Goal: Task Accomplishment & Management: Manage account settings

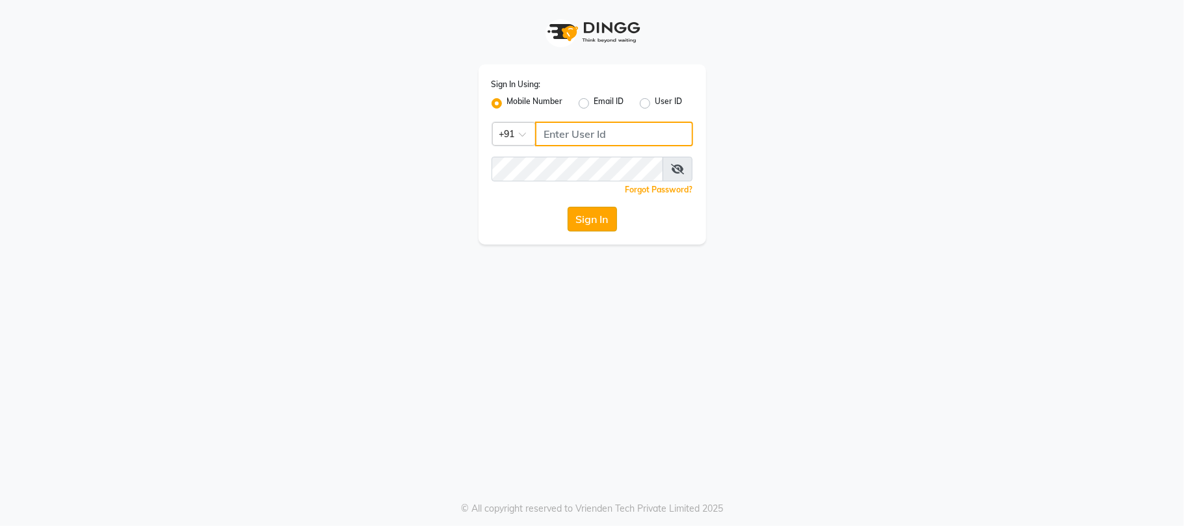
type input "7219821253"
click at [579, 217] on button "Sign In" at bounding box center [592, 219] width 49 height 25
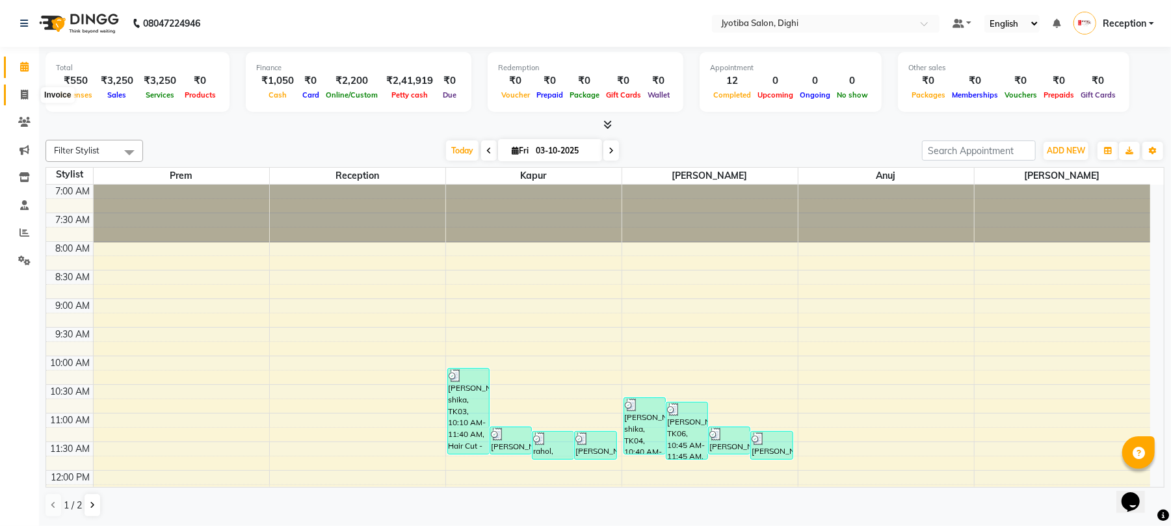
click at [25, 96] on icon at bounding box center [24, 95] width 7 height 10
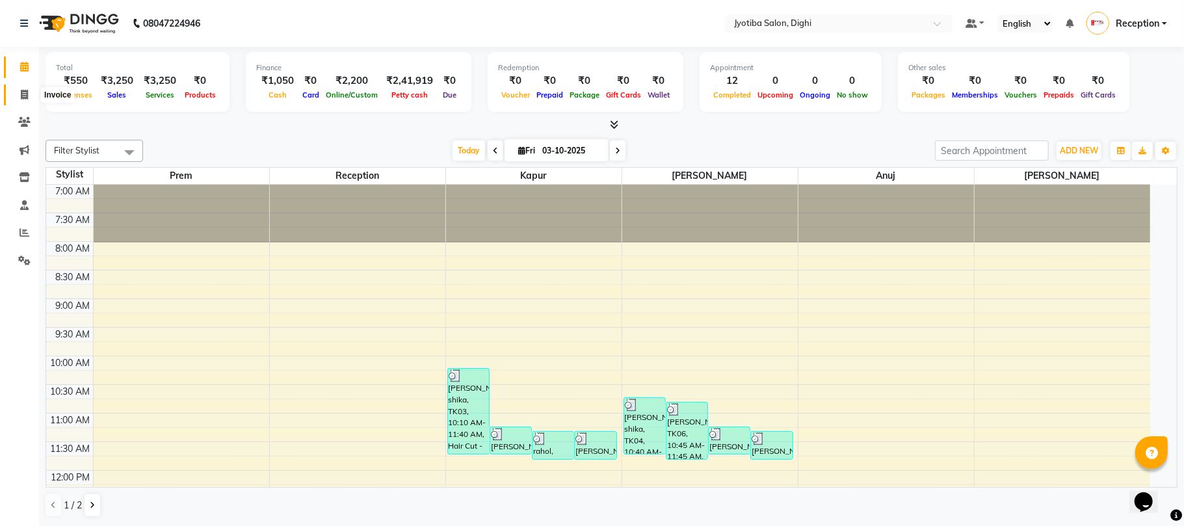
select select "service"
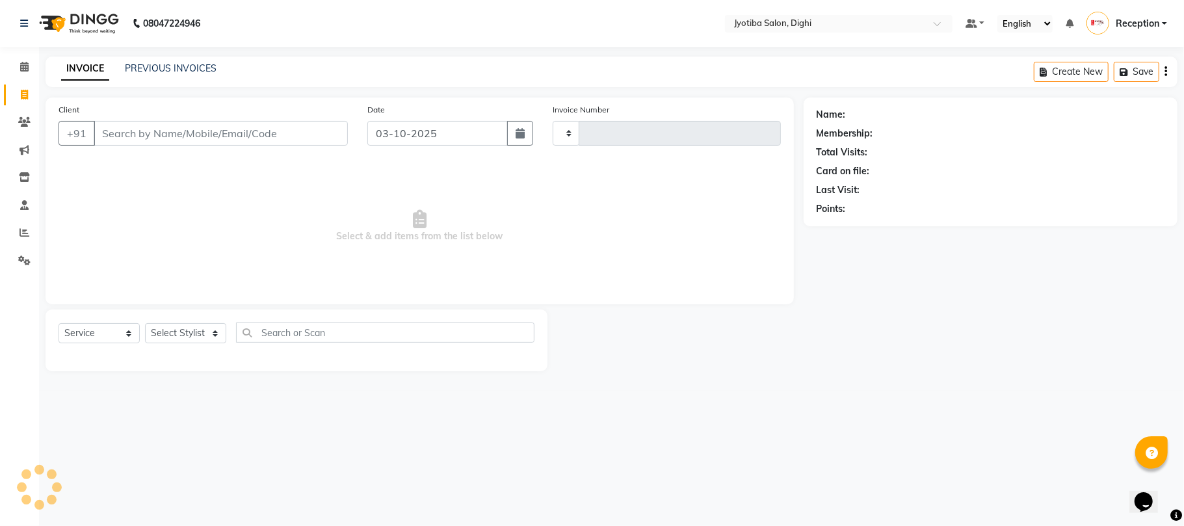
type input "1506"
select select "643"
click at [23, 66] on icon at bounding box center [24, 67] width 8 height 10
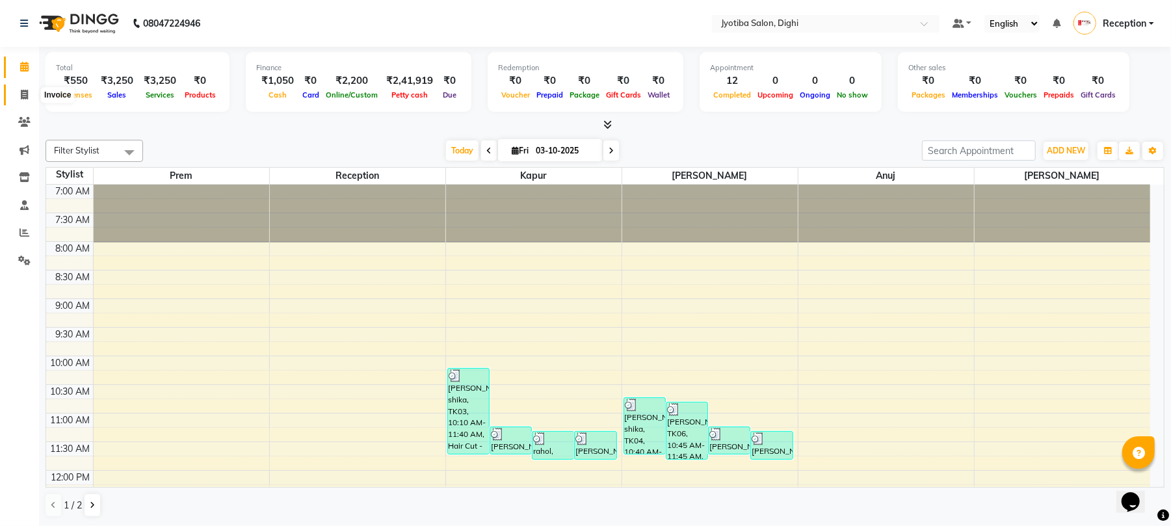
click at [21, 94] on icon at bounding box center [24, 95] width 7 height 10
select select "service"
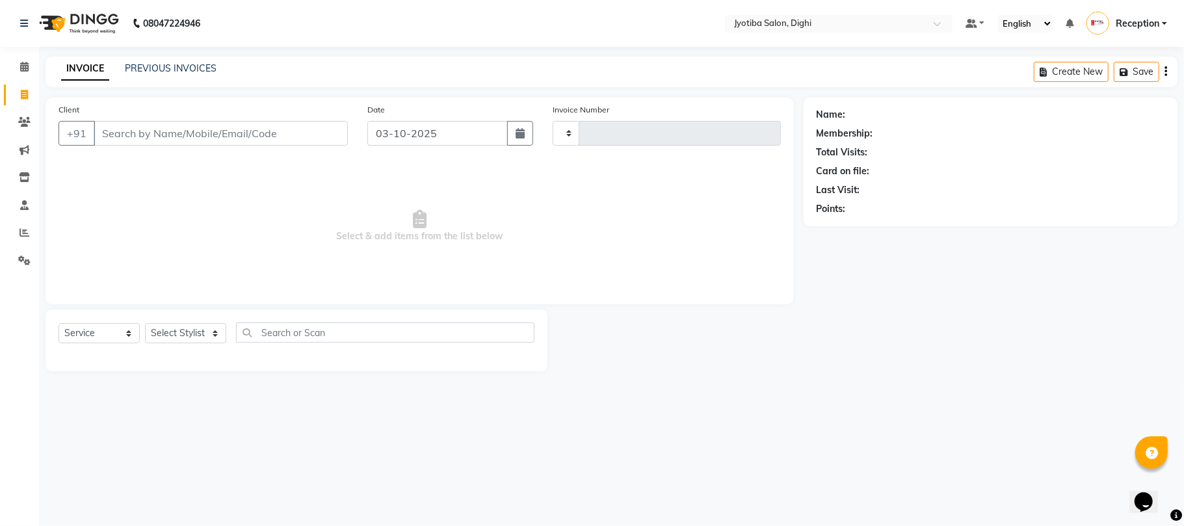
type input "1506"
select select "643"
click at [152, 73] on link "PREVIOUS INVOICES" at bounding box center [171, 68] width 92 height 12
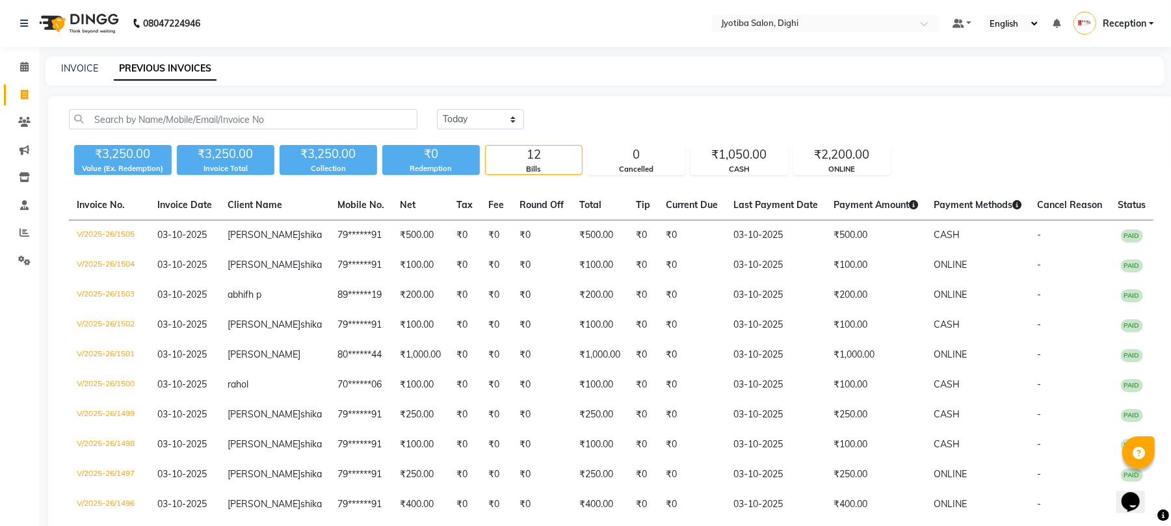
click at [94, 59] on div "INVOICE PREVIOUS INVOICES" at bounding box center [605, 71] width 1119 height 29
click at [91, 66] on link "INVOICE" at bounding box center [79, 68] width 37 height 12
select select "service"
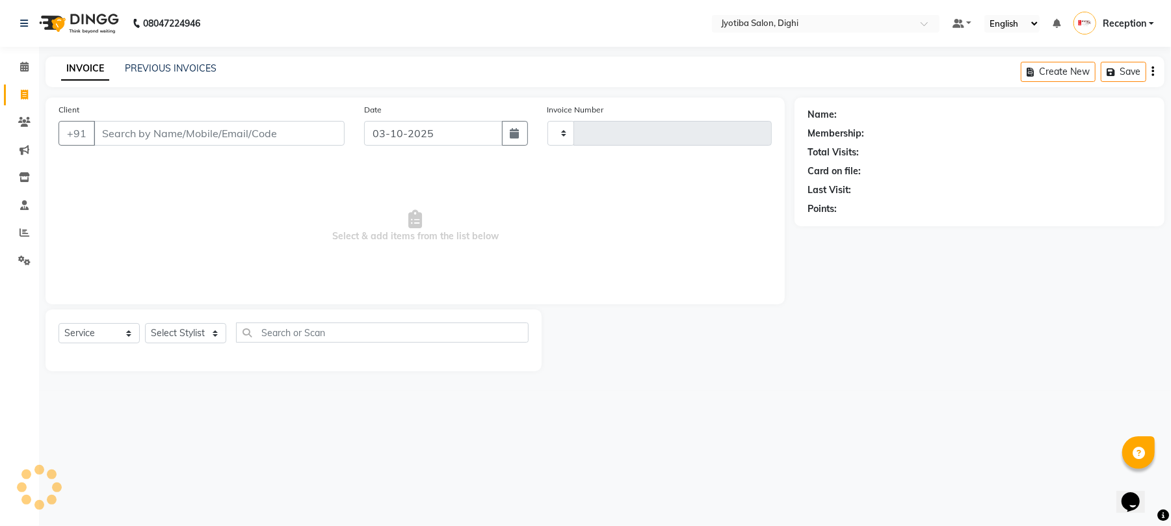
type input "1506"
select select "643"
type input "9021226929"
click at [302, 133] on span "Add Client" at bounding box center [314, 133] width 51 height 13
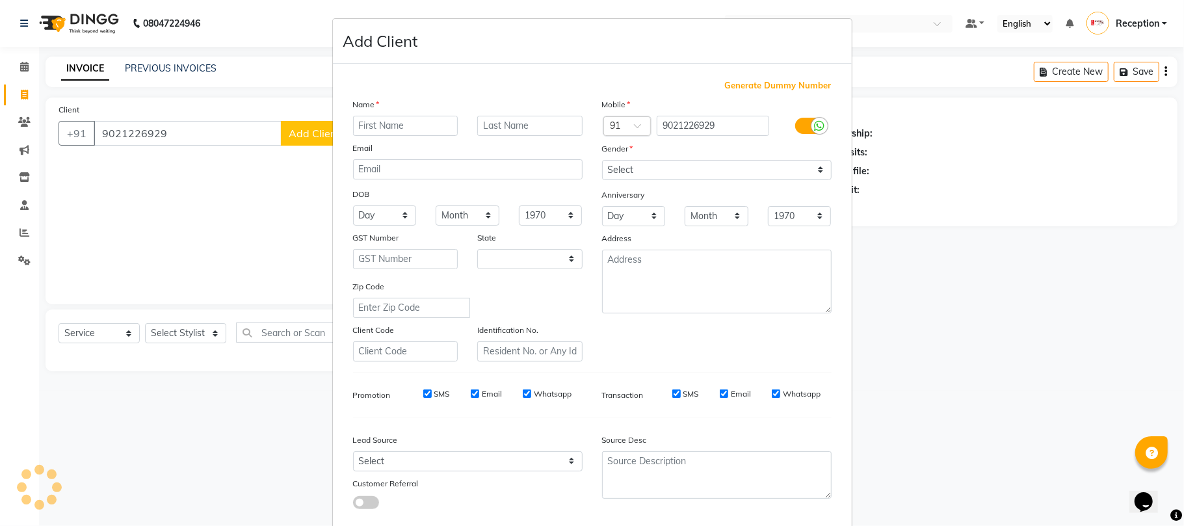
select select "22"
type input "kartika"
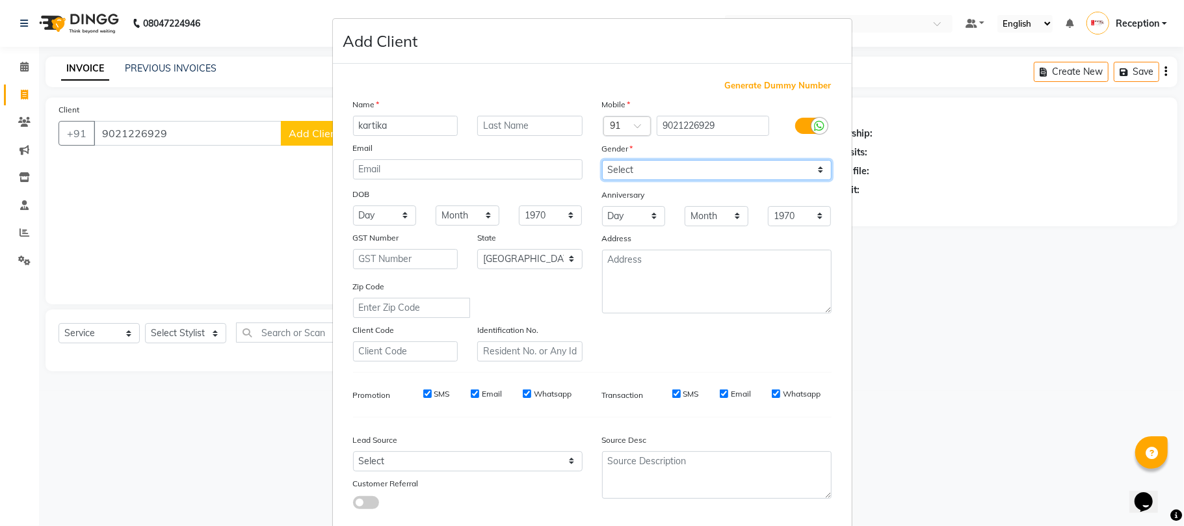
click at [644, 176] on select "Select Male Female Other Prefer Not To Say" at bounding box center [717, 170] width 230 height 20
select select "male"
click at [602, 160] on select "Select Male Female Other Prefer Not To Say" at bounding box center [717, 170] width 230 height 20
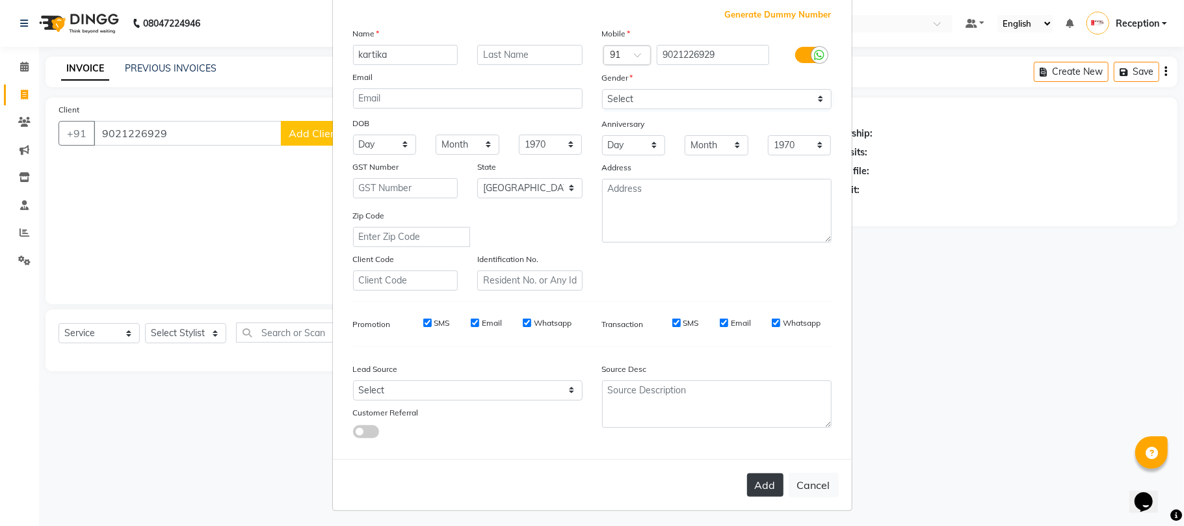
click at [762, 479] on button "Add" at bounding box center [765, 484] width 36 height 23
type input "90******29"
select select
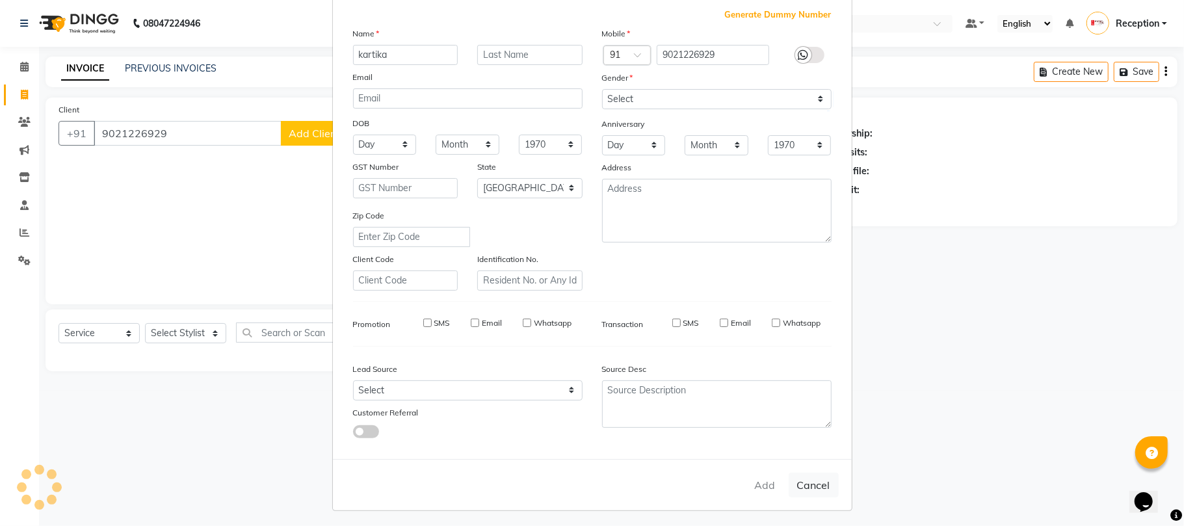
select select "null"
select select
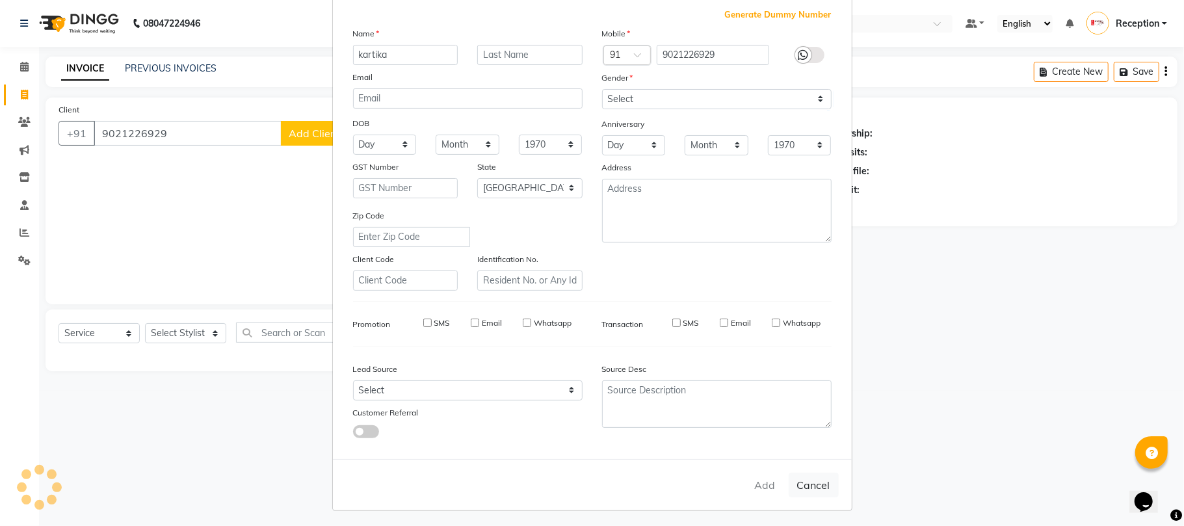
checkbox input "false"
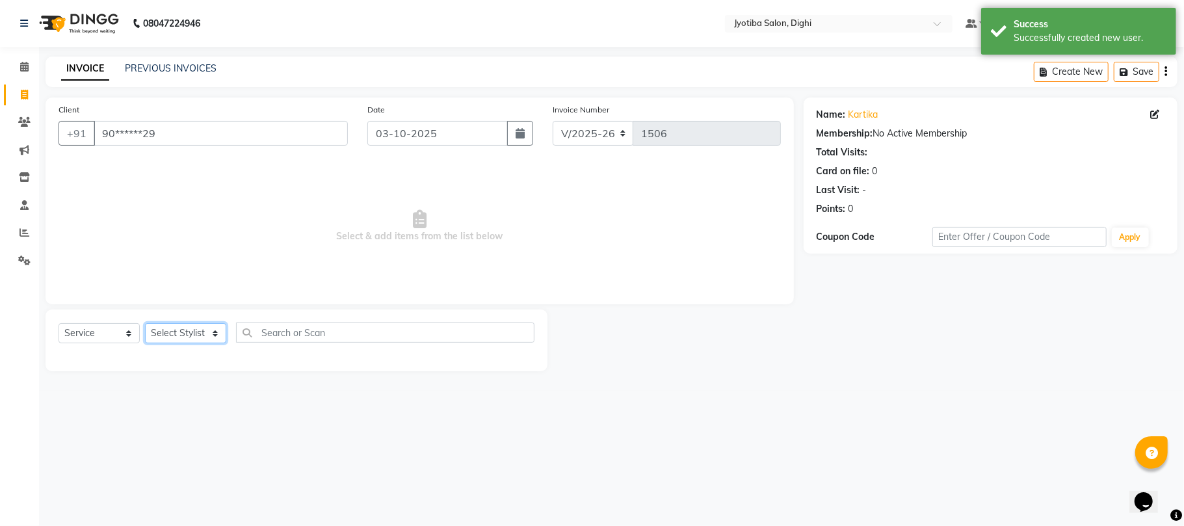
click at [209, 337] on select "Select Stylist anuj [PERSON_NAME] Prem Reception [PERSON_NAME]" at bounding box center [185, 333] width 81 height 20
select select "59472"
click at [145, 323] on select "Select Stylist anuj [PERSON_NAME] Prem Reception [PERSON_NAME]" at bounding box center [185, 333] width 81 height 20
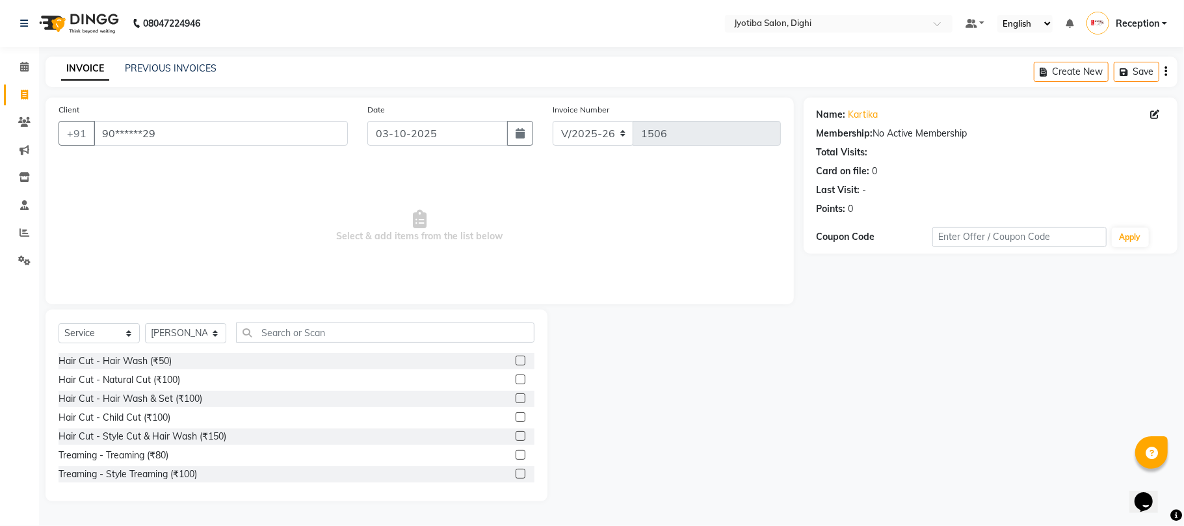
click at [516, 436] on label at bounding box center [521, 436] width 10 height 10
click at [516, 436] on input "checkbox" at bounding box center [520, 436] width 8 height 8
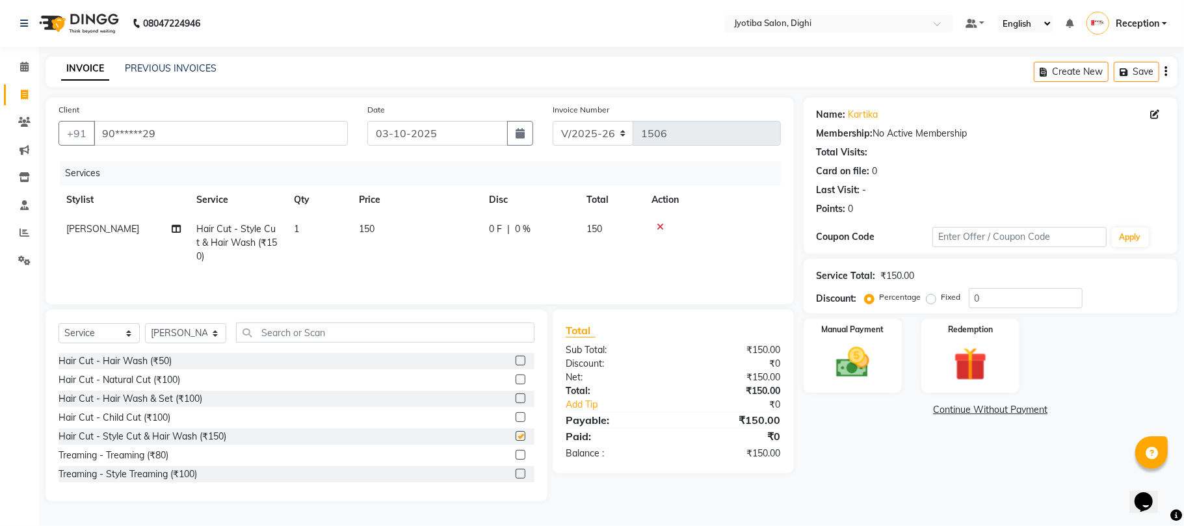
checkbox input "false"
click at [940, 414] on link "Continue Without Payment" at bounding box center [990, 410] width 369 height 14
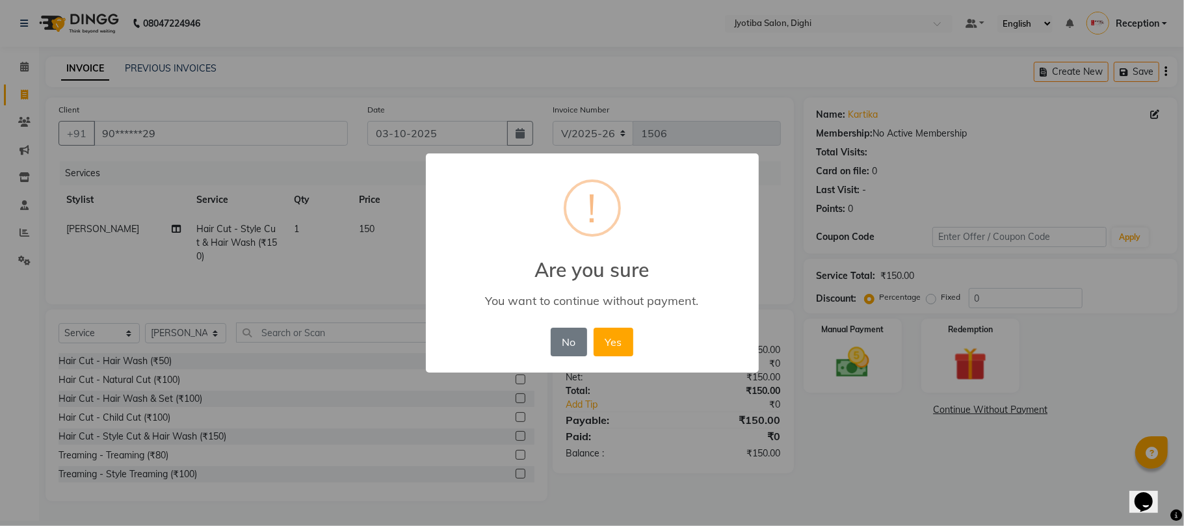
drag, startPoint x: 625, startPoint y: 339, endPoint x: 667, endPoint y: 473, distance: 141.1
click at [667, 473] on div "× ! Are you sure You want to continue without payment. No No Yes" at bounding box center [592, 263] width 1184 height 526
click at [563, 350] on button "No" at bounding box center [569, 342] width 36 height 29
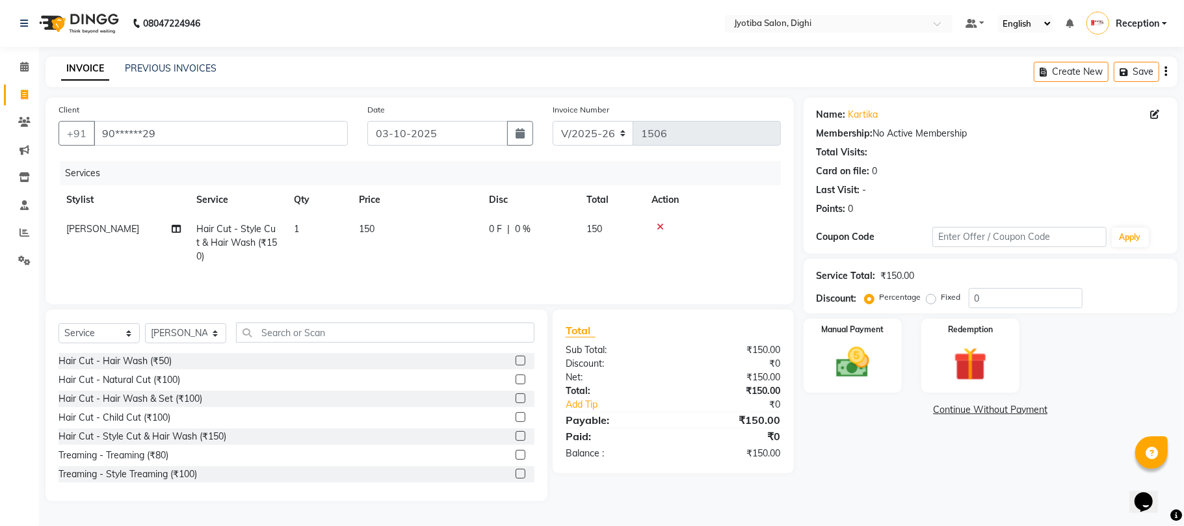
click at [516, 479] on label at bounding box center [521, 474] width 10 height 10
click at [516, 479] on input "checkbox" at bounding box center [520, 474] width 8 height 8
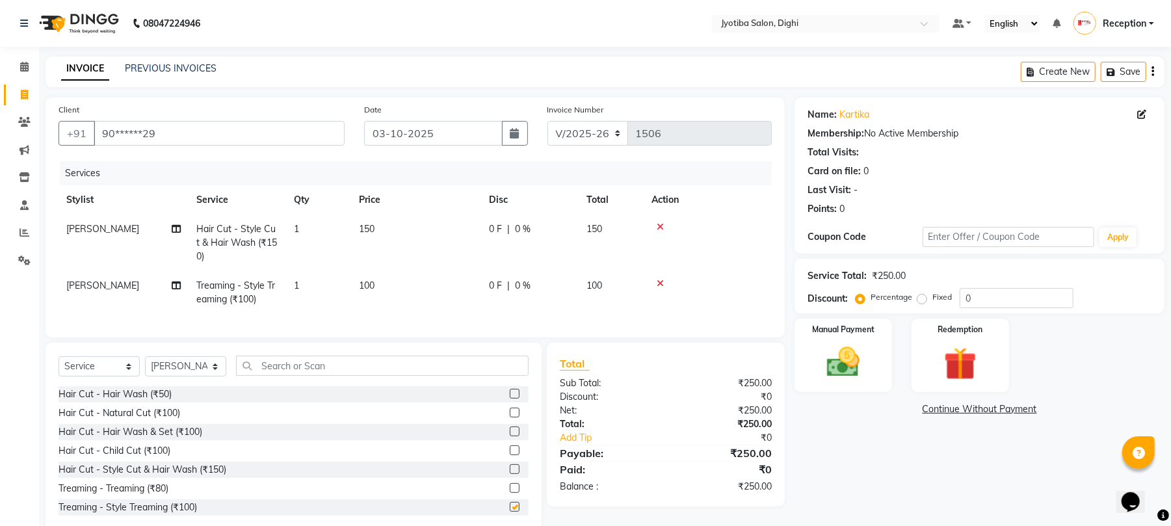
checkbox input "false"
click at [510, 474] on label at bounding box center [515, 469] width 10 height 10
click at [510, 474] on input "checkbox" at bounding box center [514, 470] width 8 height 8
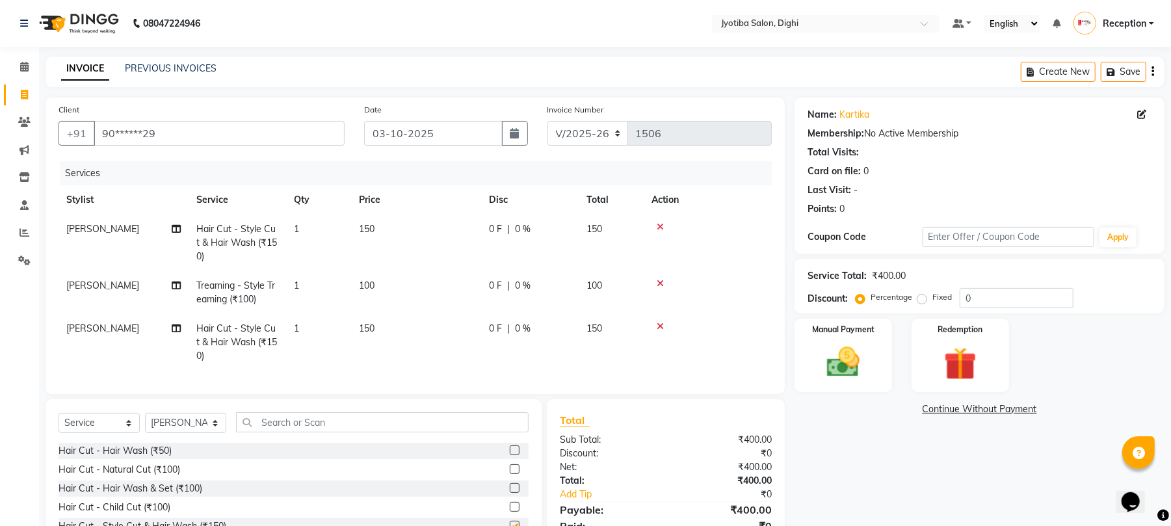
checkbox input "false"
click at [1005, 414] on link "Continue Without Payment" at bounding box center [979, 410] width 365 height 14
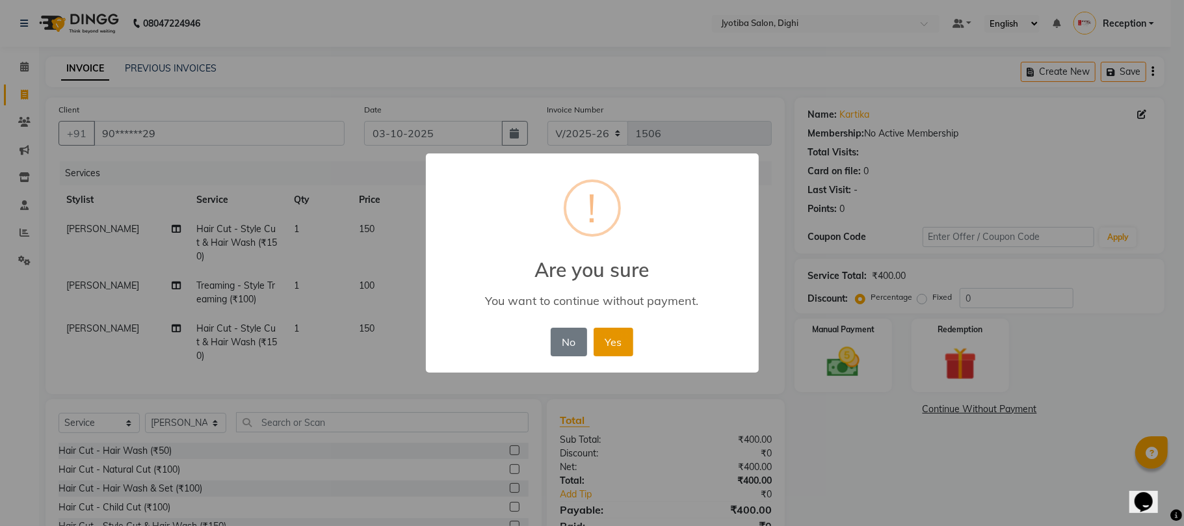
click at [609, 338] on button "Yes" at bounding box center [614, 342] width 40 height 29
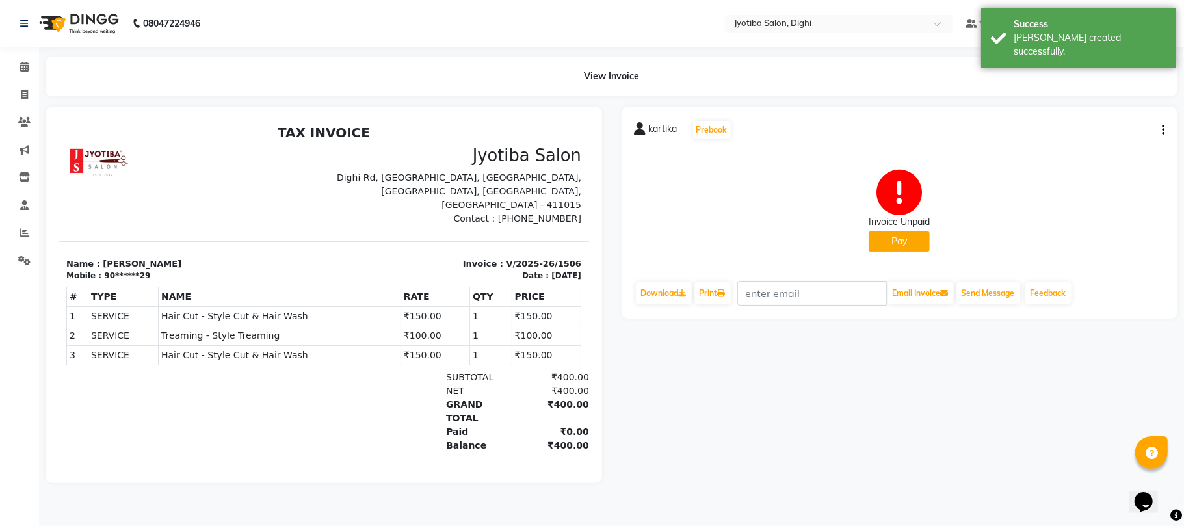
click at [890, 230] on div "Invoice Unpaid Pay" at bounding box center [899, 211] width 61 height 82
click at [892, 242] on button "Pay" at bounding box center [899, 242] width 61 height 20
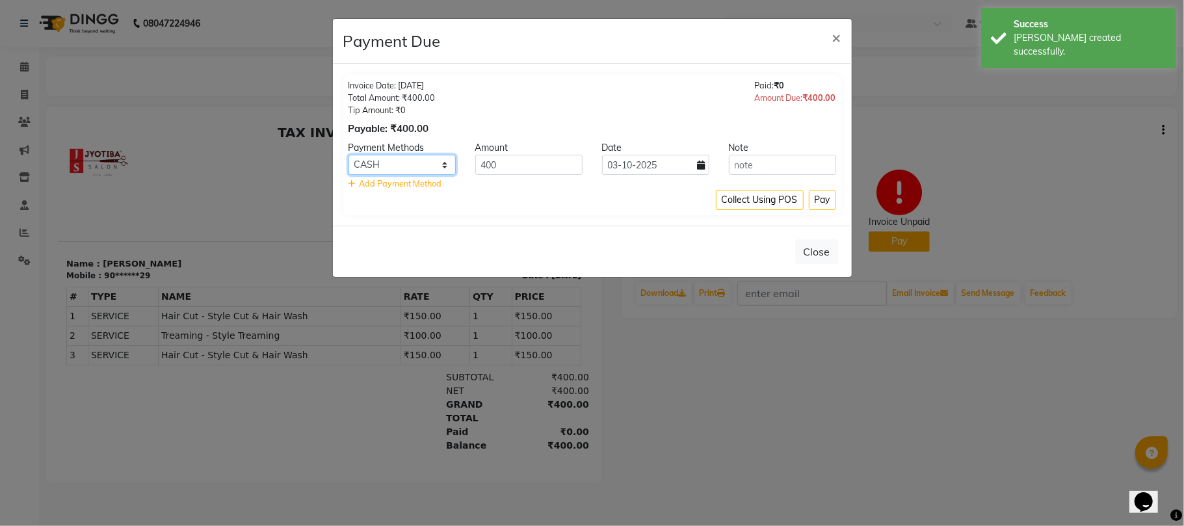
click at [450, 163] on select "CASH ONLINE CARD" at bounding box center [402, 165] width 107 height 20
select select "3"
click at [349, 155] on select "CASH ONLINE CARD" at bounding box center [402, 165] width 107 height 20
click at [822, 208] on button "Pay" at bounding box center [822, 200] width 27 height 20
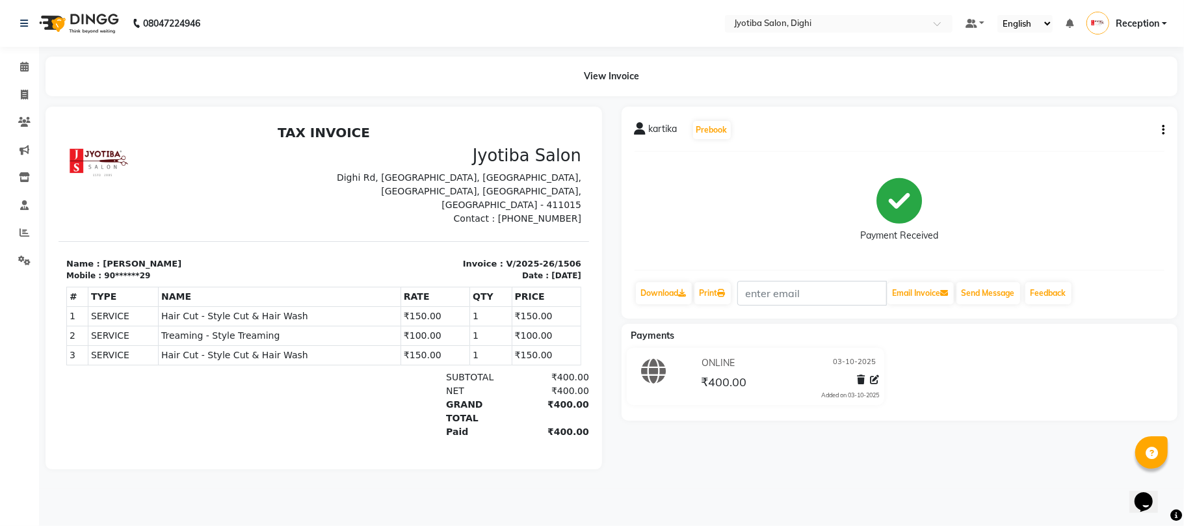
click at [1163, 130] on icon "button" at bounding box center [1163, 130] width 3 height 1
click at [1119, 122] on div "Split Service Amount" at bounding box center [1098, 121] width 89 height 16
select select "59472"
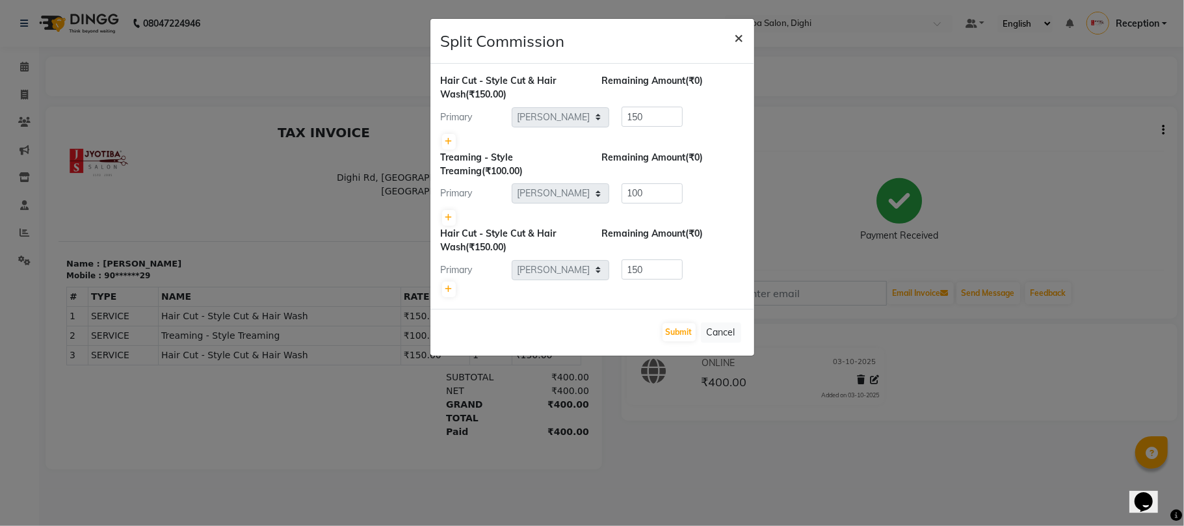
click at [735, 35] on span "×" at bounding box center [739, 37] width 9 height 20
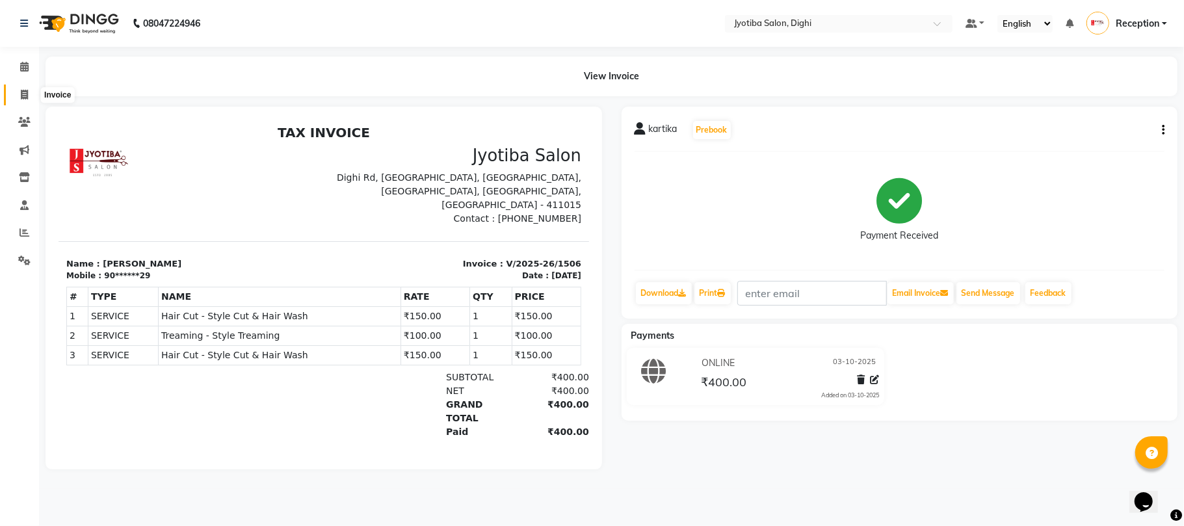
click at [16, 92] on span at bounding box center [24, 95] width 23 height 15
select select "service"
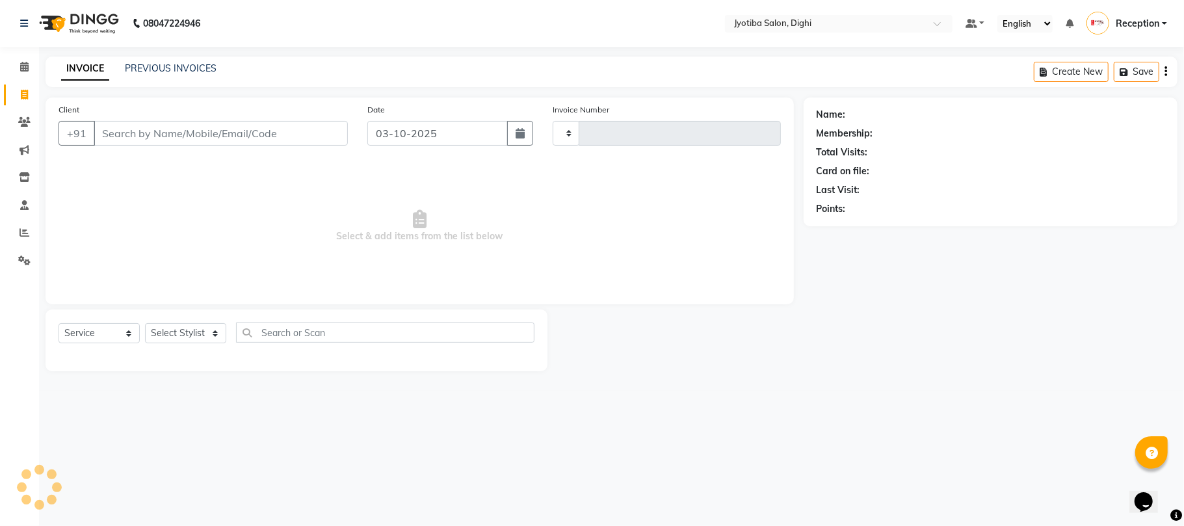
type input "1507"
select select "643"
type input "9370431861"
click at [339, 131] on span "Add Client" at bounding box center [314, 133] width 51 height 13
select select "22"
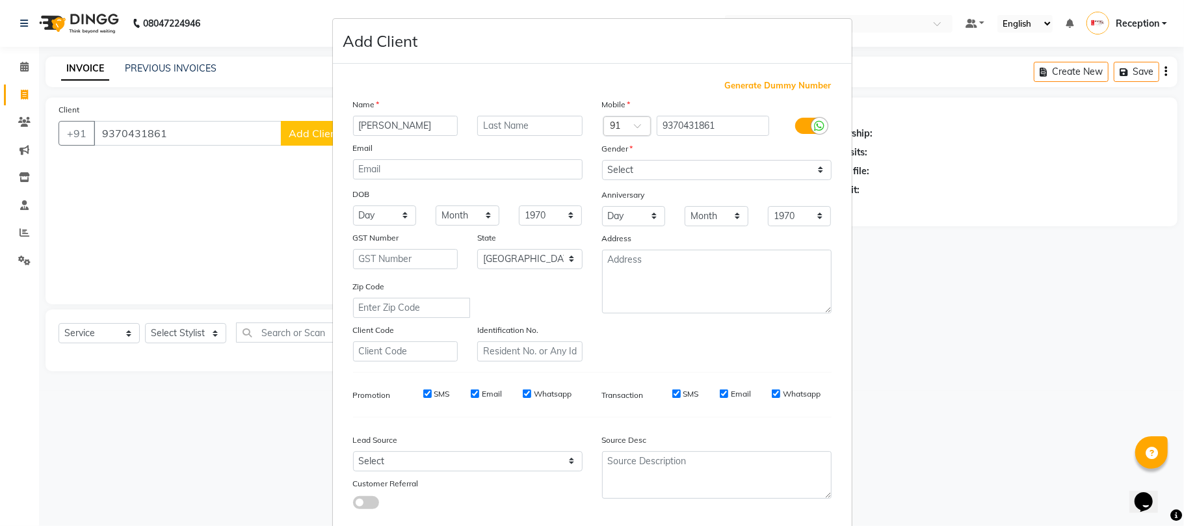
type input "[PERSON_NAME]"
click at [640, 169] on select "Select Male Female Other Prefer Not To Say" at bounding box center [717, 170] width 230 height 20
select select "male"
click at [602, 160] on select "Select Male Female Other Prefer Not To Say" at bounding box center [717, 170] width 230 height 20
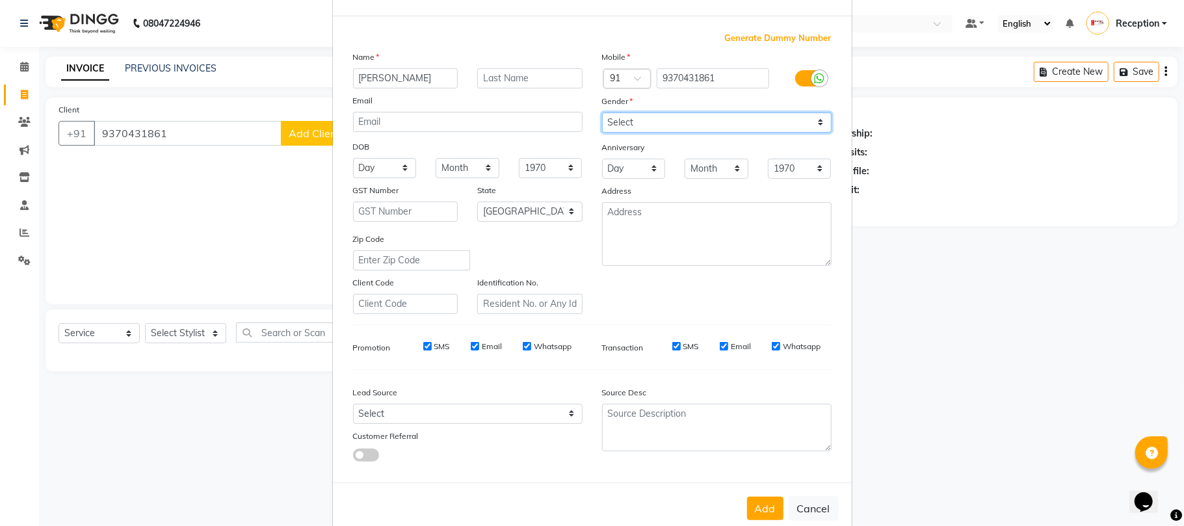
scroll to position [71, 0]
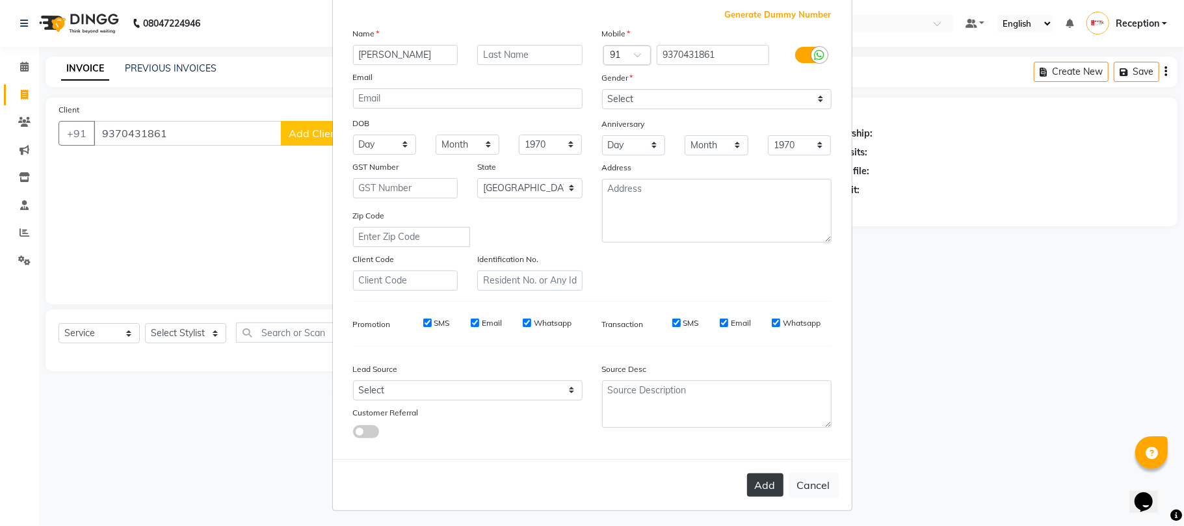
click at [747, 482] on button "Add" at bounding box center [765, 484] width 36 height 23
type input "93******61"
select select
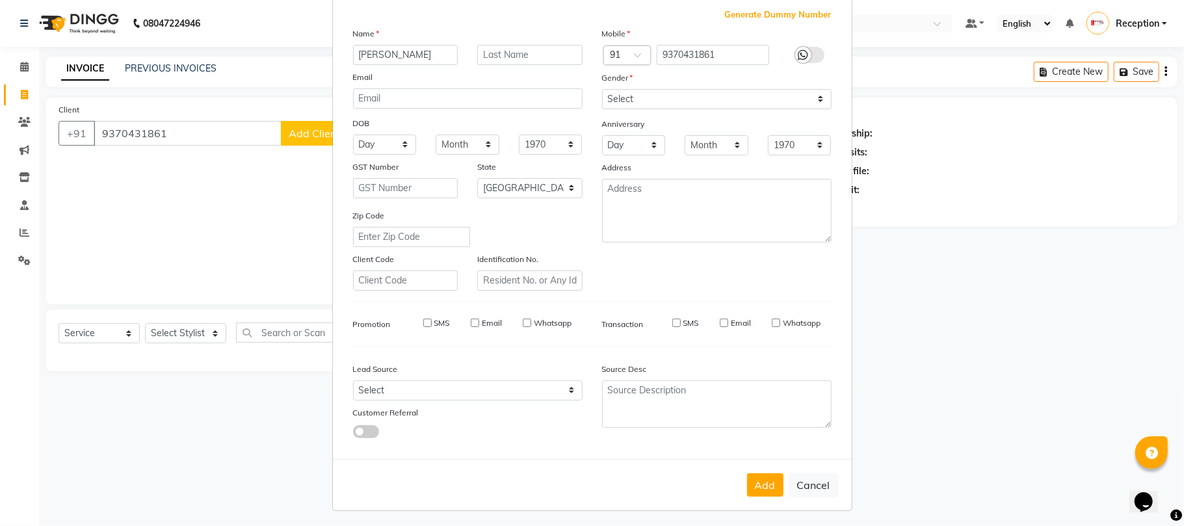
select select "null"
select select
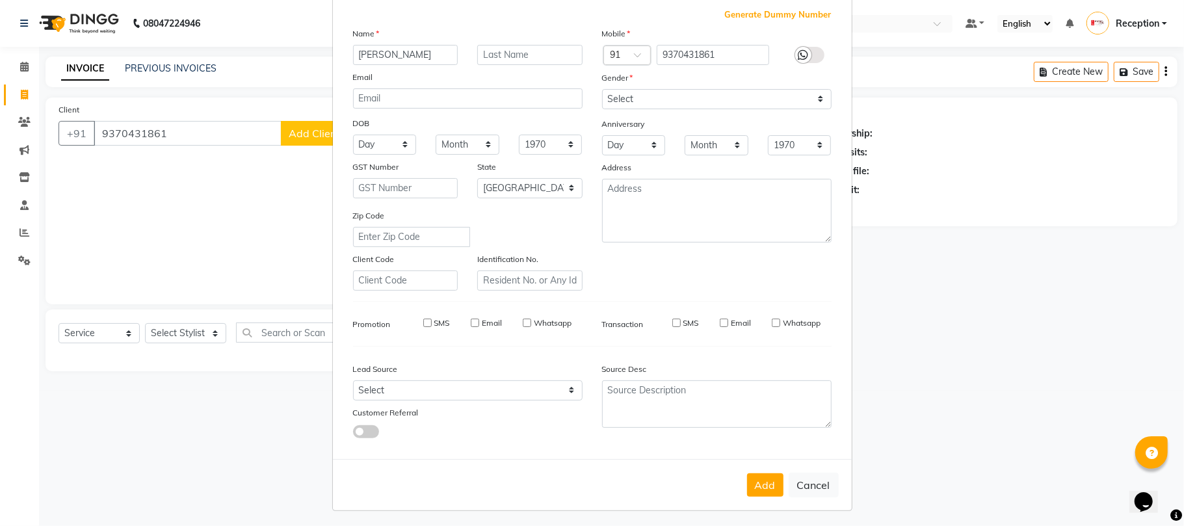
checkbox input "false"
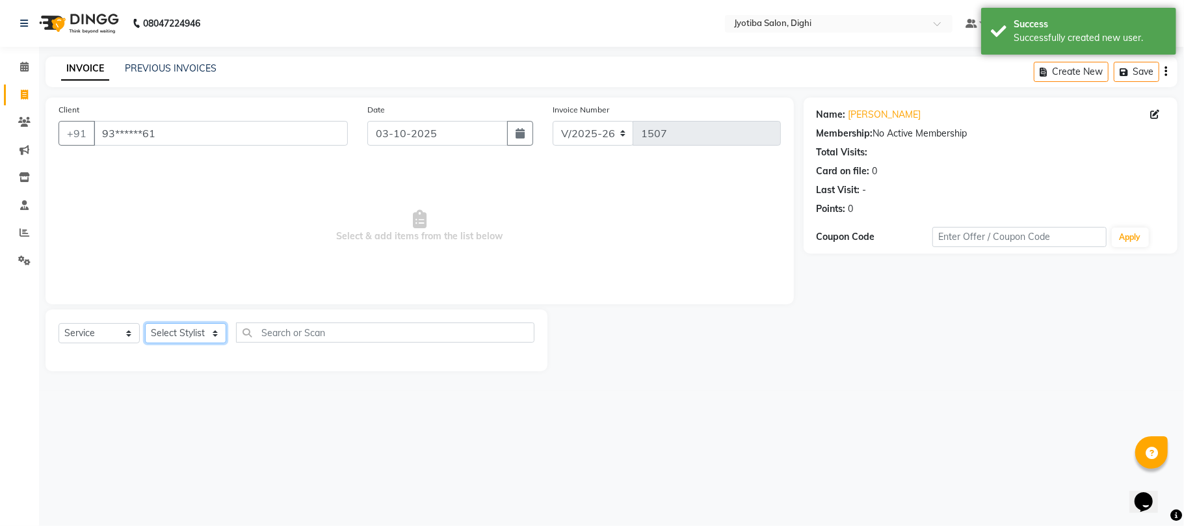
click at [202, 336] on select "Select Stylist anuj [PERSON_NAME] Prem Reception [PERSON_NAME]" at bounding box center [185, 333] width 81 height 20
select select "9312"
click at [145, 323] on select "Select Stylist anuj [PERSON_NAME] Prem Reception [PERSON_NAME]" at bounding box center [185, 333] width 81 height 20
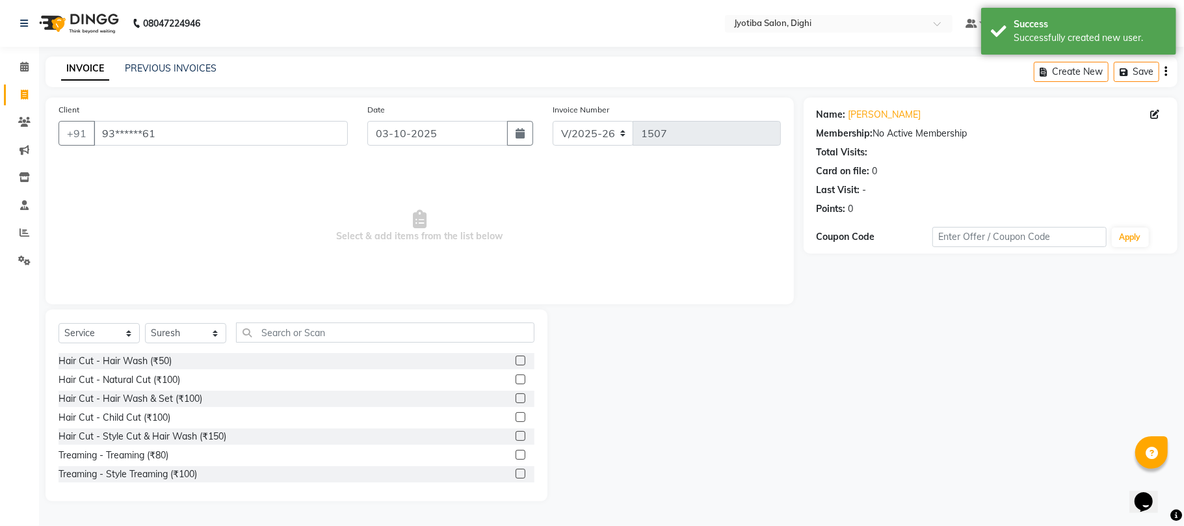
click at [516, 434] on label at bounding box center [521, 436] width 10 height 10
click at [516, 434] on input "checkbox" at bounding box center [520, 436] width 8 height 8
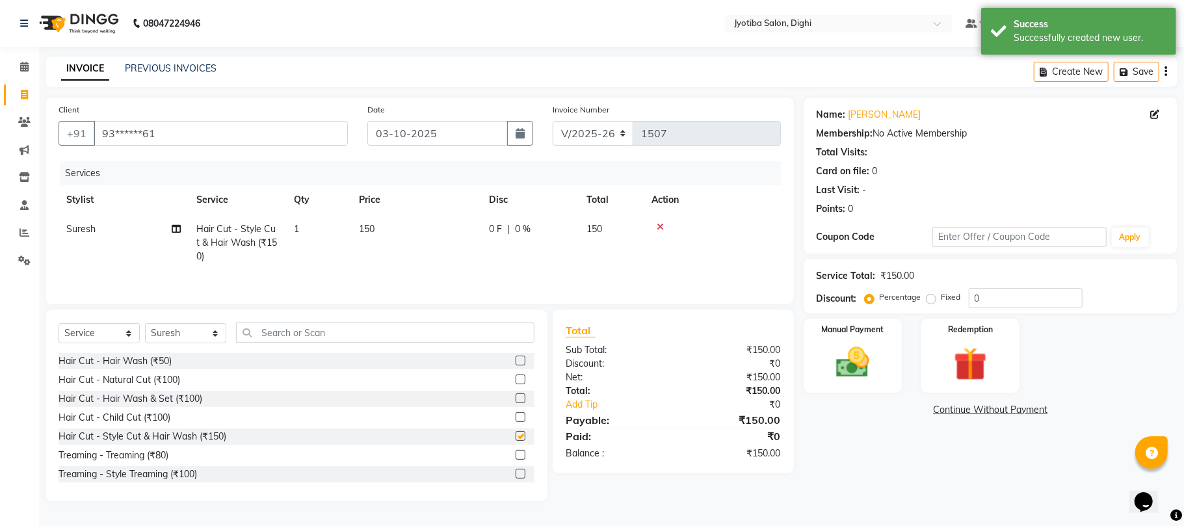
checkbox input "false"
click at [516, 476] on label at bounding box center [521, 474] width 10 height 10
click at [516, 476] on input "checkbox" at bounding box center [520, 474] width 8 height 8
click at [516, 445] on div at bounding box center [525, 437] width 19 height 16
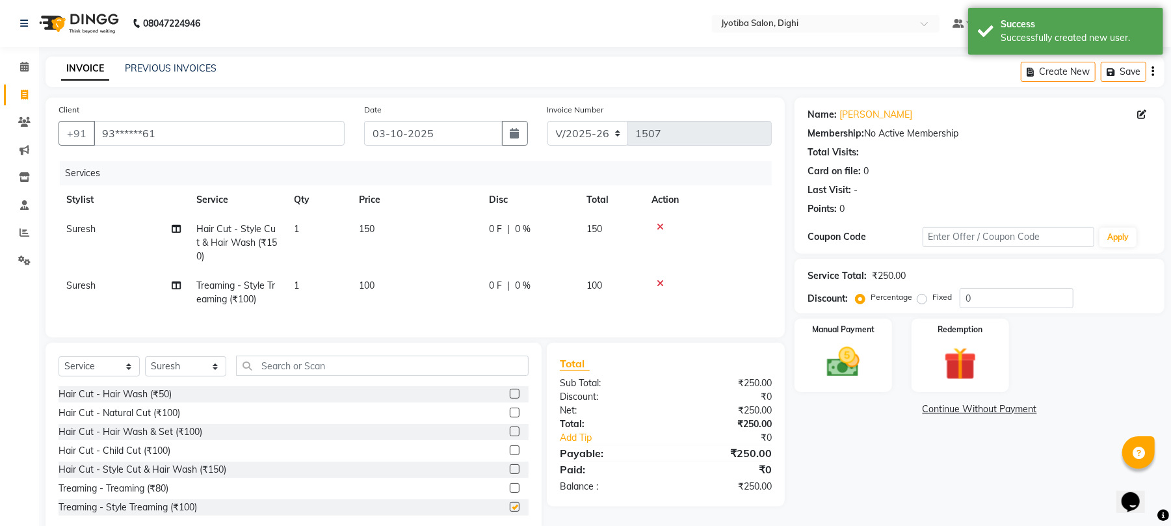
drag, startPoint x: 505, startPoint y: 476, endPoint x: 498, endPoint y: 469, distance: 10.6
click at [510, 474] on div at bounding box center [519, 470] width 19 height 16
checkbox input "false"
click at [463, 376] on input "text" at bounding box center [382, 366] width 293 height 20
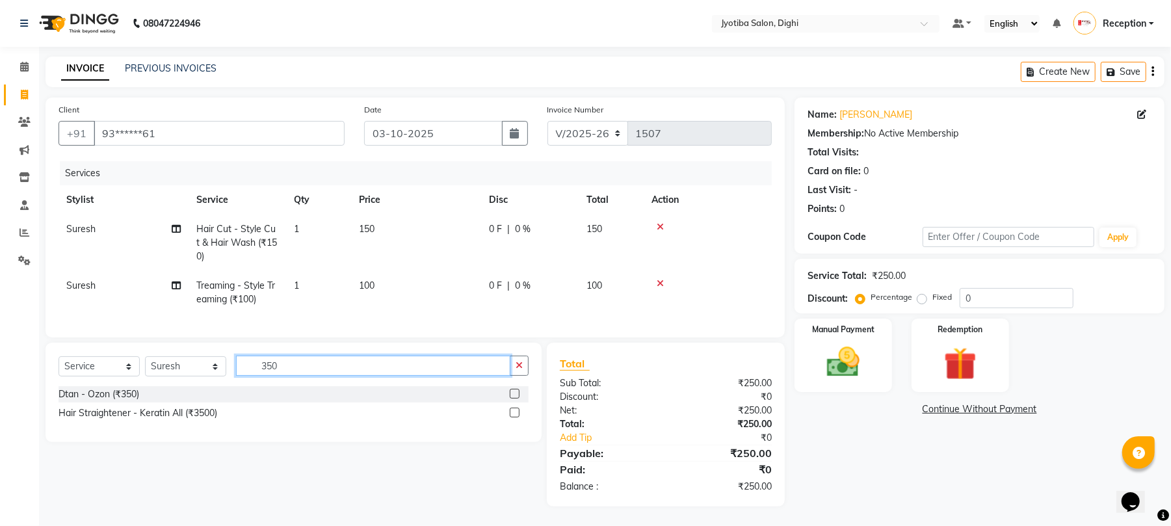
type input "350"
click at [512, 401] on div at bounding box center [519, 394] width 19 height 16
click at [518, 399] on label at bounding box center [515, 394] width 10 height 10
click at [518, 399] on input "checkbox" at bounding box center [514, 394] width 8 height 8
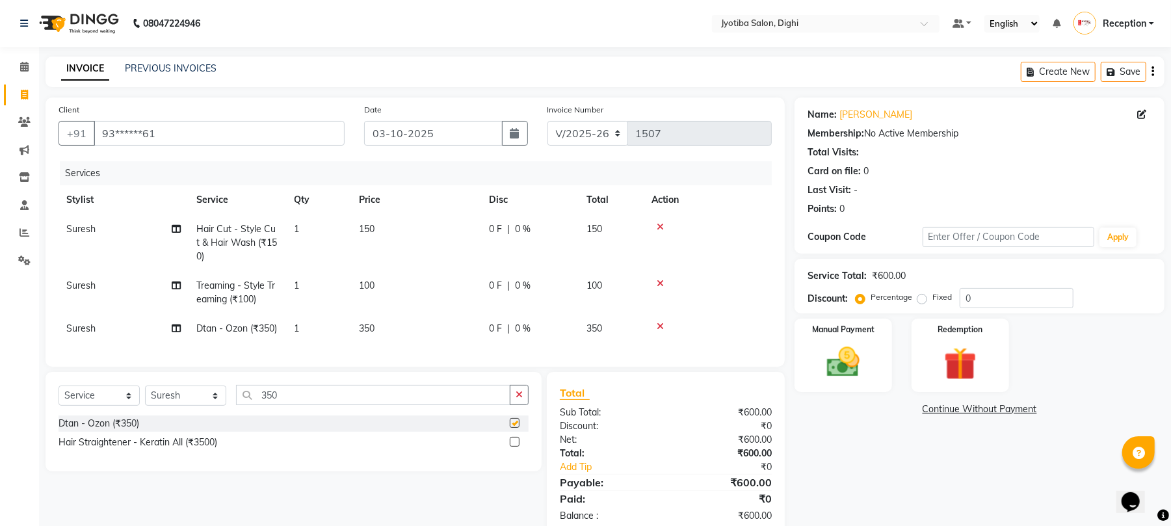
checkbox input "false"
click at [947, 414] on link "Continue Without Payment" at bounding box center [979, 410] width 365 height 14
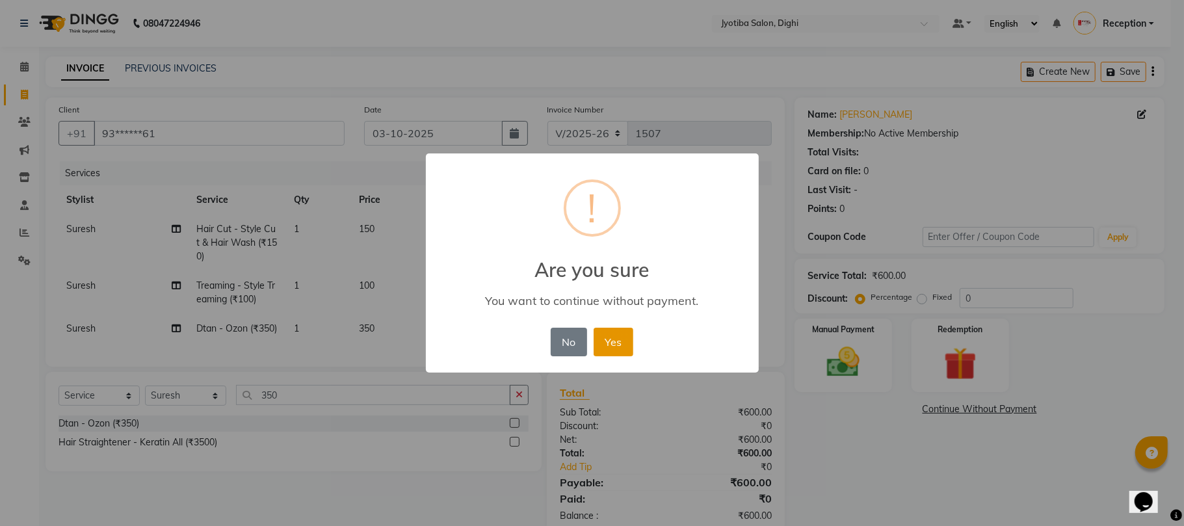
click at [614, 349] on button "Yes" at bounding box center [614, 342] width 40 height 29
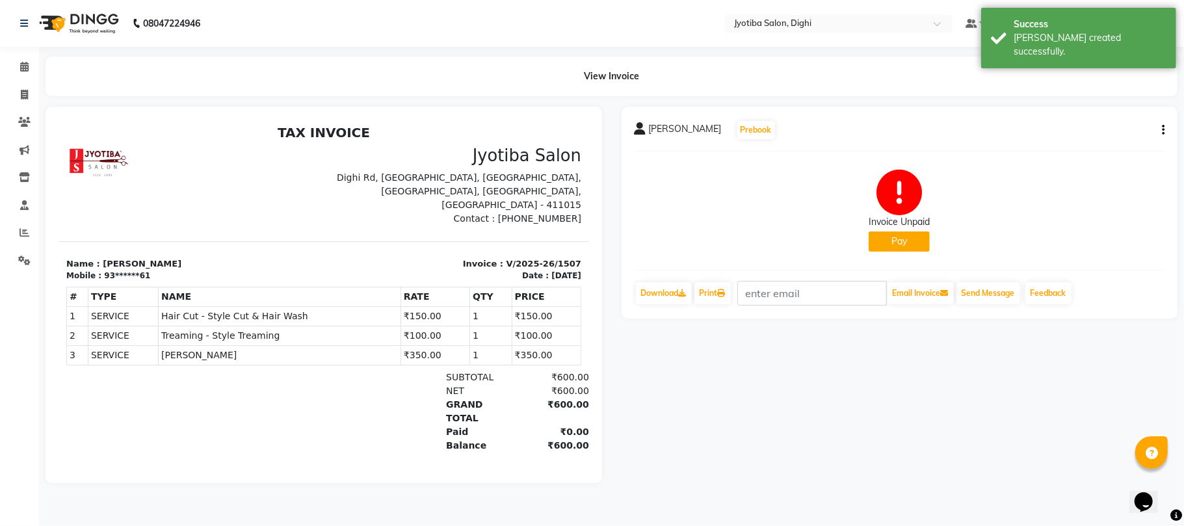
click at [903, 245] on button "Pay" at bounding box center [899, 242] width 61 height 20
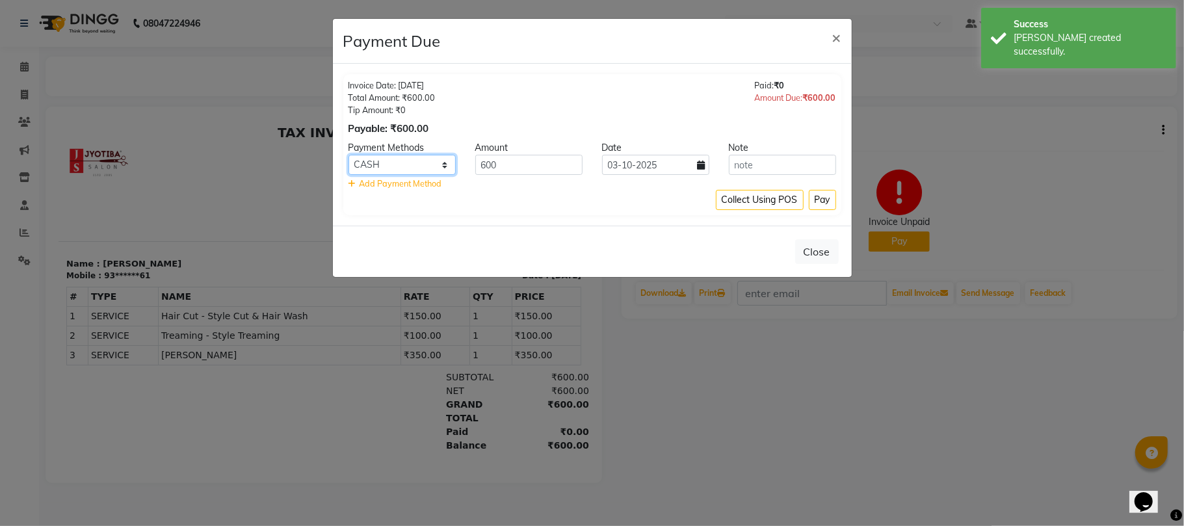
click at [408, 165] on select "CASH ONLINE CARD" at bounding box center [402, 165] width 107 height 20
select select "3"
click at [349, 155] on select "CASH ONLINE CARD" at bounding box center [402, 165] width 107 height 20
click at [417, 204] on div "Collect Using POS Pay" at bounding box center [593, 200] width 488 height 20
click at [820, 207] on button "Pay" at bounding box center [822, 200] width 27 height 20
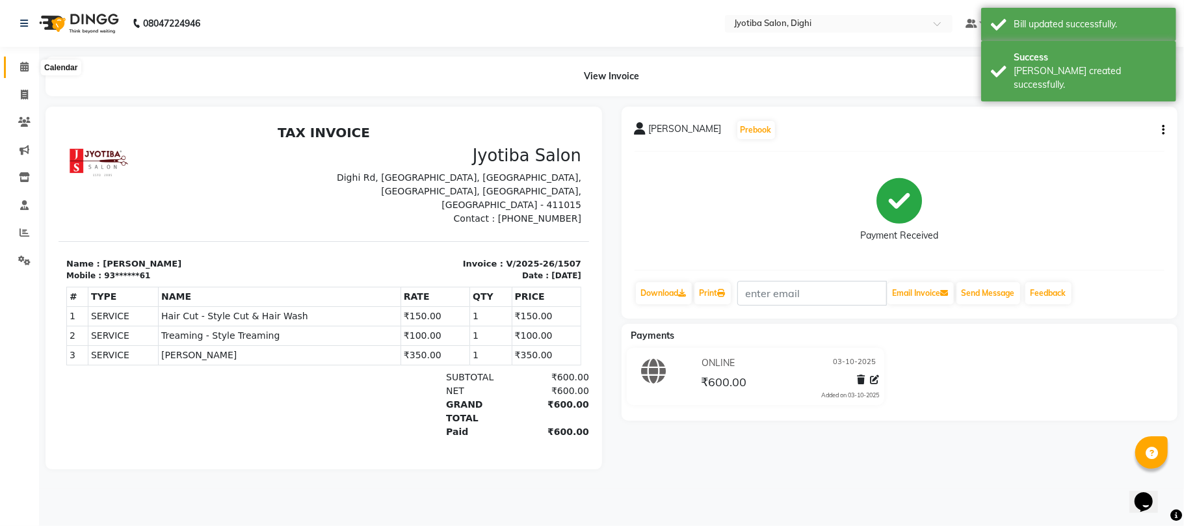
click at [14, 73] on span at bounding box center [24, 67] width 23 height 15
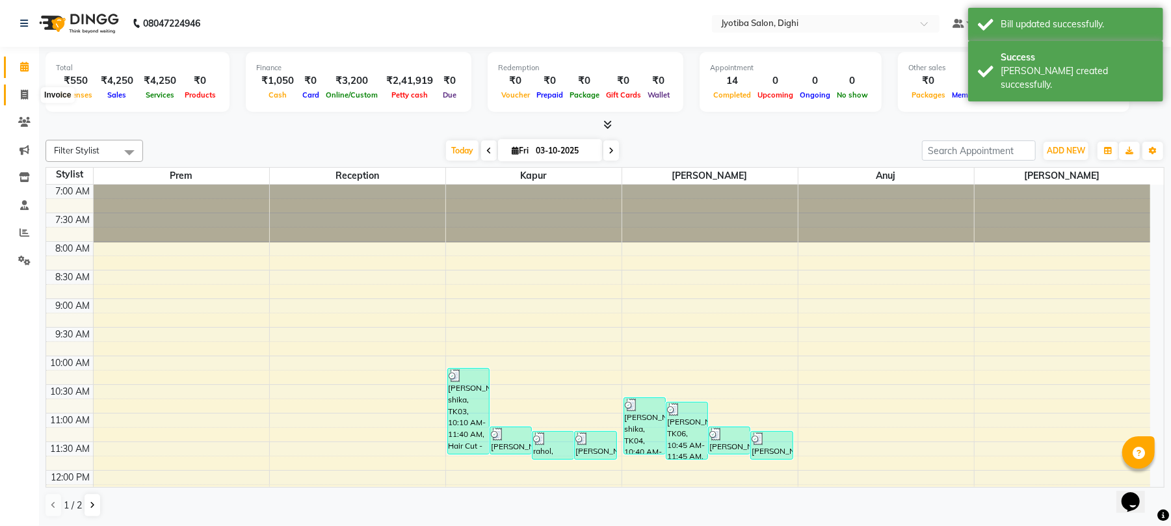
click at [22, 95] on icon at bounding box center [24, 95] width 7 height 10
select select "service"
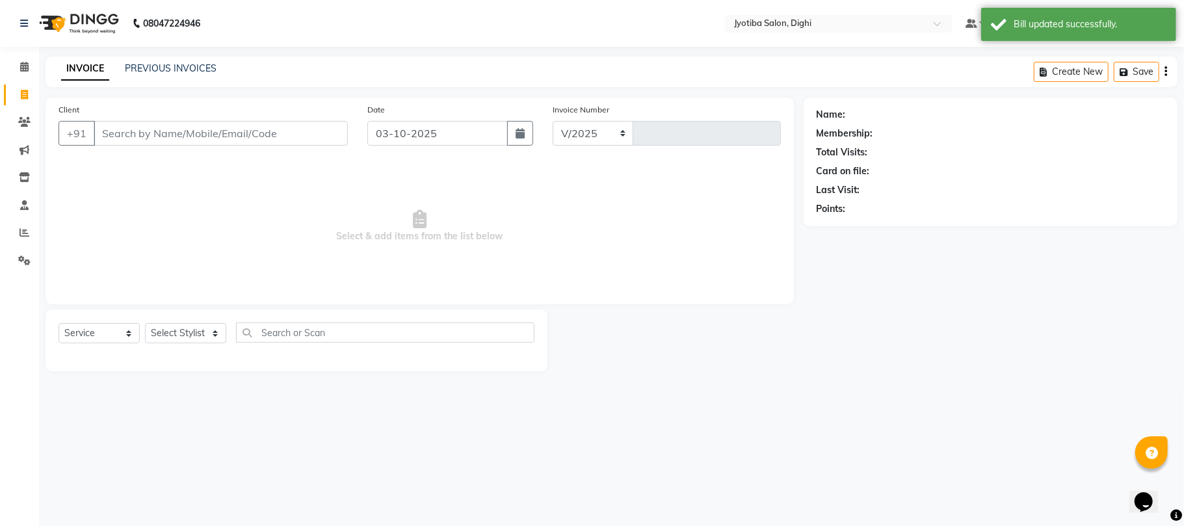
select select "643"
type input "1508"
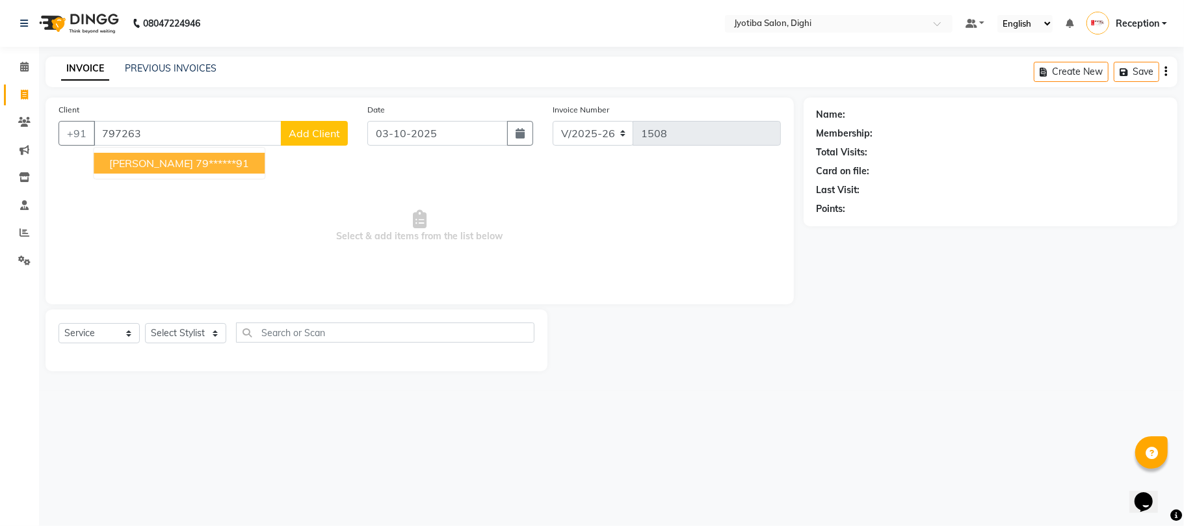
click at [230, 159] on button "sohel shika 79******91" at bounding box center [179, 163] width 171 height 21
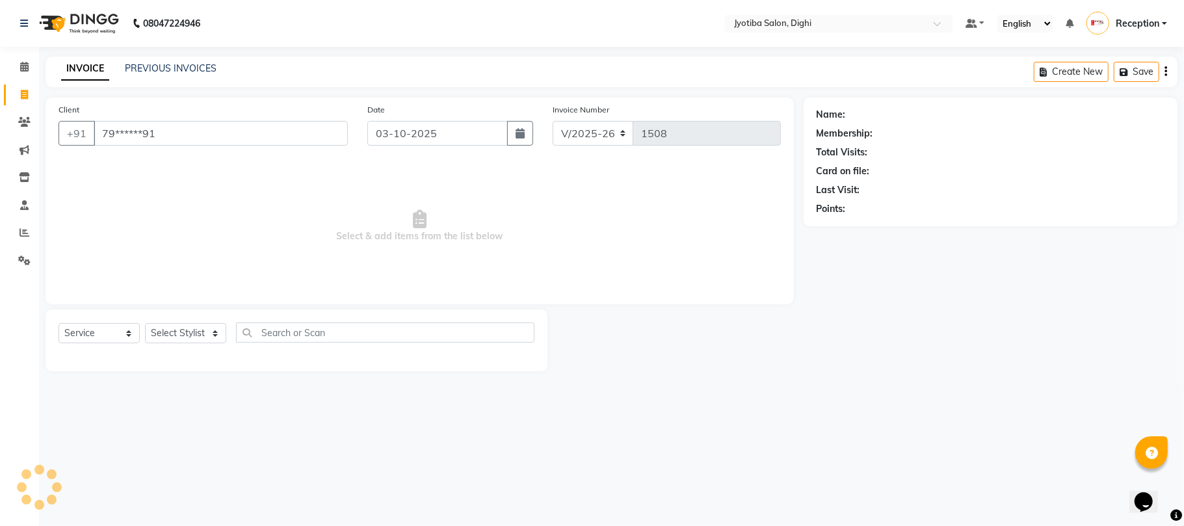
type input "79******91"
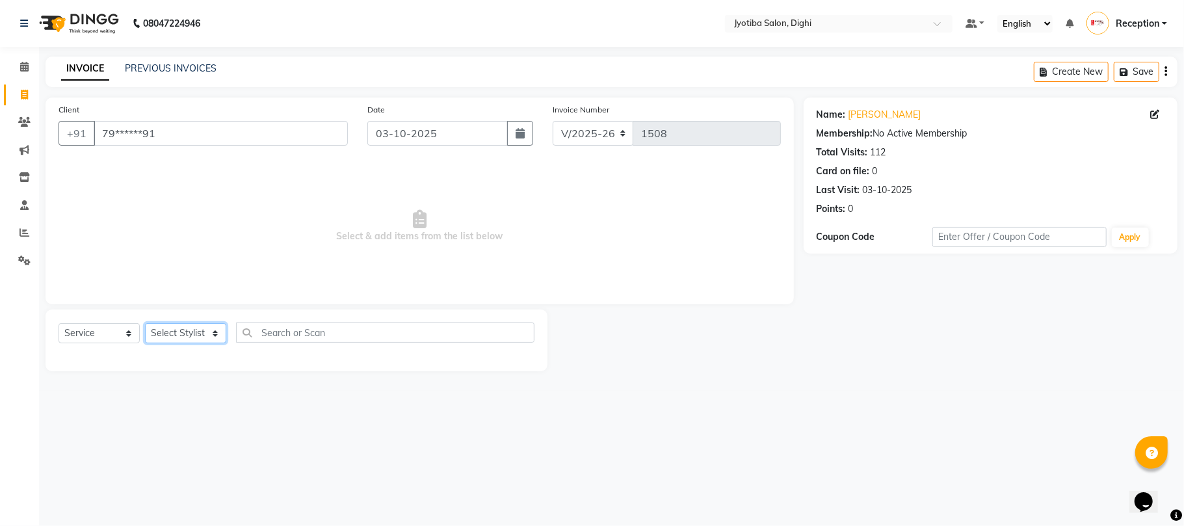
click at [213, 326] on select "Select Stylist anuj [PERSON_NAME] Prem Reception [PERSON_NAME]" at bounding box center [185, 333] width 81 height 20
select select "59472"
click at [145, 323] on select "Select Stylist anuj [PERSON_NAME] Prem Reception [PERSON_NAME]" at bounding box center [185, 333] width 81 height 20
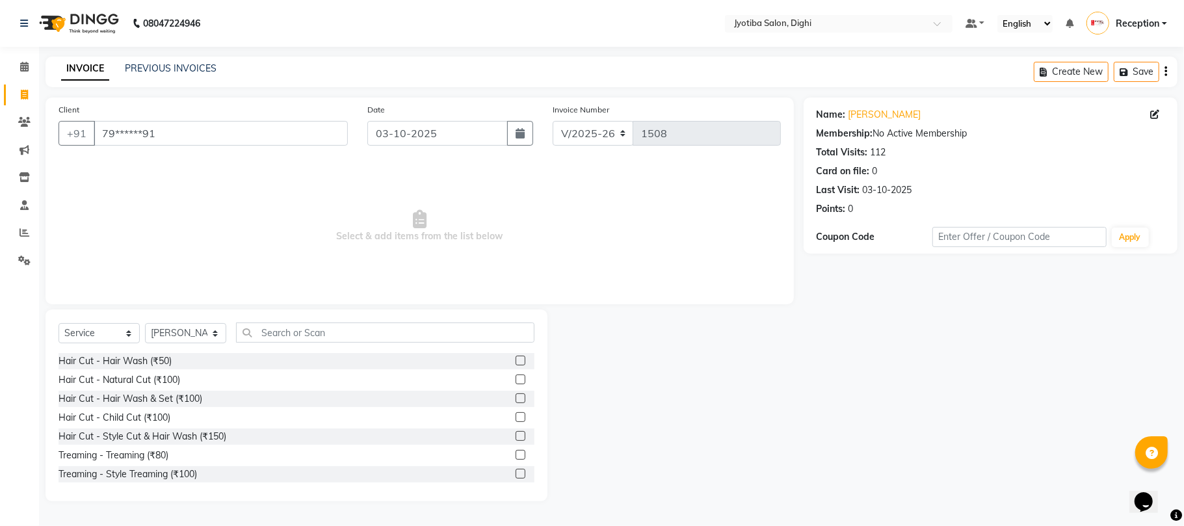
click at [516, 393] on label at bounding box center [521, 398] width 10 height 10
click at [516, 395] on input "checkbox" at bounding box center [520, 399] width 8 height 8
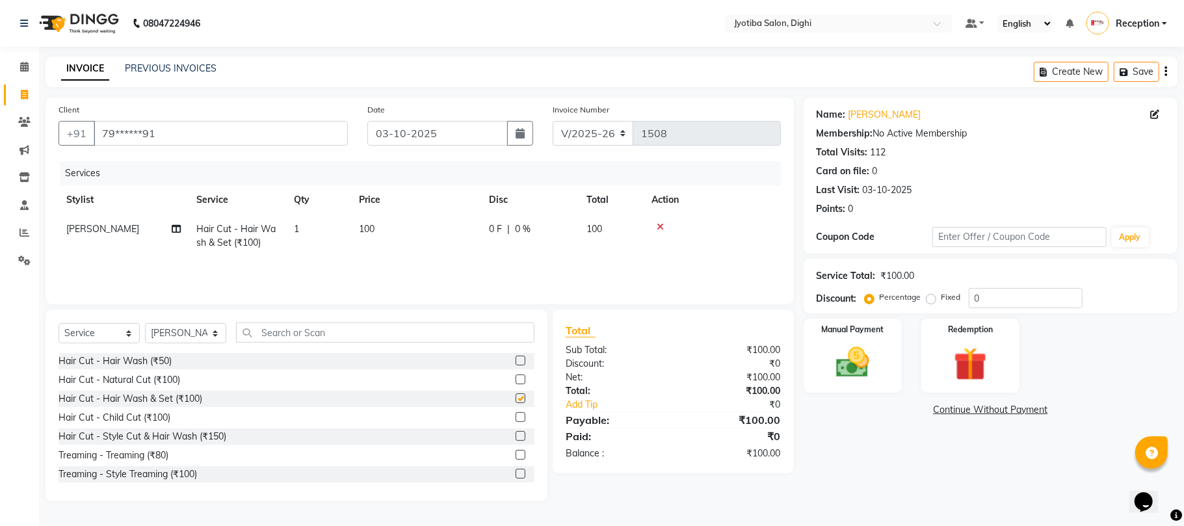
checkbox input "false"
click at [945, 412] on link "Continue Without Payment" at bounding box center [990, 410] width 369 height 14
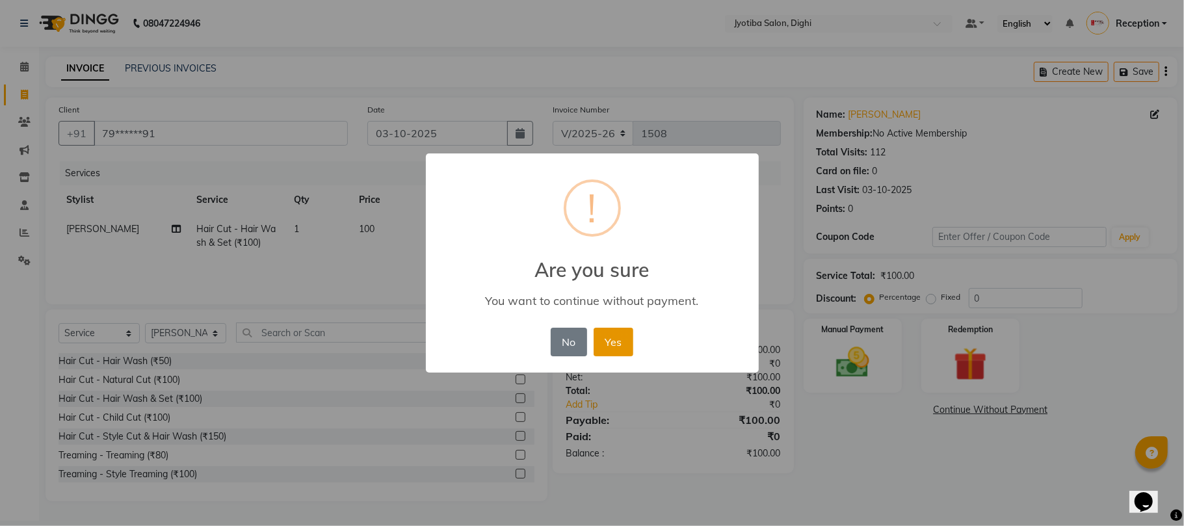
click at [614, 333] on button "Yes" at bounding box center [614, 342] width 40 height 29
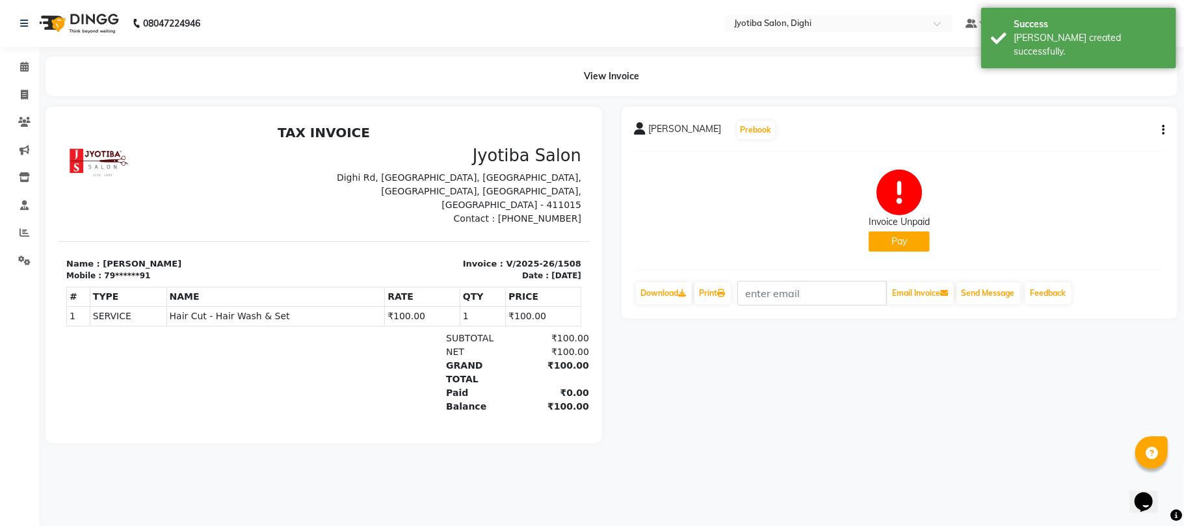
click at [904, 237] on button "Pay" at bounding box center [899, 242] width 61 height 20
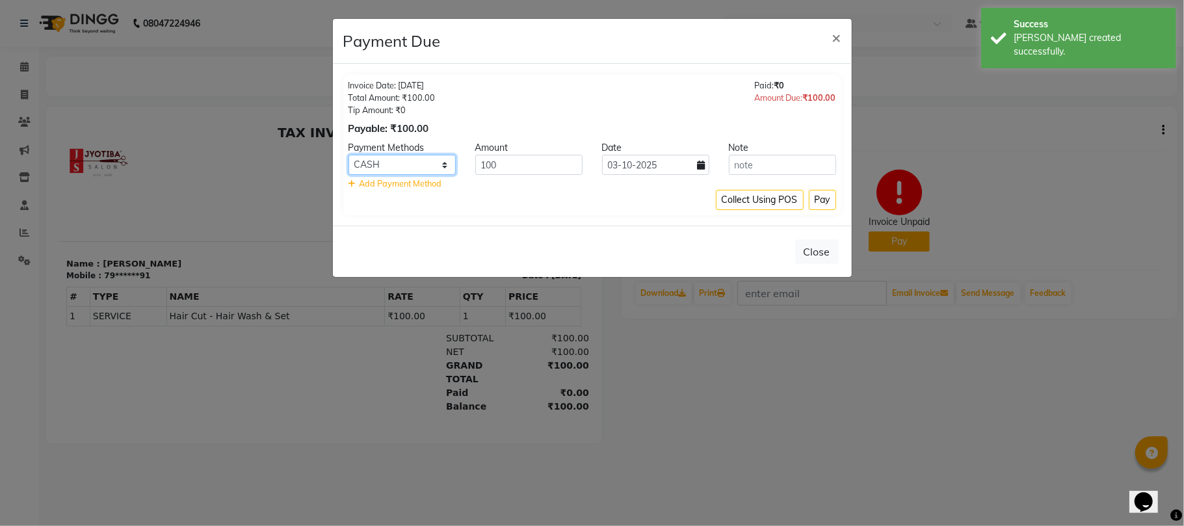
click at [399, 159] on select "CASH ONLINE CARD" at bounding box center [402, 165] width 107 height 20
click at [349, 155] on select "CASH ONLINE CARD" at bounding box center [402, 165] width 107 height 20
click at [809, 199] on button "Pay" at bounding box center [822, 200] width 27 height 20
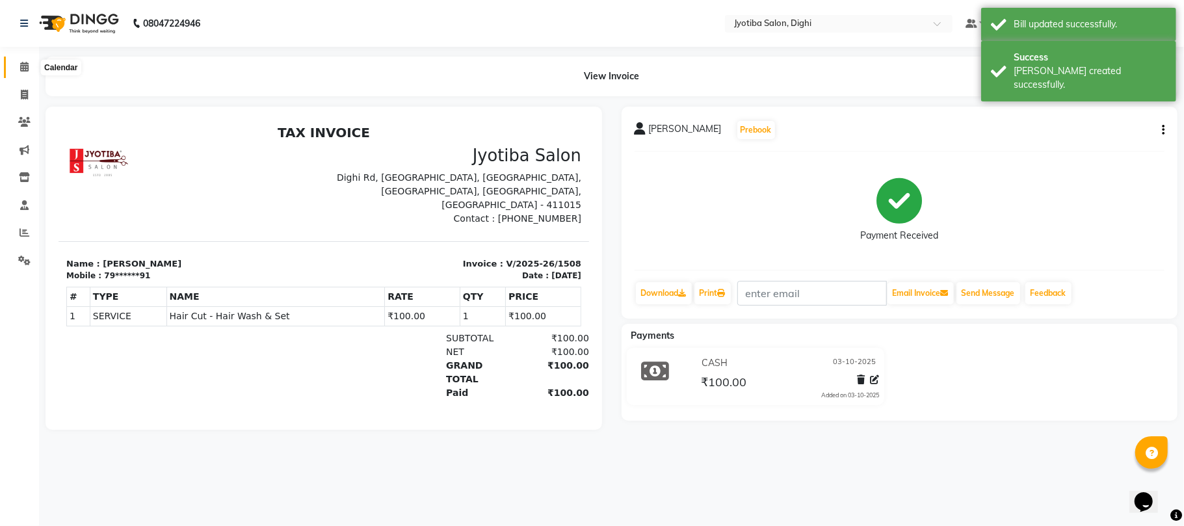
click at [17, 61] on span at bounding box center [24, 67] width 23 height 15
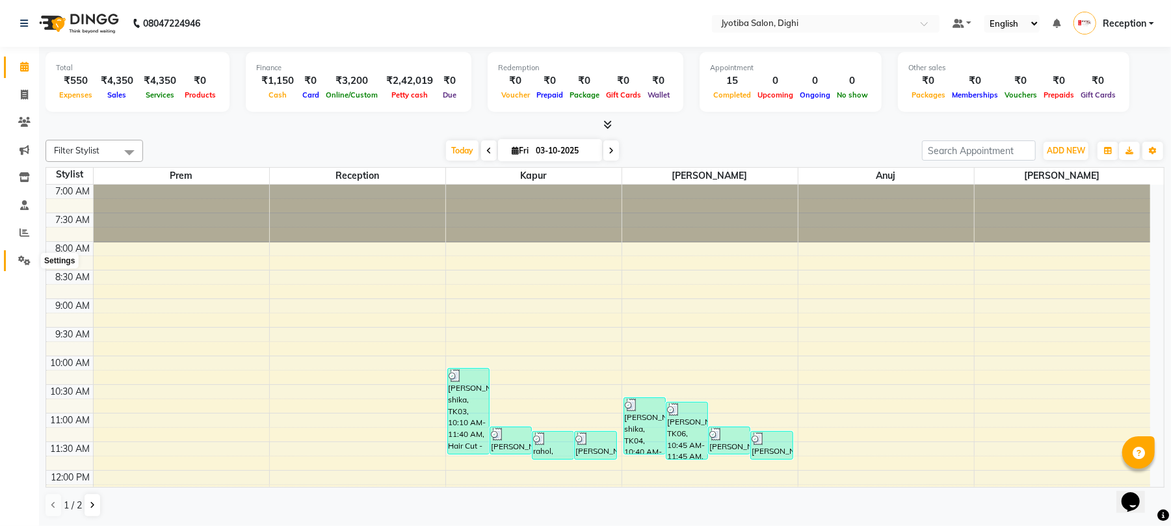
click at [21, 260] on icon at bounding box center [24, 261] width 12 height 10
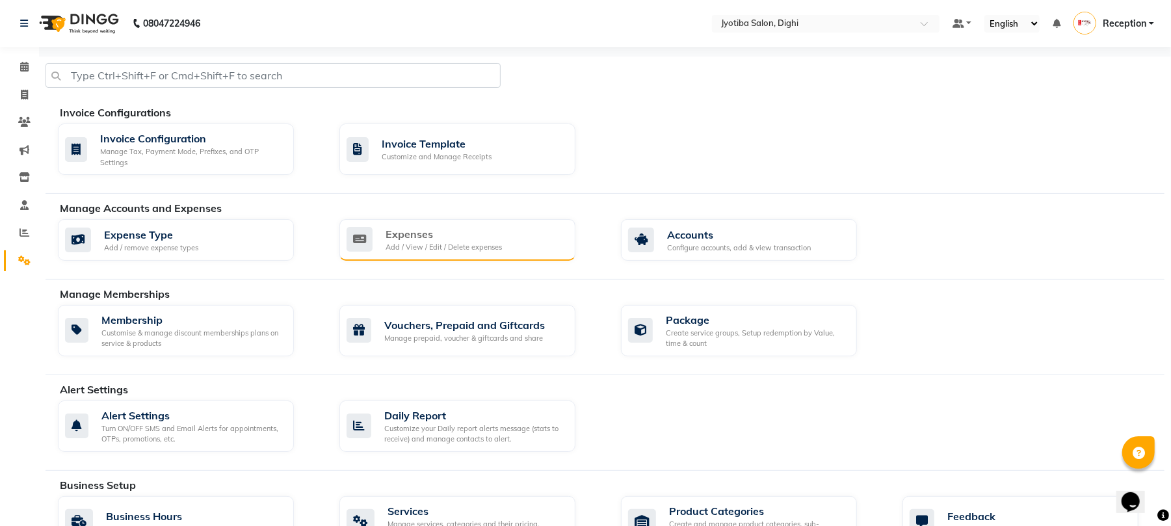
click at [376, 238] on div "Expenses Add / View / Edit / Delete expenses" at bounding box center [456, 239] width 219 height 27
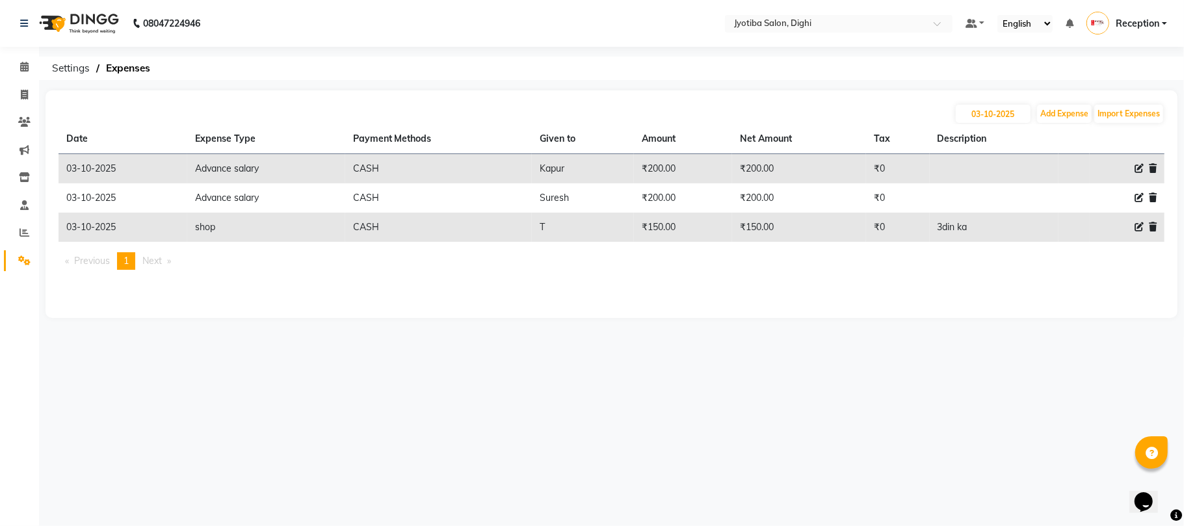
click at [1141, 230] on icon at bounding box center [1139, 226] width 9 height 9
select select "18032"
select select "1"
select select "2318"
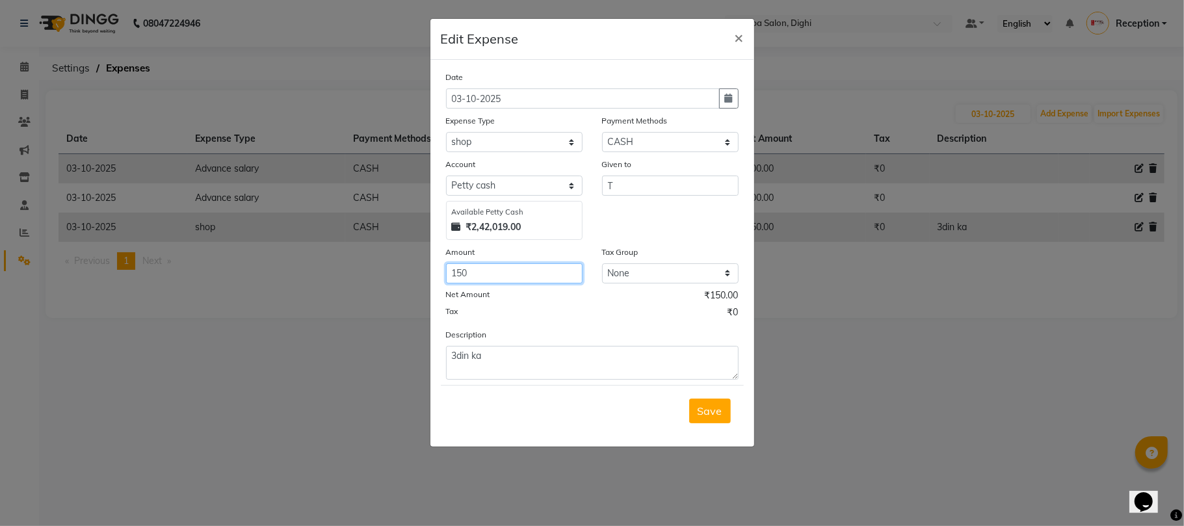
click at [521, 276] on input "150" at bounding box center [514, 273] width 137 height 20
type input "190"
click at [708, 414] on span "Save" at bounding box center [710, 411] width 25 height 13
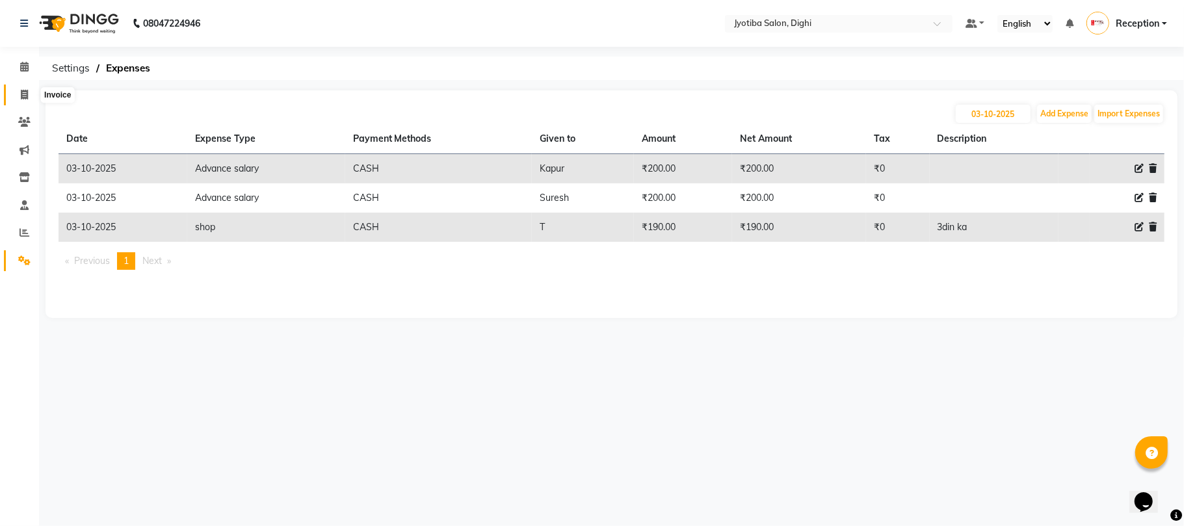
click at [29, 97] on span at bounding box center [24, 95] width 23 height 15
select select "service"
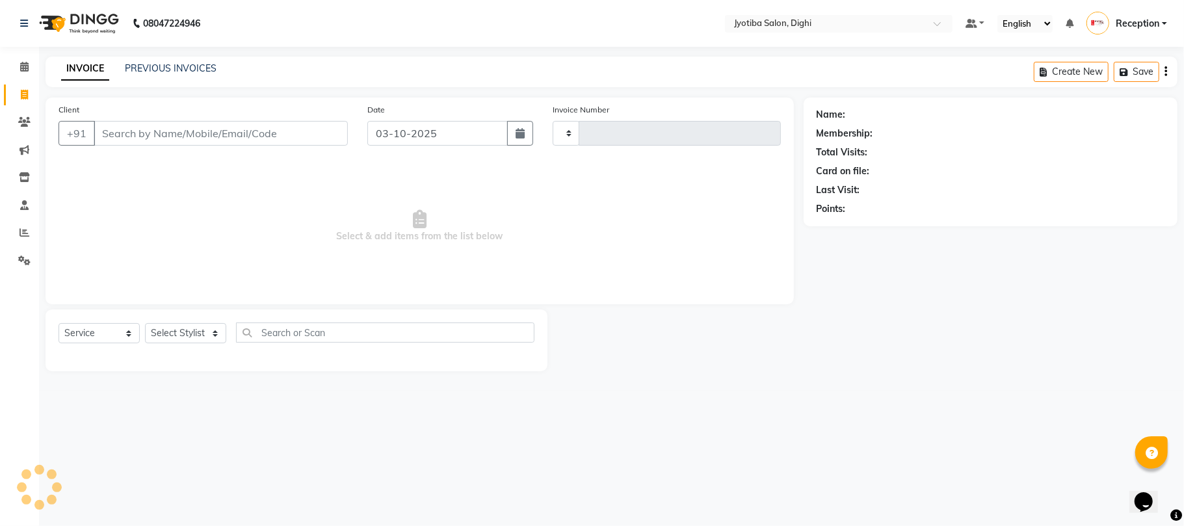
type input "1509"
select select "643"
click at [18, 261] on icon at bounding box center [24, 261] width 12 height 10
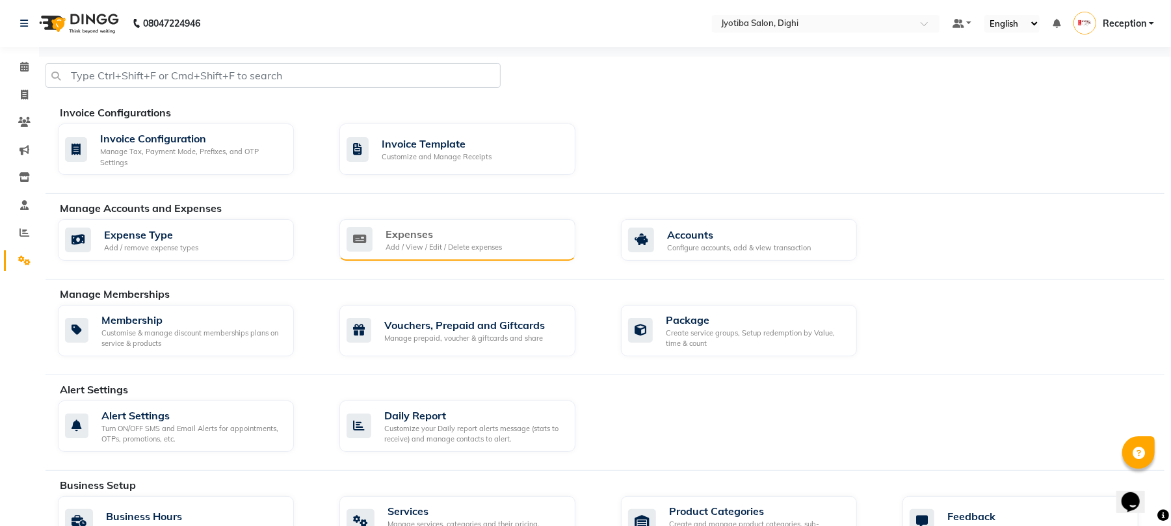
click at [459, 225] on div "Expenses Add / View / Edit / Delete expenses" at bounding box center [457, 240] width 236 height 42
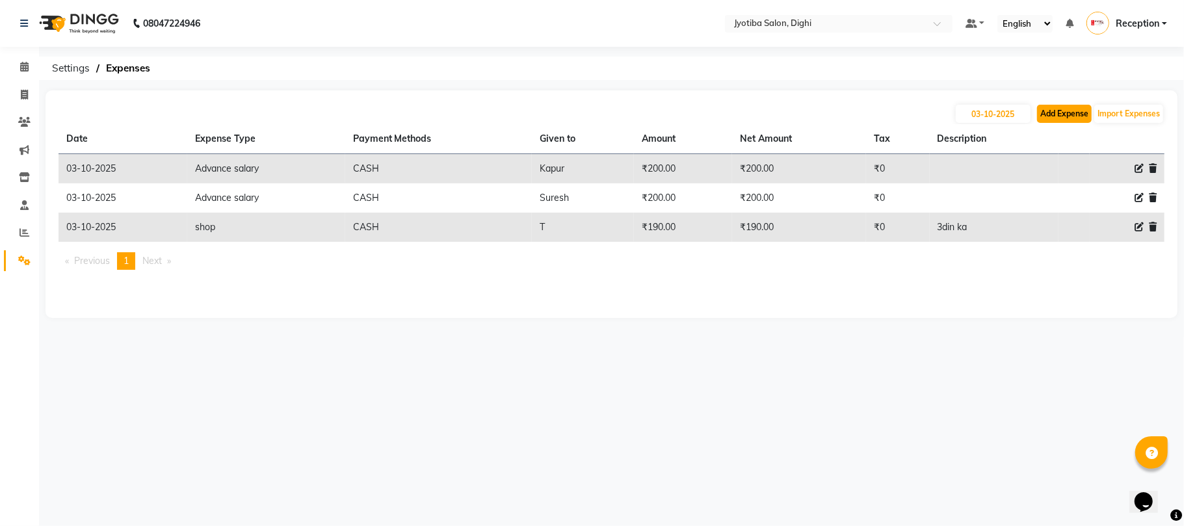
click at [1064, 120] on button "Add Expense" at bounding box center [1064, 114] width 55 height 18
select select "1"
select select "2318"
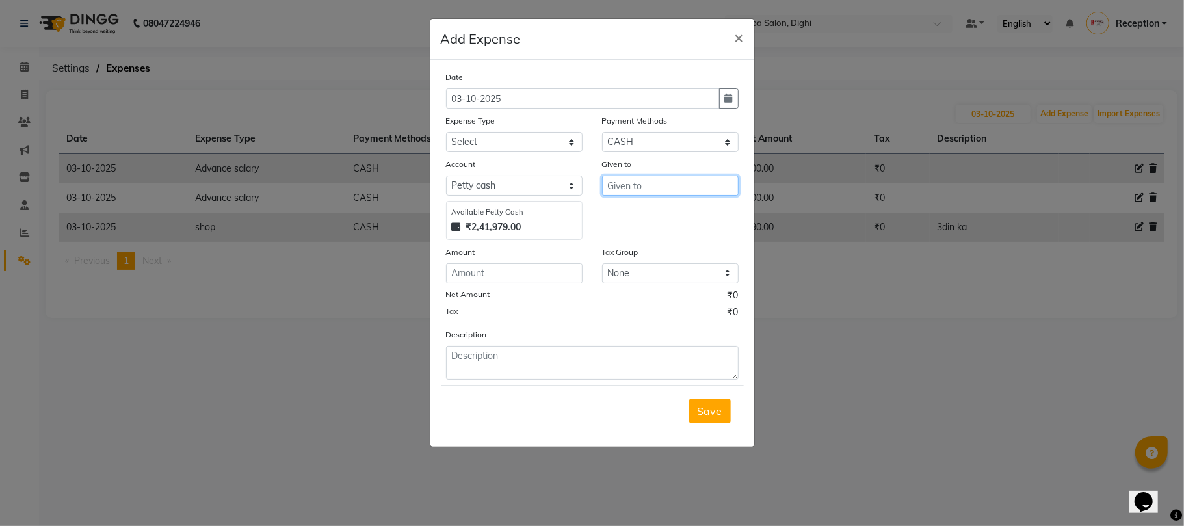
click at [658, 189] on input "text" at bounding box center [670, 186] width 137 height 20
type input "tip"
click at [472, 144] on select "Select Advance salary Advance salary ajaj Bank charges Car maintenance Cash tra…" at bounding box center [514, 142] width 137 height 20
select select "7619"
click at [446, 132] on select "Select Advance salary Advance salary ajaj Bank charges Car maintenance Cash tra…" at bounding box center [514, 142] width 137 height 20
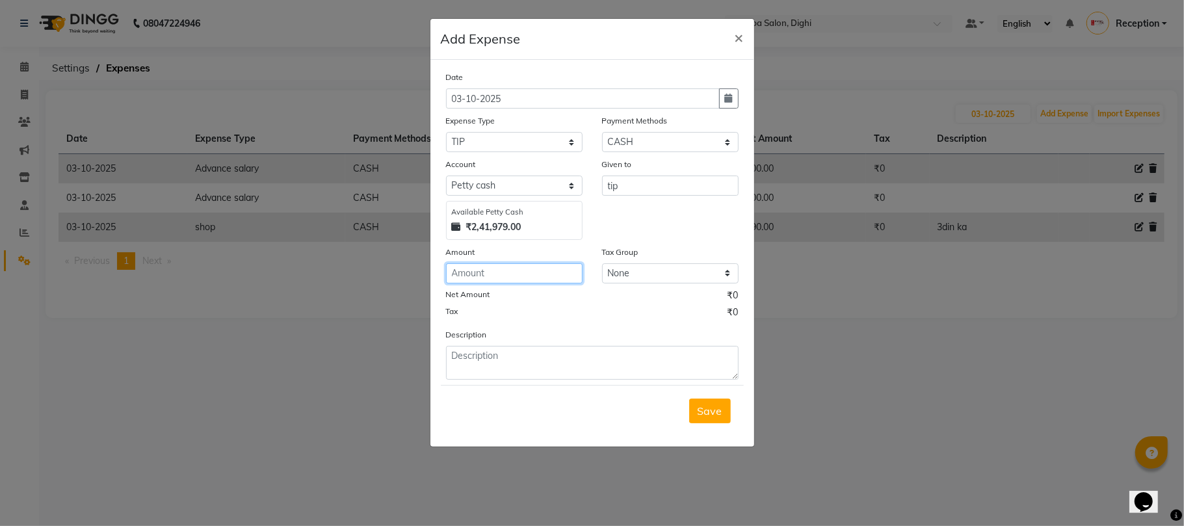
click at [484, 268] on input "number" at bounding box center [514, 273] width 137 height 20
type input "50"
click at [700, 419] on button "Save" at bounding box center [710, 411] width 42 height 25
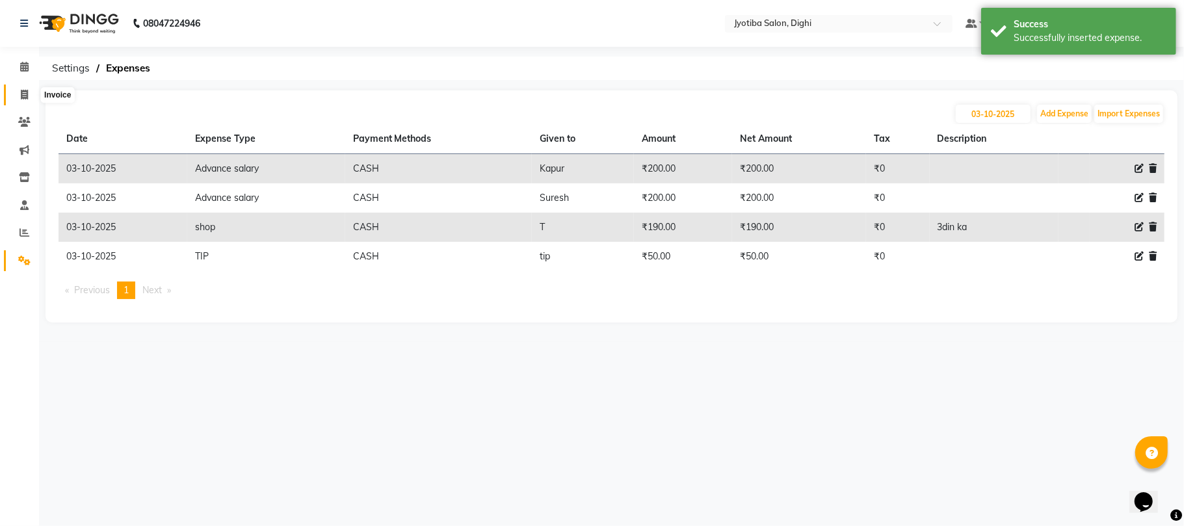
click at [13, 90] on span at bounding box center [24, 95] width 23 height 15
select select "service"
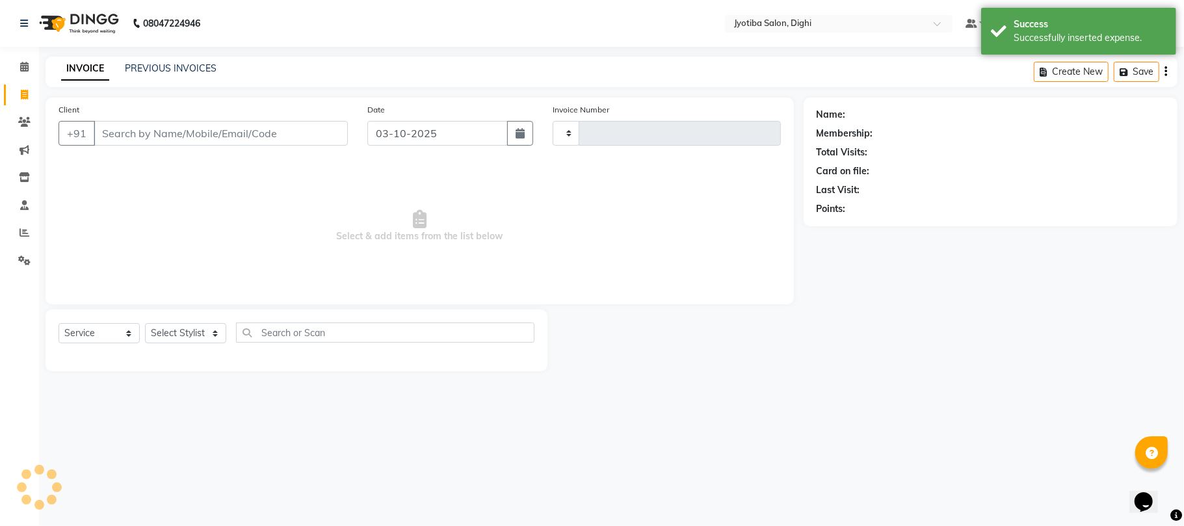
type input "1509"
select select "643"
click at [170, 62] on link "PREVIOUS INVOICES" at bounding box center [171, 68] width 92 height 12
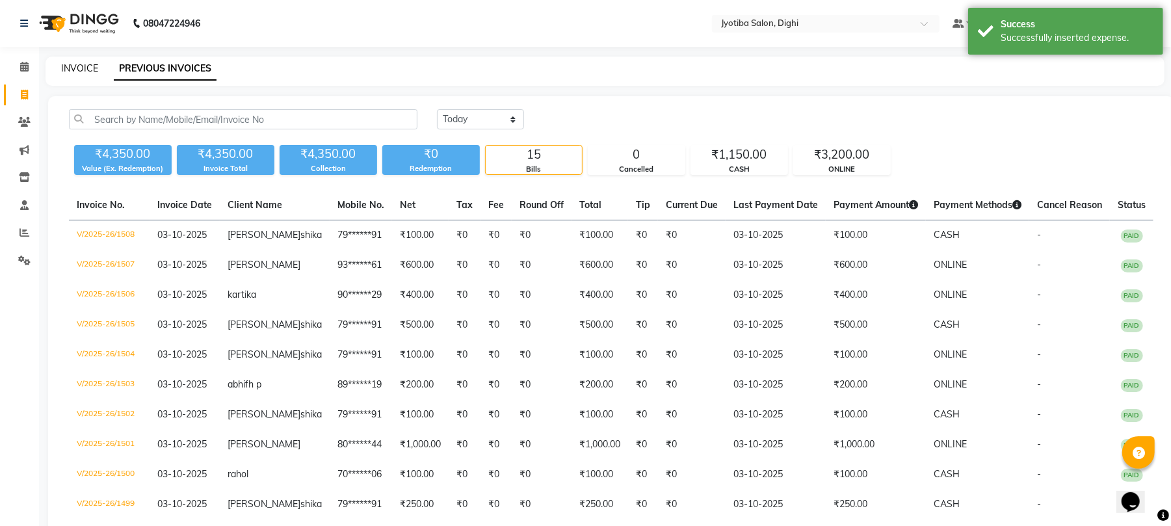
click at [68, 66] on link "INVOICE" at bounding box center [79, 68] width 37 height 12
select select "service"
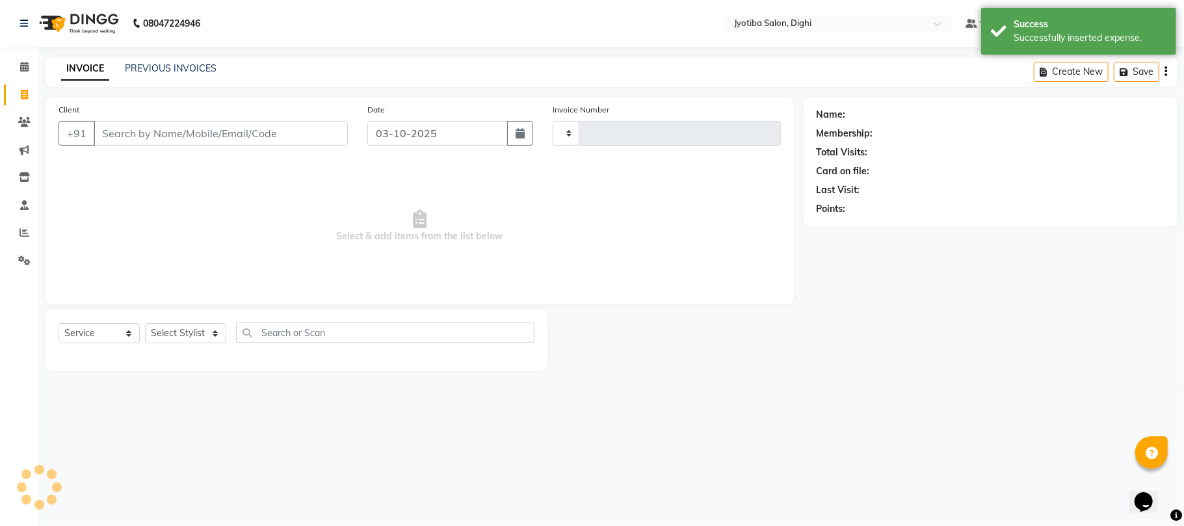
type input "1509"
select select "643"
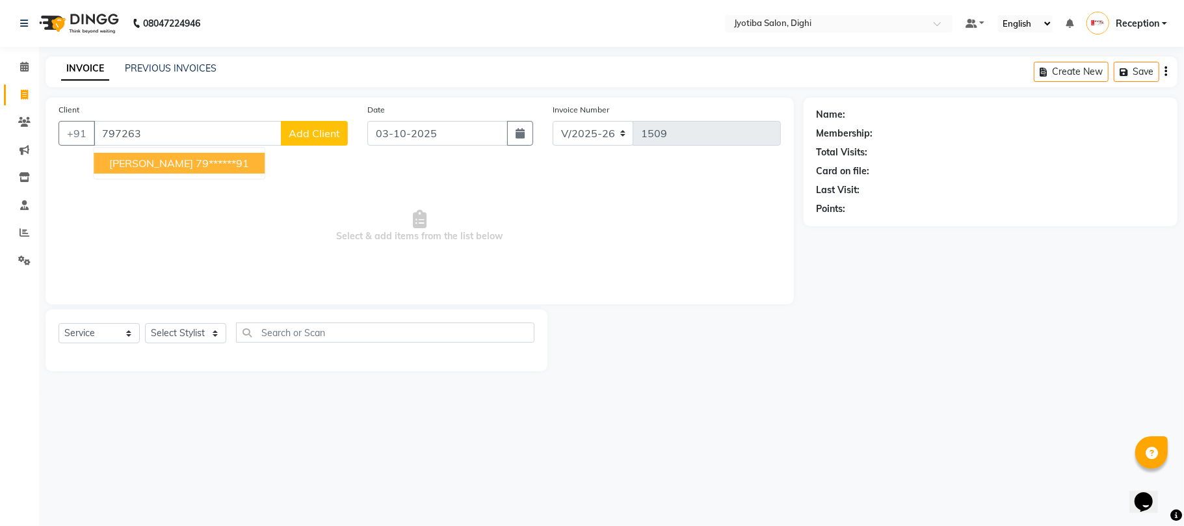
click at [203, 164] on ngb-highlight "79******91" at bounding box center [222, 163] width 53 height 13
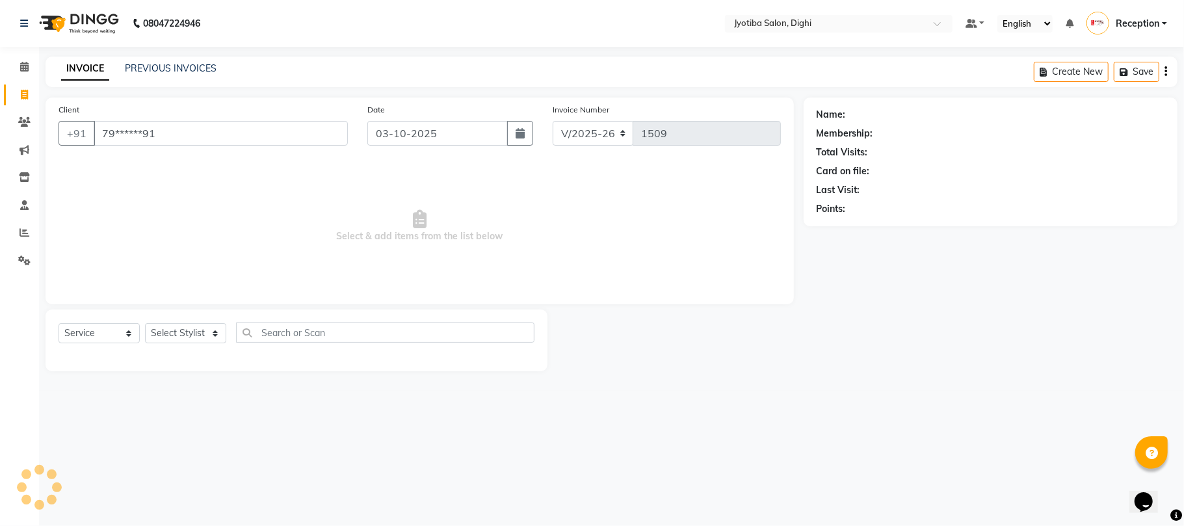
type input "79******91"
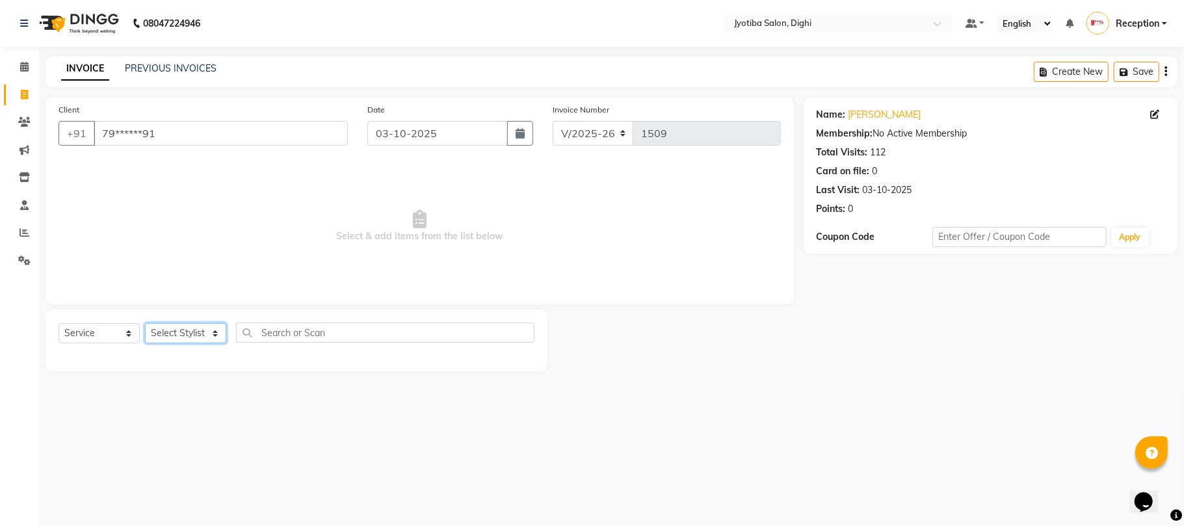
drag, startPoint x: 163, startPoint y: 343, endPoint x: 170, endPoint y: 338, distance: 9.4
click at [164, 341] on select "Select Stylist anuj [PERSON_NAME] Prem Reception [PERSON_NAME]" at bounding box center [185, 333] width 81 height 20
select select "59472"
click at [145, 323] on select "Select Stylist anuj [PERSON_NAME] Prem Reception [PERSON_NAME]" at bounding box center [185, 333] width 81 height 20
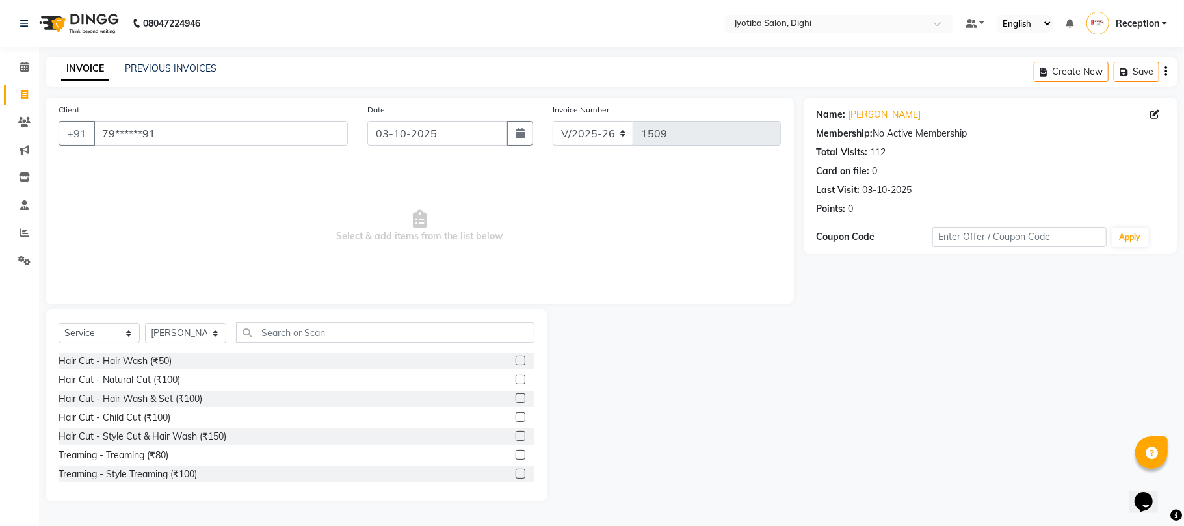
click at [499, 473] on div "Treaming - Style Treaming (₹100)" at bounding box center [297, 474] width 476 height 16
click at [500, 473] on div "Treaming - Style Treaming (₹100)" at bounding box center [297, 474] width 476 height 16
click at [516, 473] on label at bounding box center [521, 474] width 10 height 10
click at [516, 473] on input "checkbox" at bounding box center [520, 474] width 8 height 8
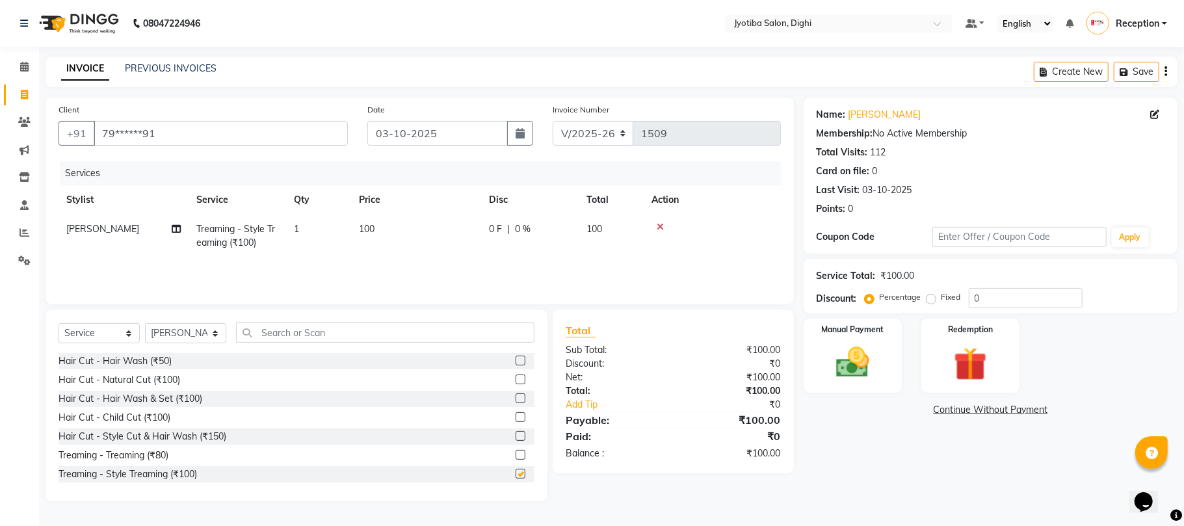
checkbox input "false"
click at [981, 407] on link "Continue Without Payment" at bounding box center [990, 410] width 369 height 14
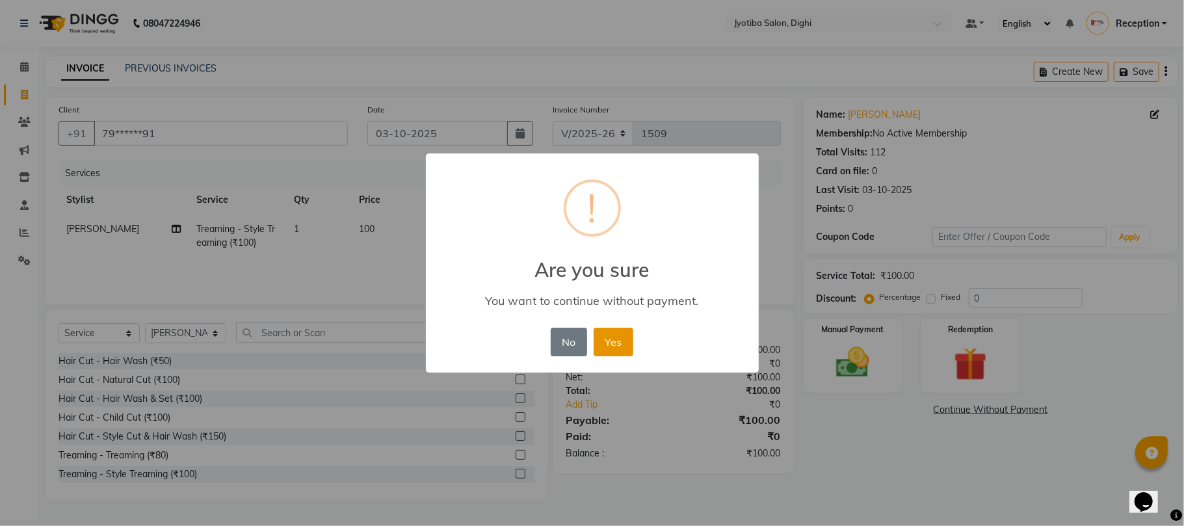
click at [617, 350] on button "Yes" at bounding box center [614, 342] width 40 height 29
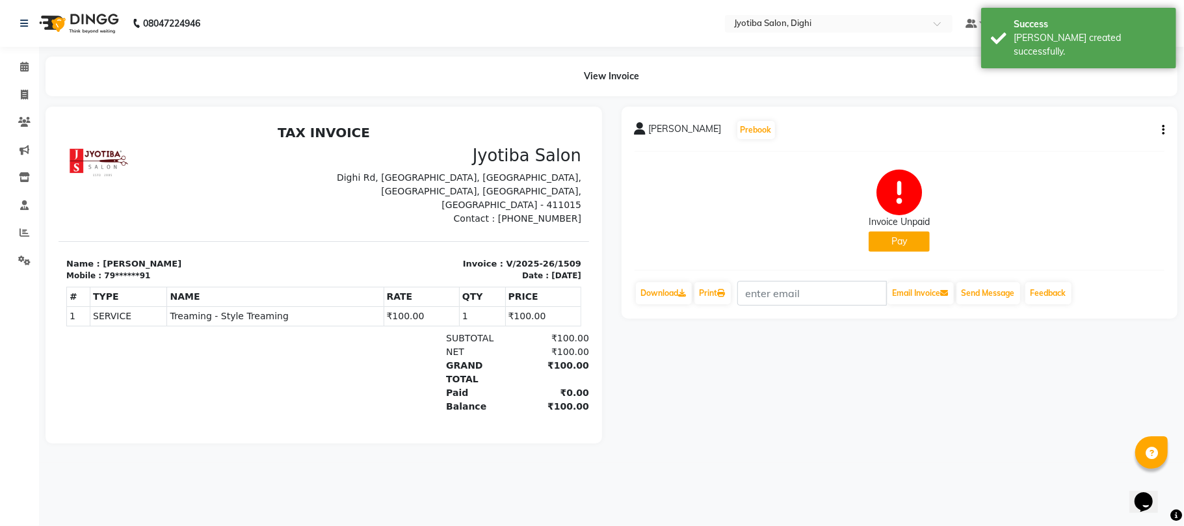
click at [879, 256] on div "Invoice Unpaid Pay" at bounding box center [900, 211] width 531 height 98
click at [887, 248] on button "Pay" at bounding box center [899, 242] width 61 height 20
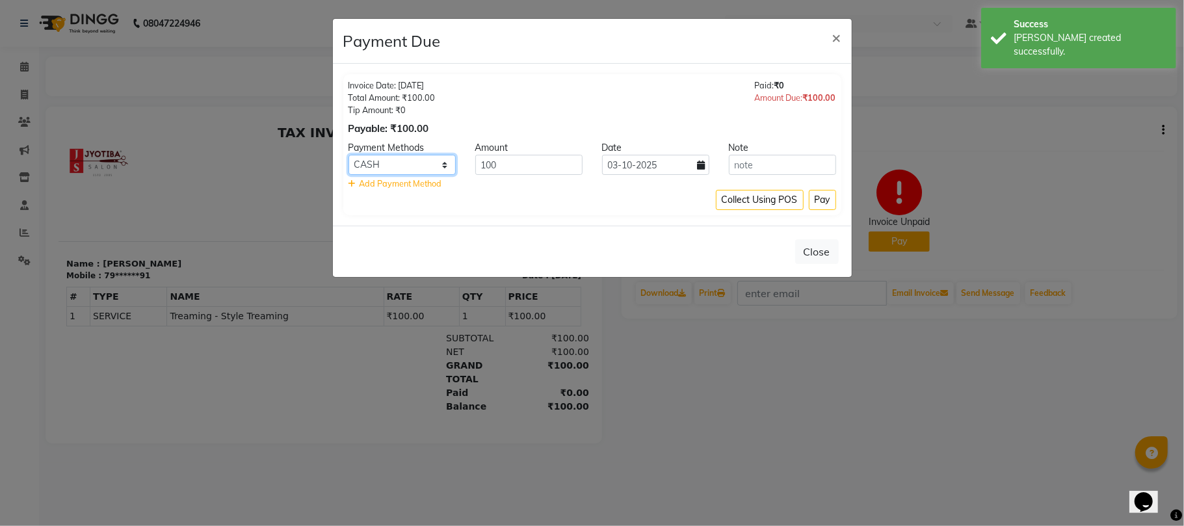
click at [438, 172] on select "CASH ONLINE CARD" at bounding box center [402, 165] width 107 height 20
select select "3"
click at [349, 155] on select "CASH ONLINE CARD" at bounding box center [402, 165] width 107 height 20
click at [827, 206] on button "Pay" at bounding box center [822, 200] width 27 height 20
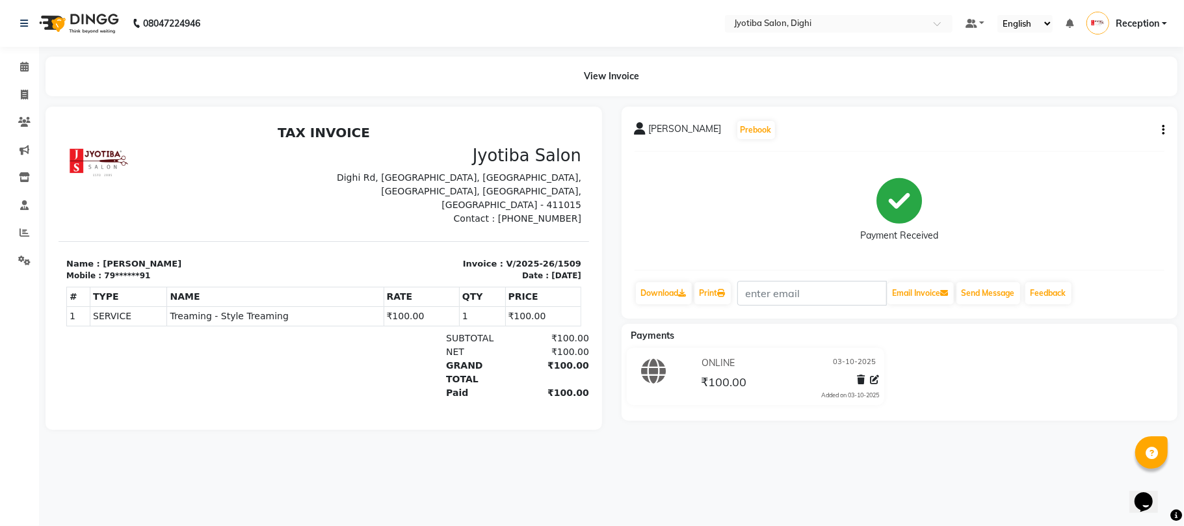
click at [1160, 126] on button "button" at bounding box center [1161, 131] width 8 height 14
click at [1120, 118] on div "Split Service Amount" at bounding box center [1098, 121] width 89 height 16
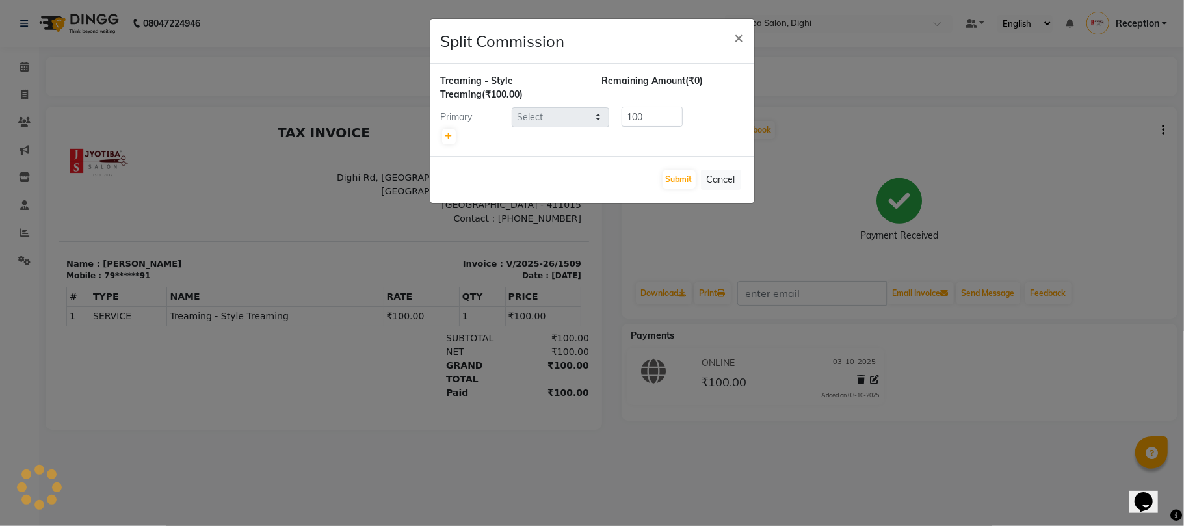
select select "59472"
click at [752, 34] on button "×" at bounding box center [739, 37] width 30 height 36
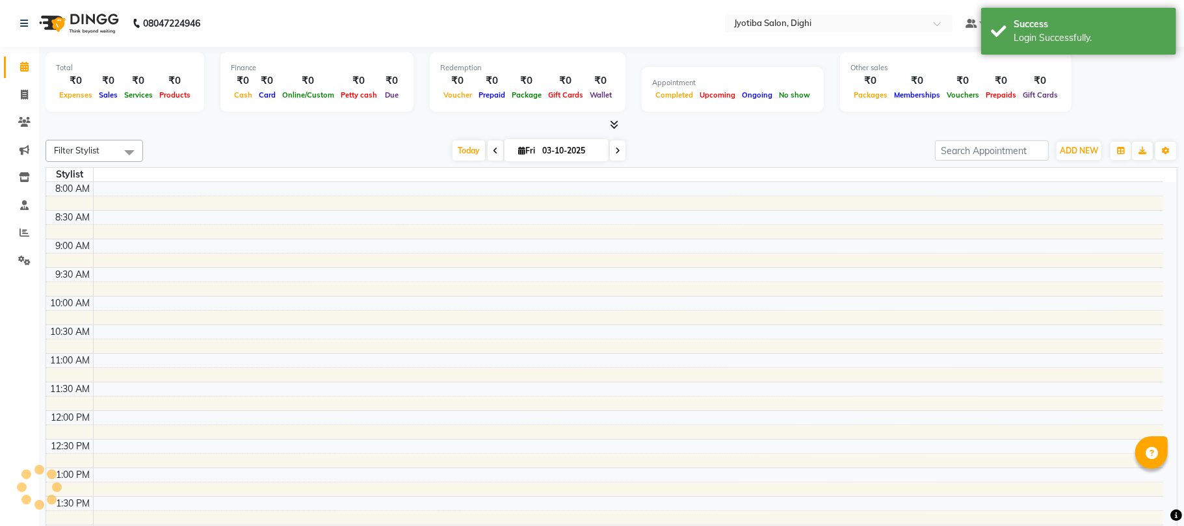
select select "en"
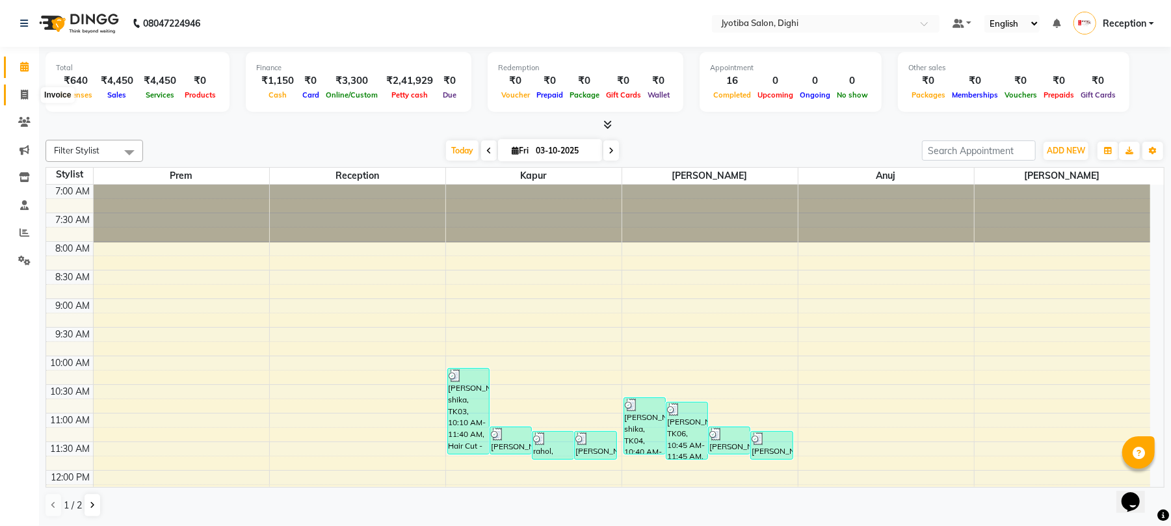
click at [27, 88] on span at bounding box center [24, 95] width 23 height 15
select select "643"
select select "service"
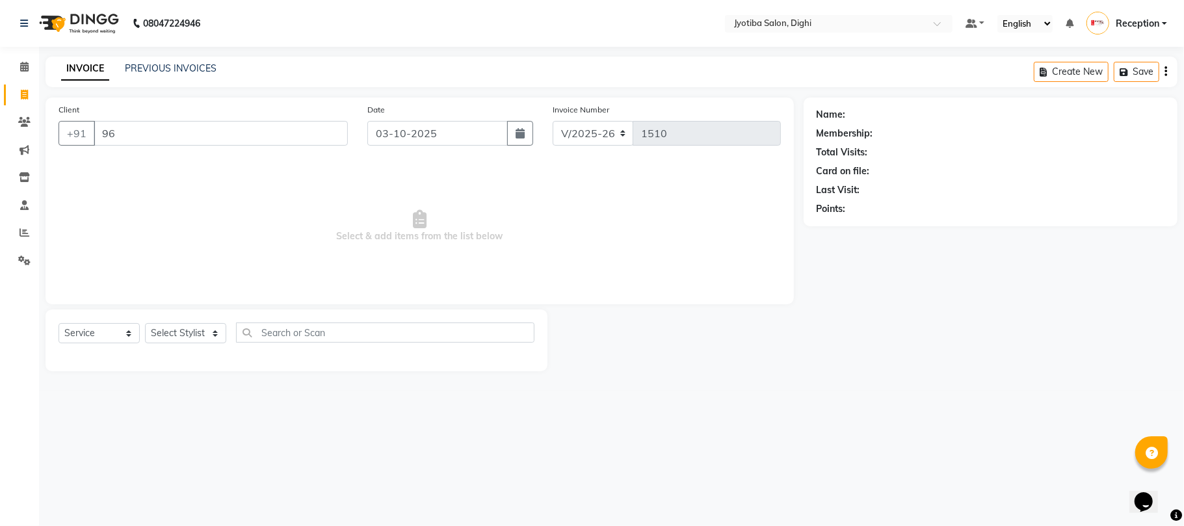
type input "9"
type input "b"
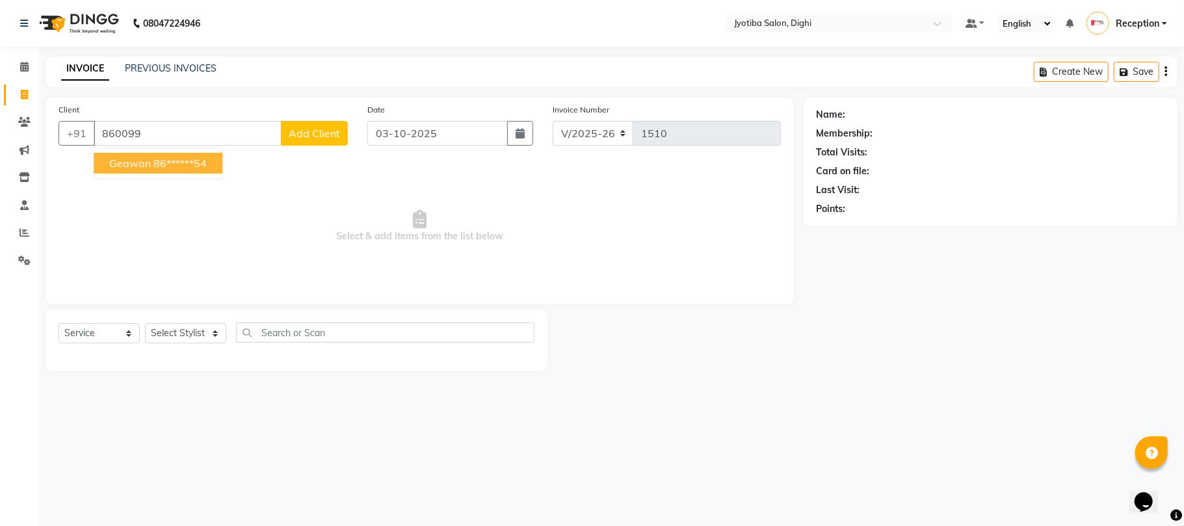
click at [213, 165] on button "geawan 86******54" at bounding box center [158, 163] width 129 height 21
type input "86******54"
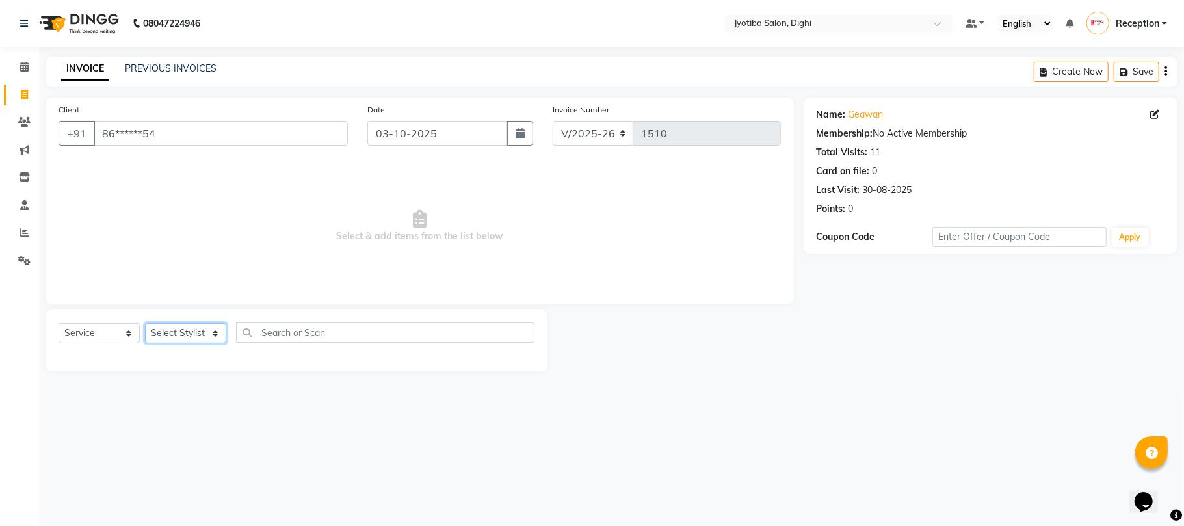
click at [182, 328] on select "Select Stylist anuj [PERSON_NAME] Prem Reception [PERSON_NAME]" at bounding box center [185, 333] width 81 height 20
select select "9312"
click at [145, 323] on select "Select Stylist anuj [PERSON_NAME] Prem Reception [PERSON_NAME]" at bounding box center [185, 333] width 81 height 20
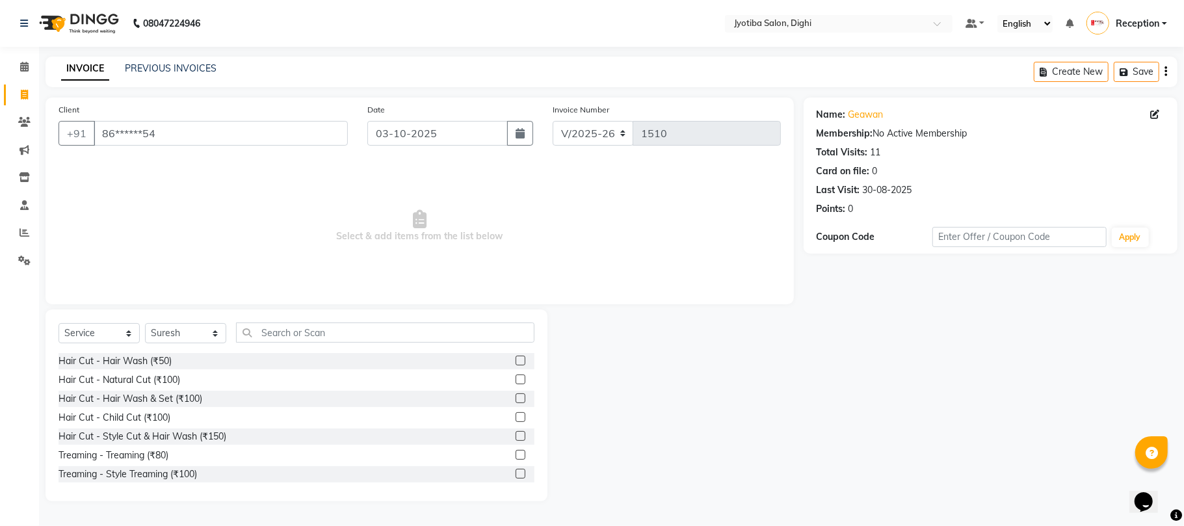
click at [516, 433] on label at bounding box center [521, 436] width 10 height 10
click at [516, 433] on input "checkbox" at bounding box center [520, 436] width 8 height 8
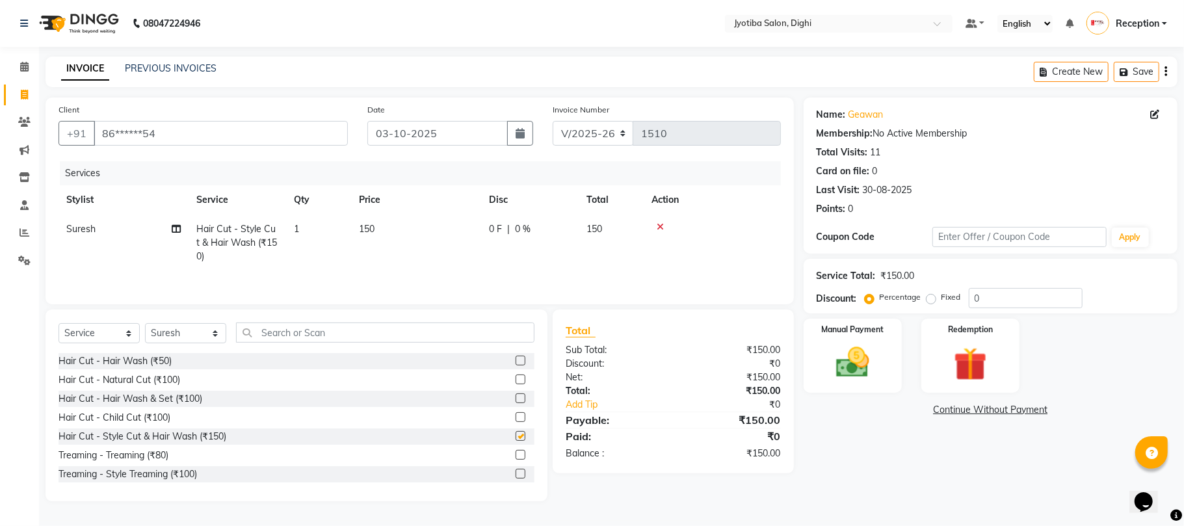
checkbox input "false"
click at [516, 476] on label at bounding box center [521, 474] width 10 height 10
click at [516, 476] on input "checkbox" at bounding box center [520, 474] width 8 height 8
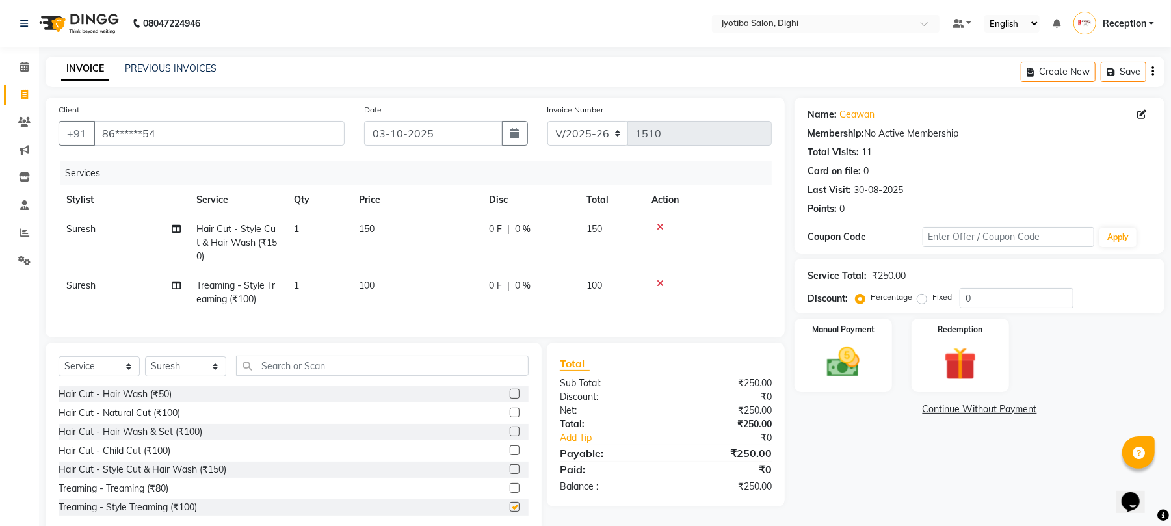
checkbox input "false"
click at [112, 377] on select "Select Service Product Membership Package Voucher Prepaid Gift Card" at bounding box center [99, 366] width 81 height 20
select select "product"
click at [59, 369] on select "Select Service Product Membership Package Voucher Prepaid Gift Card" at bounding box center [99, 366] width 81 height 20
click at [332, 376] on input "text" at bounding box center [382, 366] width 293 height 20
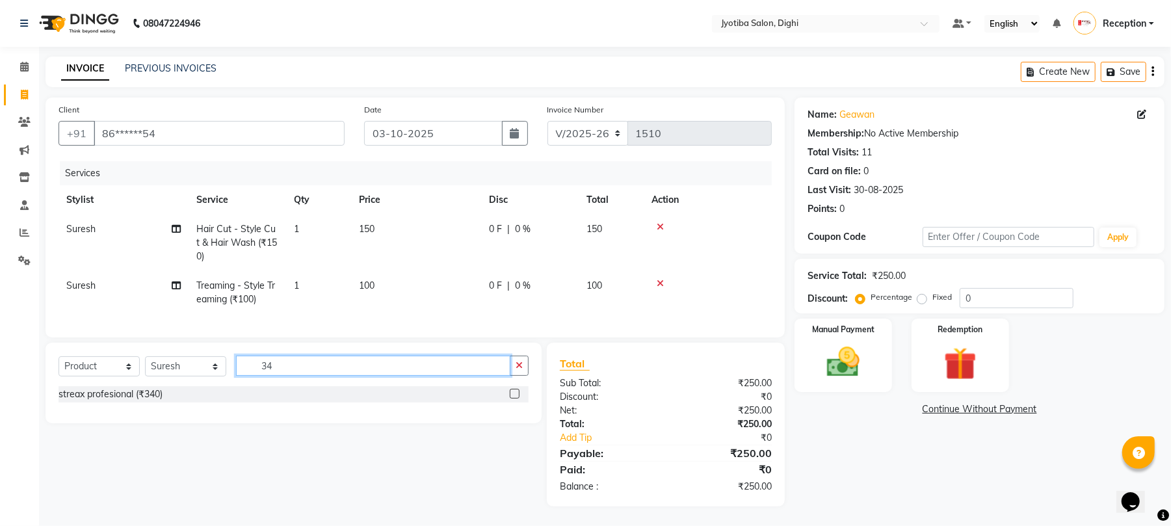
type input "34"
click at [510, 399] on label at bounding box center [515, 394] width 10 height 10
click at [510, 399] on input "checkbox" at bounding box center [514, 394] width 8 height 8
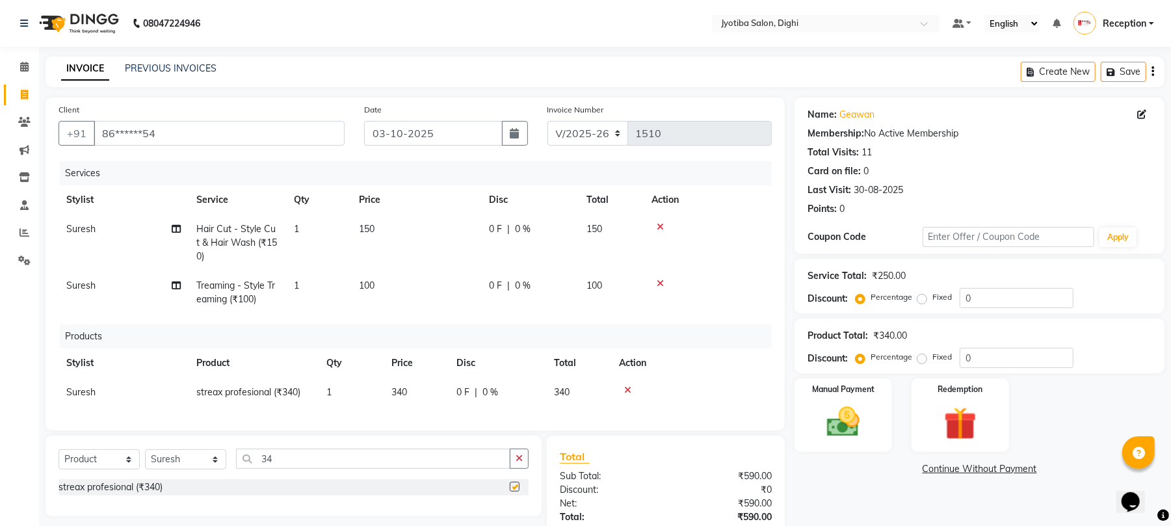
checkbox input "false"
click at [968, 473] on link "Continue Without Payment" at bounding box center [979, 469] width 365 height 14
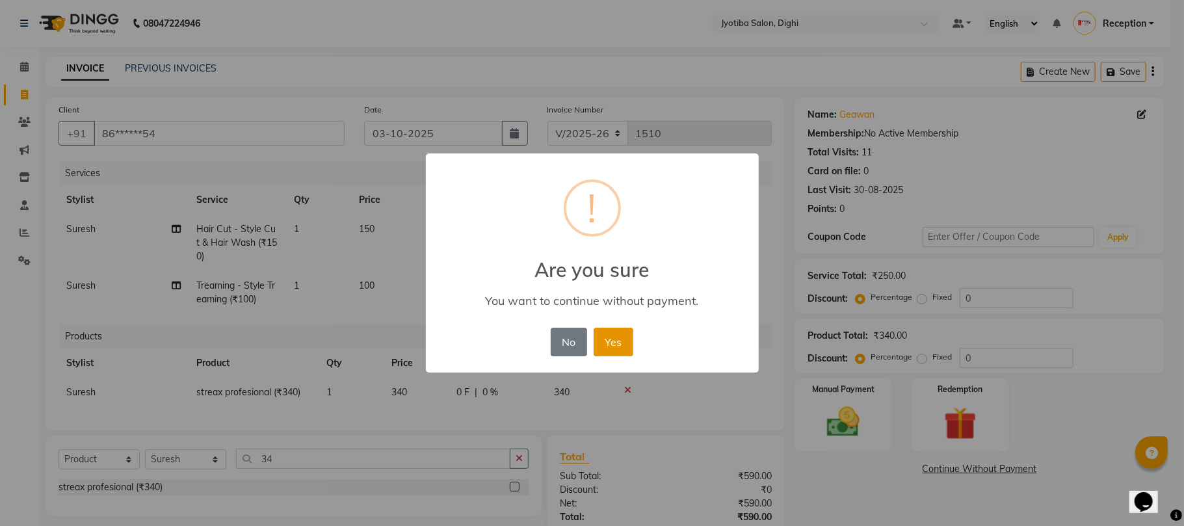
click at [622, 346] on button "Yes" at bounding box center [614, 342] width 40 height 29
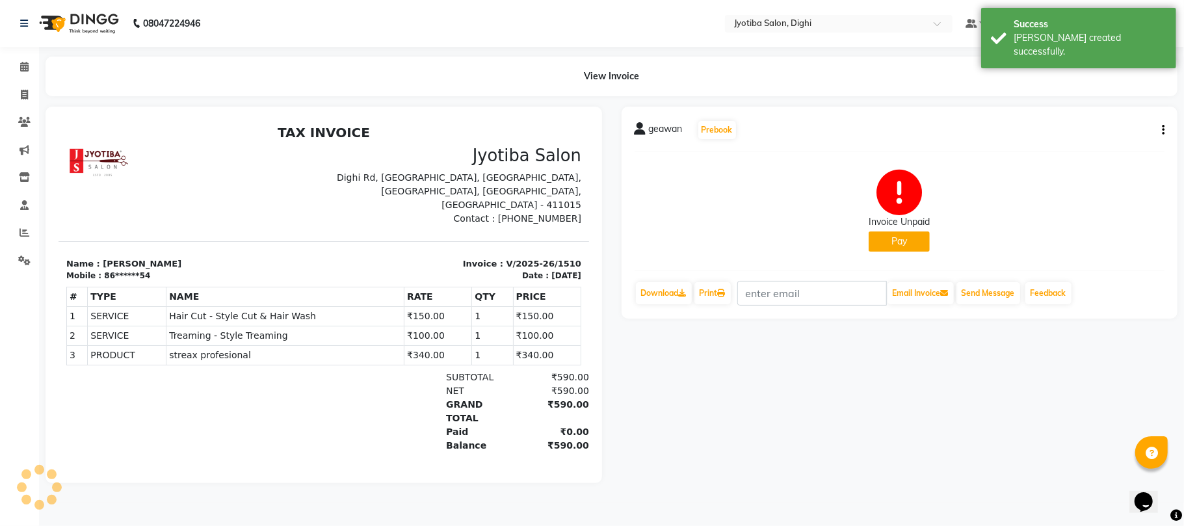
click at [918, 237] on button "Pay" at bounding box center [899, 242] width 61 height 20
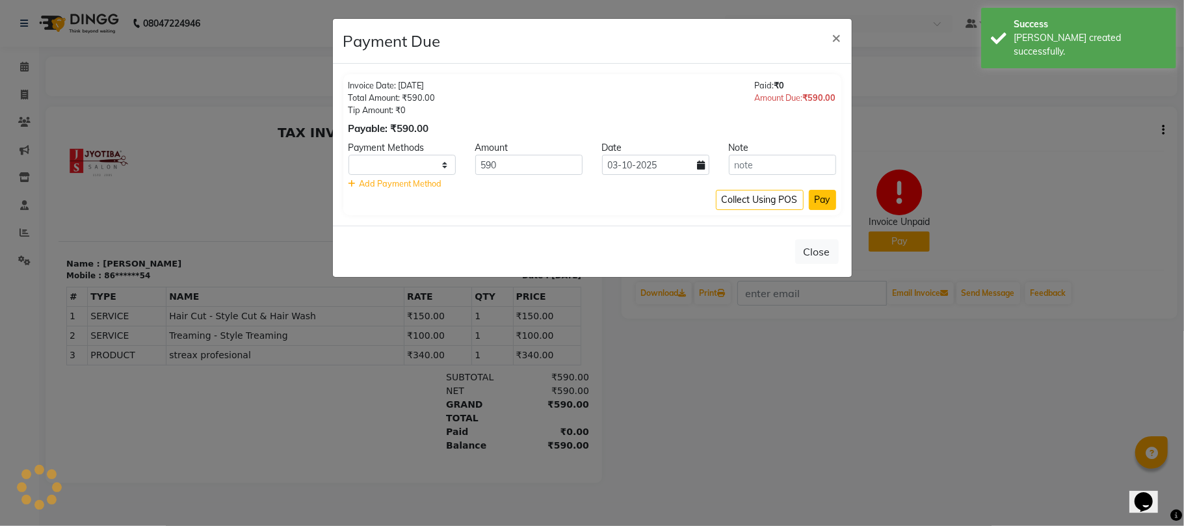
select select "1"
click at [821, 193] on button "Pay" at bounding box center [822, 200] width 27 height 20
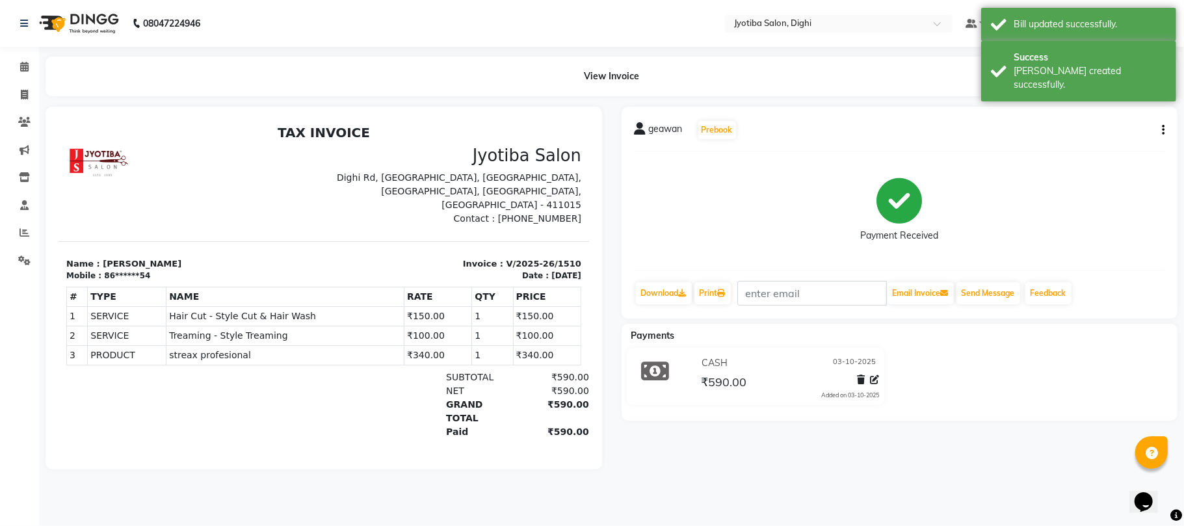
click at [1159, 126] on button "button" at bounding box center [1161, 131] width 8 height 14
click at [1133, 120] on div "Split Service Amount" at bounding box center [1098, 121] width 89 height 16
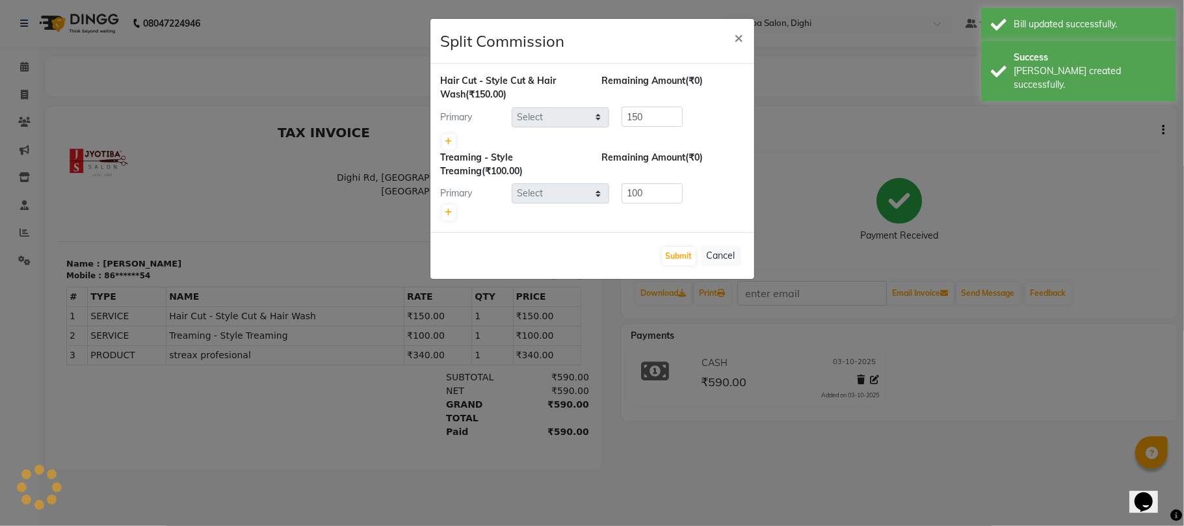
select select "9312"
click at [739, 35] on span "×" at bounding box center [739, 37] width 9 height 20
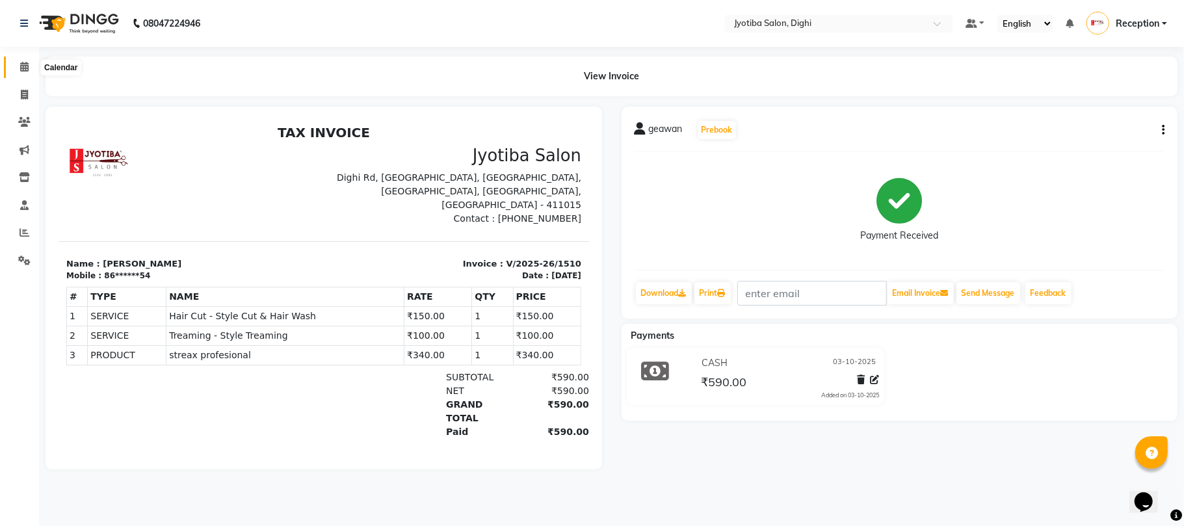
click at [21, 64] on icon at bounding box center [24, 67] width 8 height 10
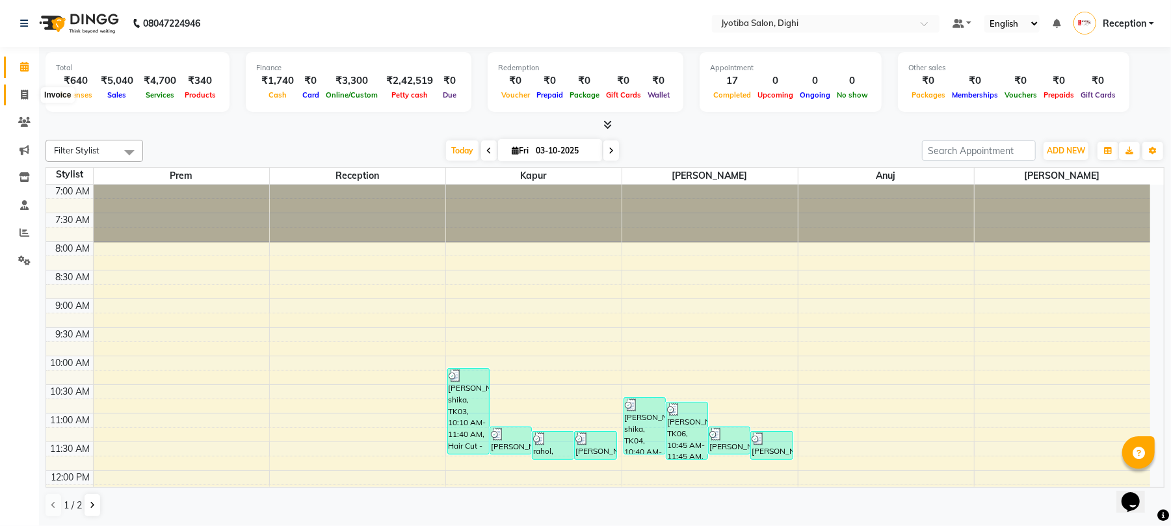
click at [17, 94] on span at bounding box center [24, 95] width 23 height 15
select select "service"
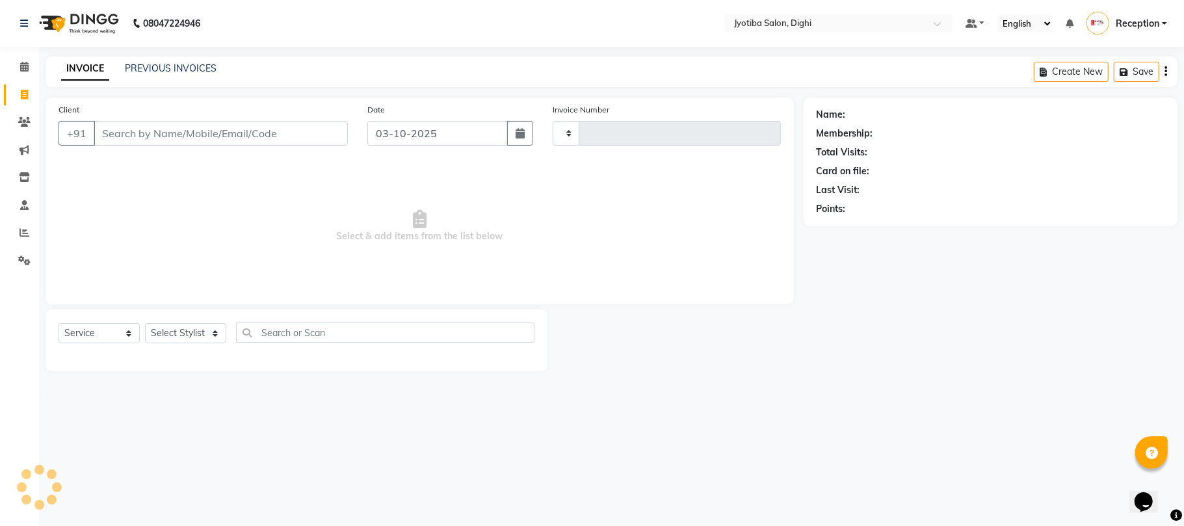
type input "1511"
select select "643"
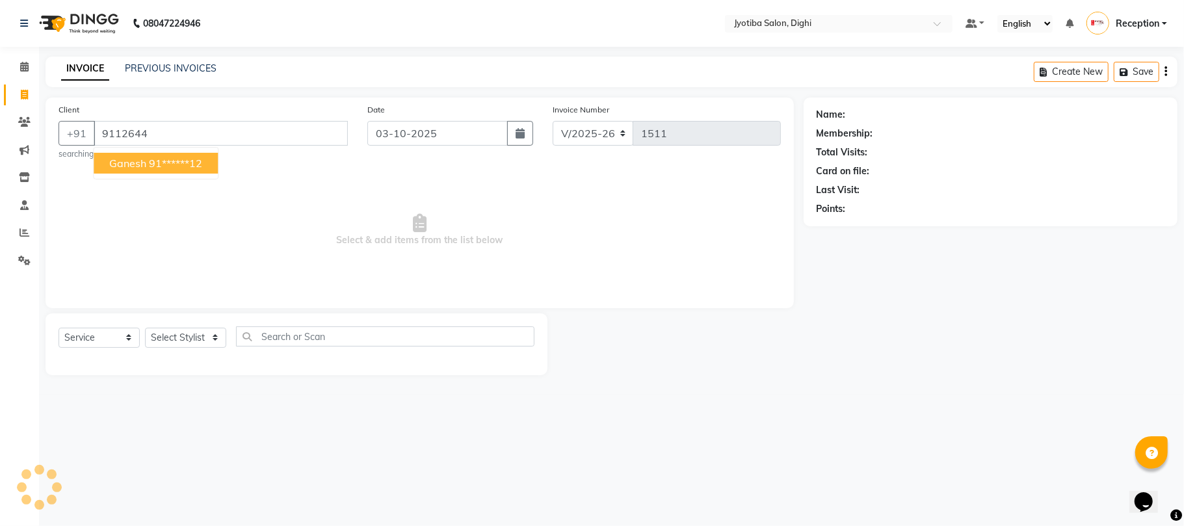
click at [189, 163] on ngb-highlight "91******12" at bounding box center [175, 163] width 53 height 13
type input "91******12"
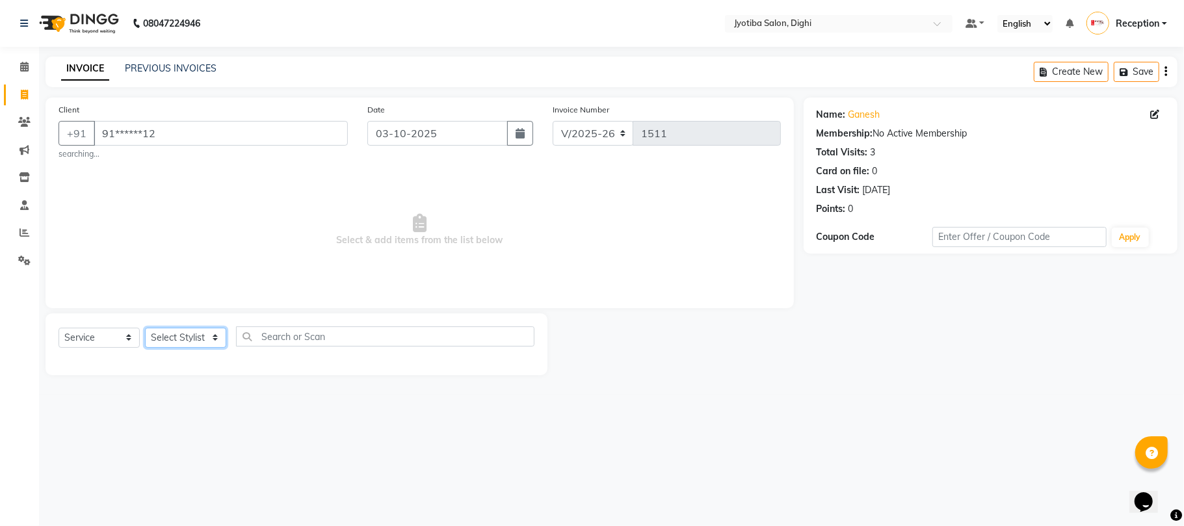
click at [199, 337] on select "Select Stylist anuj [PERSON_NAME] Prem Reception [PERSON_NAME]" at bounding box center [185, 338] width 81 height 20
select select "9312"
click at [145, 328] on select "Select Stylist anuj [PERSON_NAME] Prem Reception [PERSON_NAME]" at bounding box center [185, 338] width 81 height 20
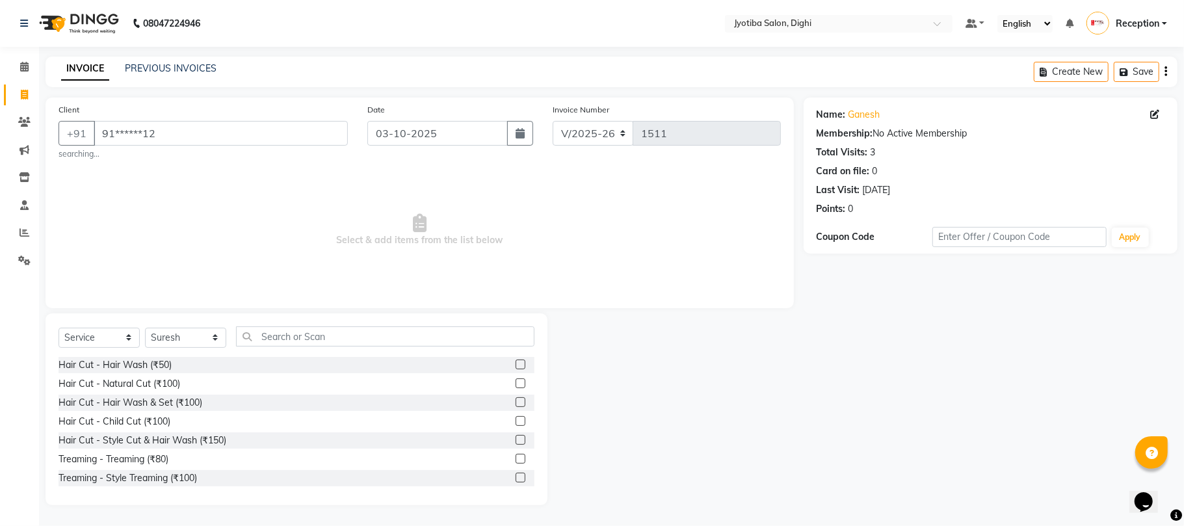
click at [516, 438] on label at bounding box center [521, 440] width 10 height 10
click at [516, 438] on input "checkbox" at bounding box center [520, 440] width 8 height 8
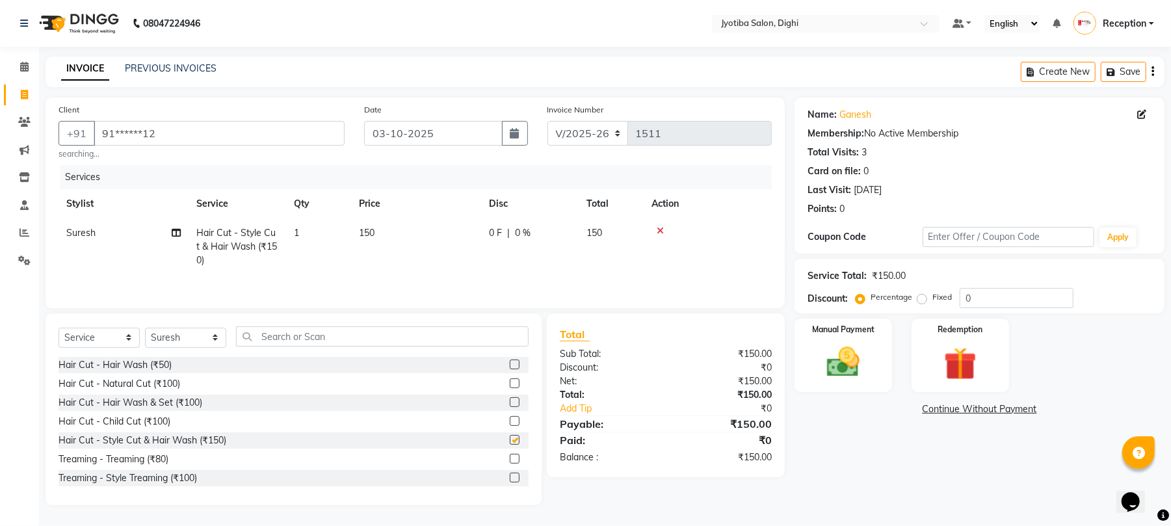
checkbox input "false"
click at [959, 414] on link "Continue Without Payment" at bounding box center [979, 410] width 365 height 14
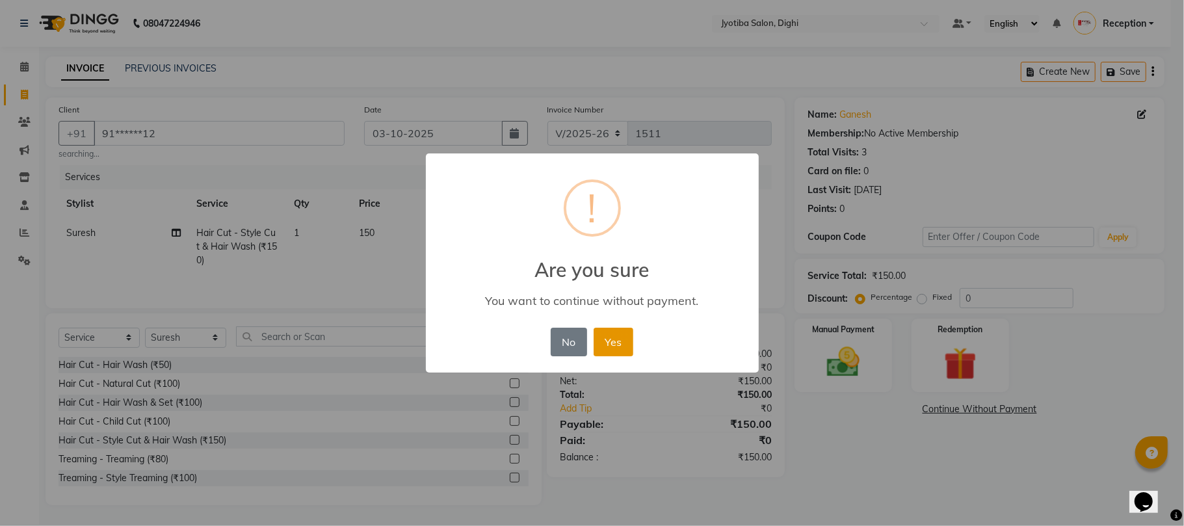
click at [614, 337] on button "Yes" at bounding box center [614, 342] width 40 height 29
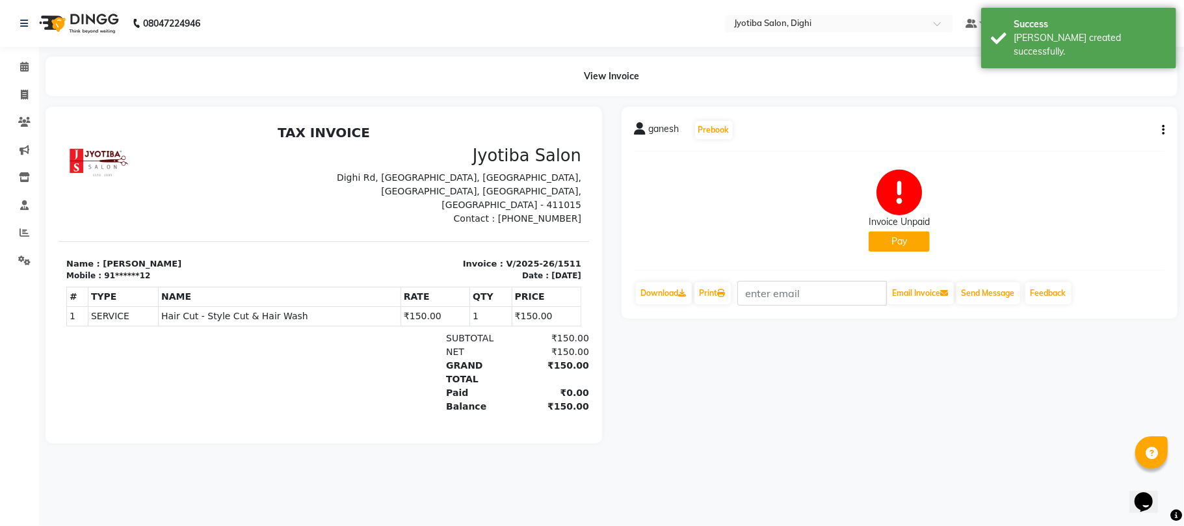
click at [888, 245] on button "Pay" at bounding box center [899, 242] width 61 height 20
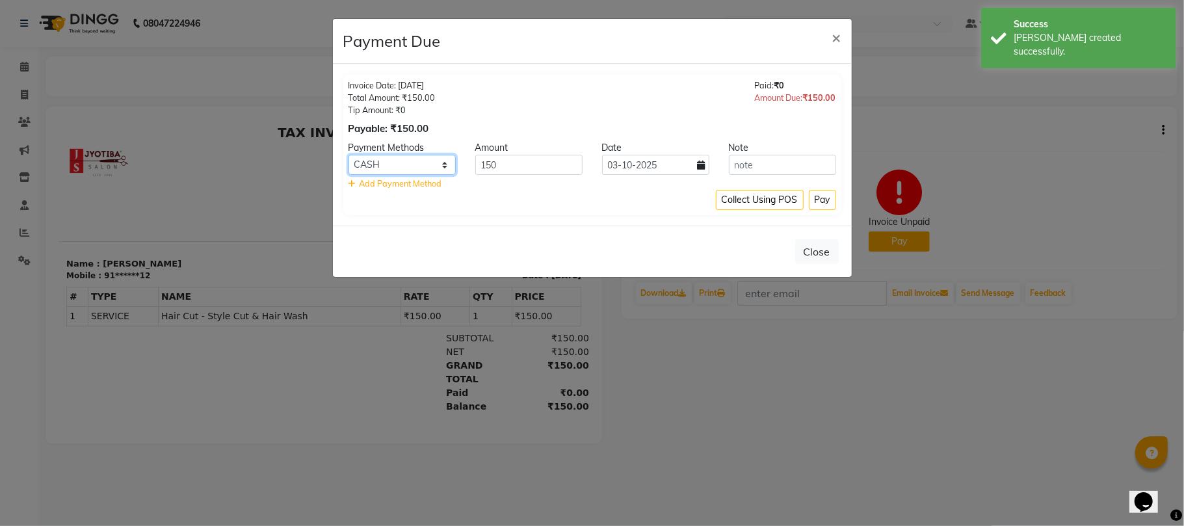
click at [415, 165] on select "CASH ONLINE CARD" at bounding box center [402, 165] width 107 height 20
select select "3"
click at [349, 155] on select "CASH ONLINE CARD" at bounding box center [402, 165] width 107 height 20
click at [827, 207] on button "Pay" at bounding box center [822, 200] width 27 height 20
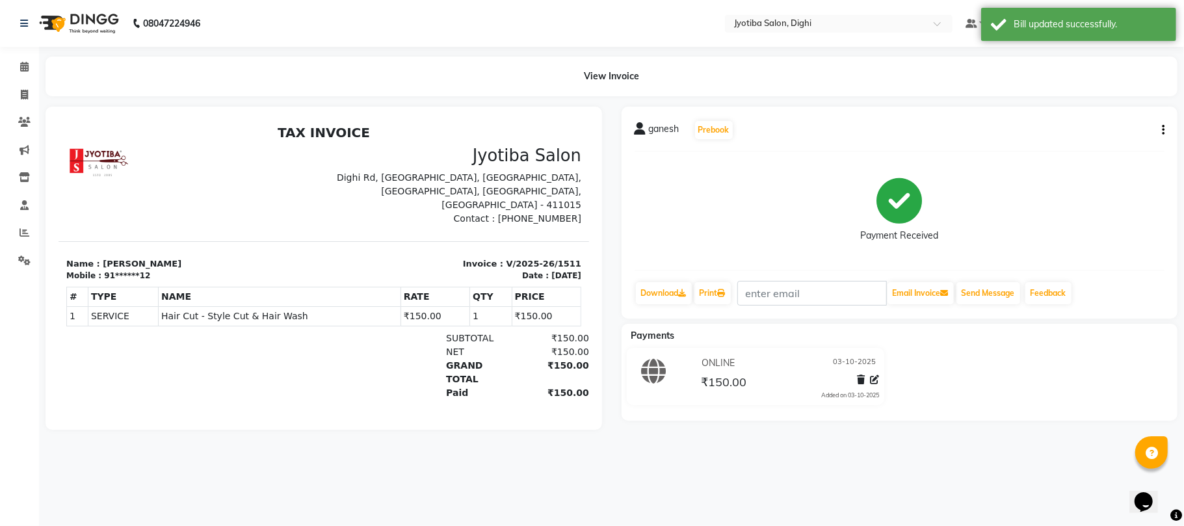
click at [1163, 130] on icon "button" at bounding box center [1163, 130] width 3 height 1
click at [1127, 120] on div "Split Service Amount" at bounding box center [1098, 121] width 89 height 16
select select "9312"
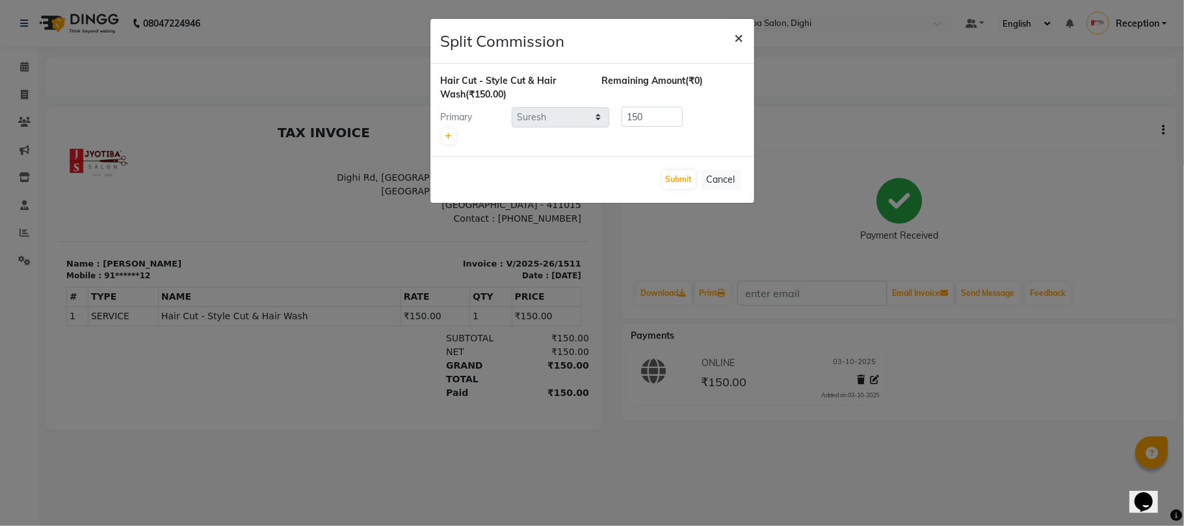
click at [736, 37] on span "×" at bounding box center [739, 37] width 9 height 20
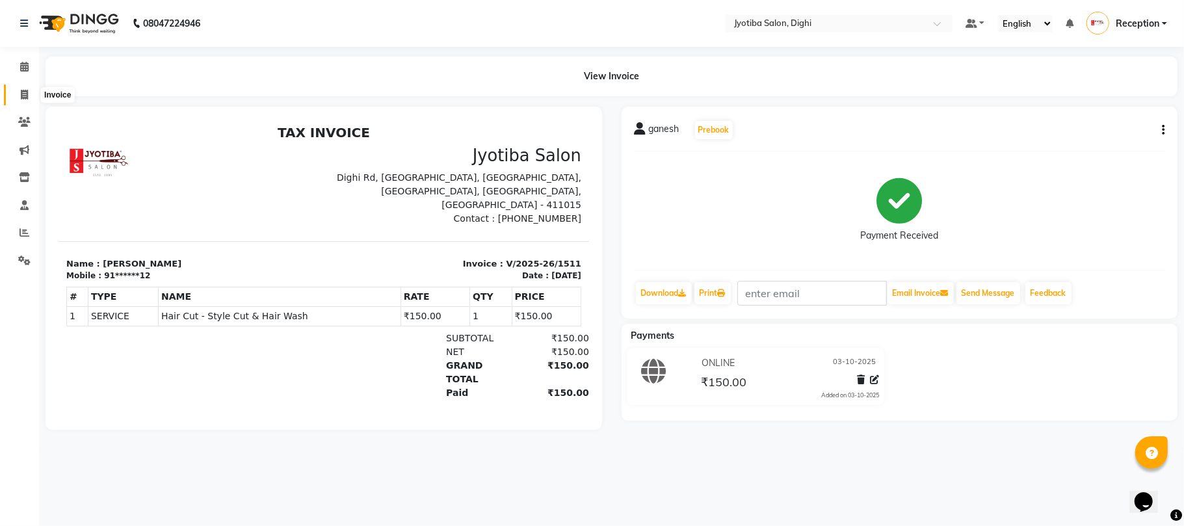
click at [21, 101] on span at bounding box center [24, 95] width 23 height 15
select select "service"
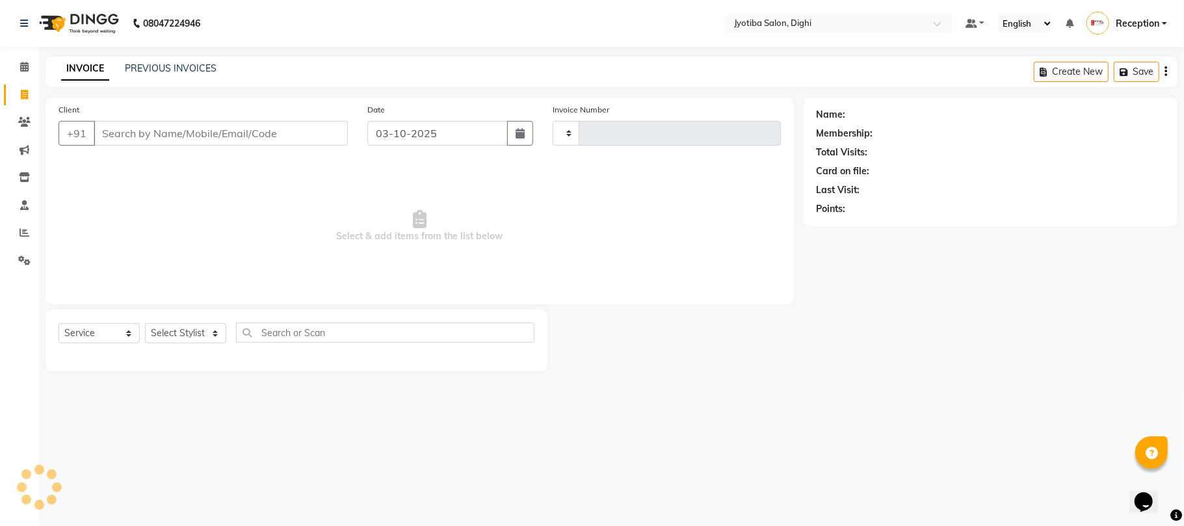
type input "1512"
select select "643"
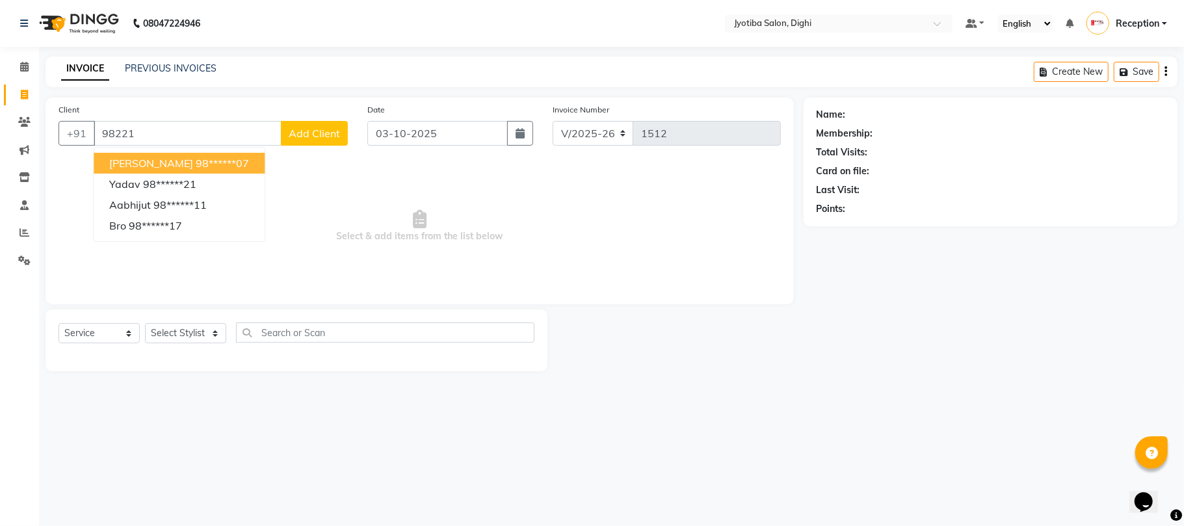
click at [196, 159] on ngb-highlight "98******07" at bounding box center [222, 163] width 53 height 13
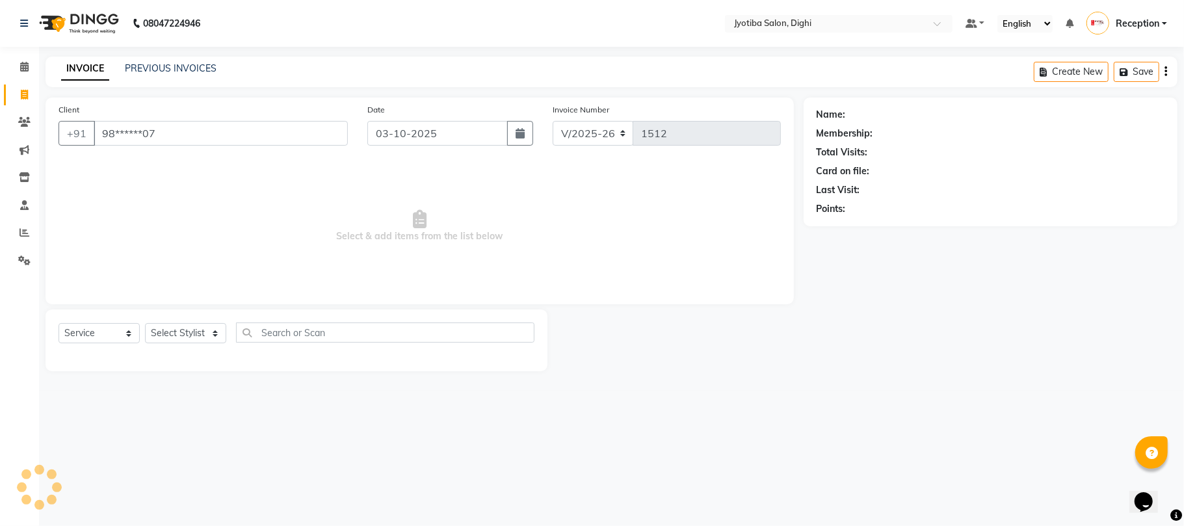
type input "98******07"
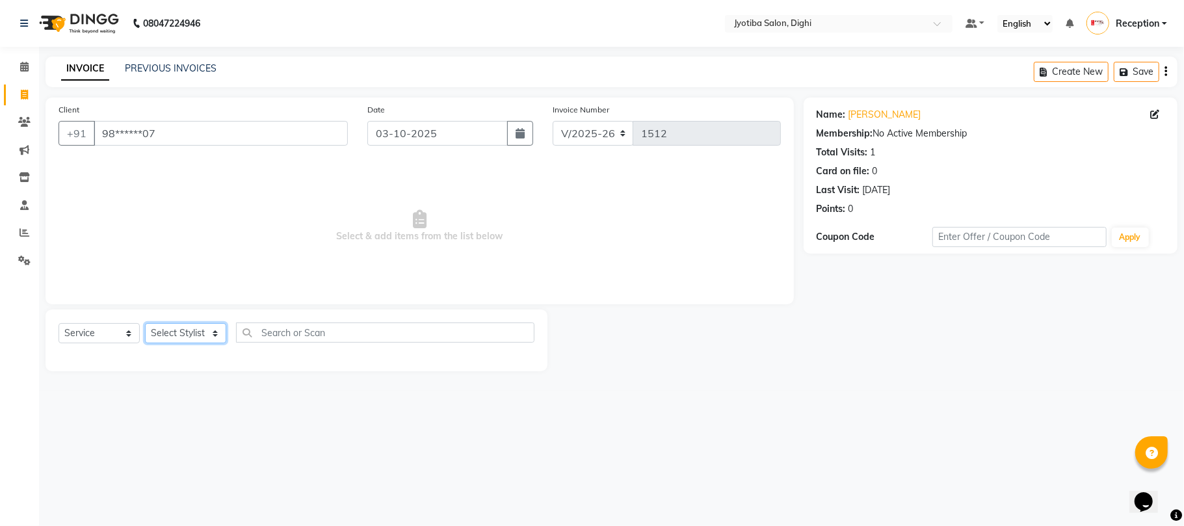
click at [194, 336] on select "Select Stylist anuj [PERSON_NAME] Prem Reception [PERSON_NAME]" at bounding box center [185, 333] width 81 height 20
select select "59472"
click at [145, 323] on select "Select Stylist anuj [PERSON_NAME] Prem Reception [PERSON_NAME]" at bounding box center [185, 333] width 81 height 20
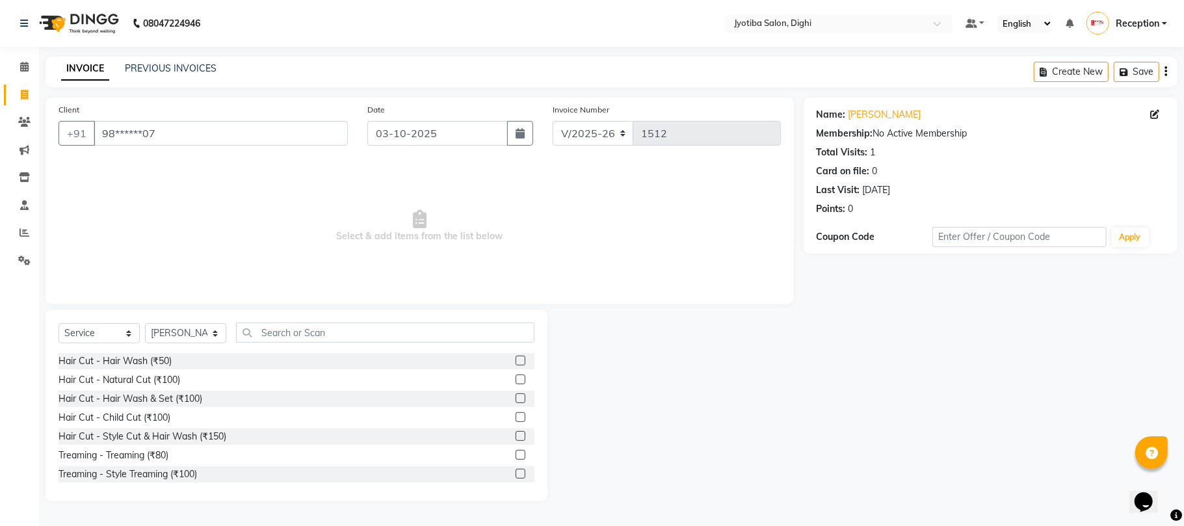
click at [505, 432] on div "Hair Cut - Style Cut & Hair Wash (₹150)" at bounding box center [297, 437] width 476 height 16
click at [516, 432] on label at bounding box center [521, 436] width 10 height 10
click at [516, 432] on input "checkbox" at bounding box center [520, 436] width 8 height 8
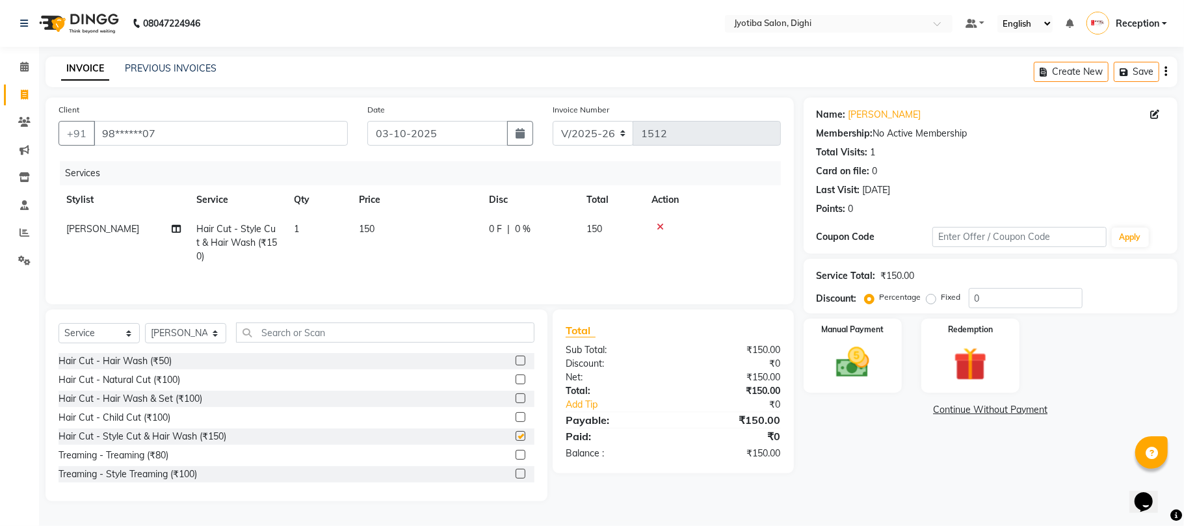
checkbox input "false"
click at [516, 475] on label at bounding box center [521, 474] width 10 height 10
click at [516, 475] on input "checkbox" at bounding box center [520, 474] width 8 height 8
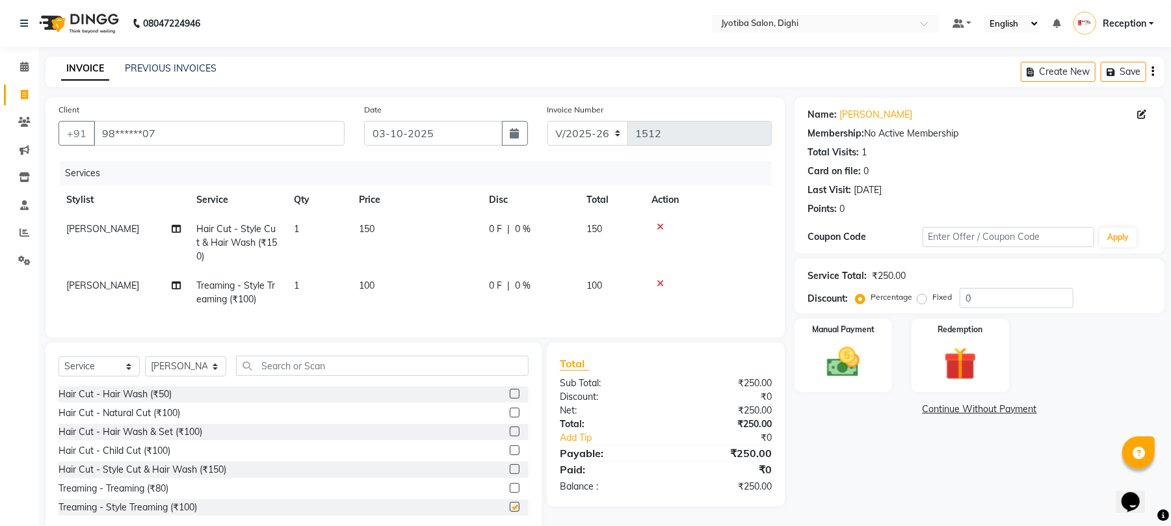
checkbox input "false"
click at [1021, 414] on link "Continue Without Payment" at bounding box center [979, 410] width 365 height 14
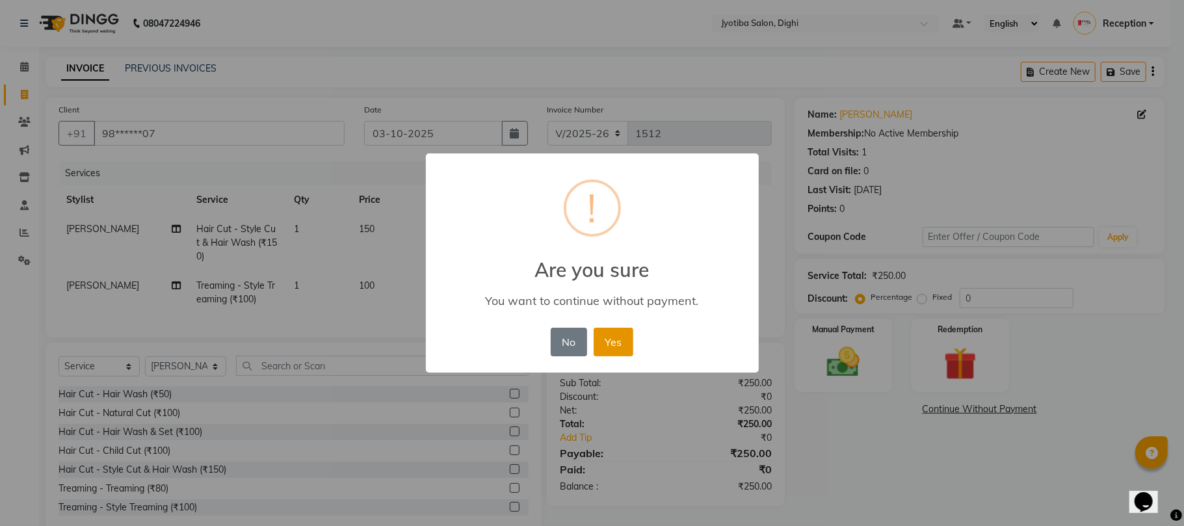
click at [627, 341] on button "Yes" at bounding box center [614, 342] width 40 height 29
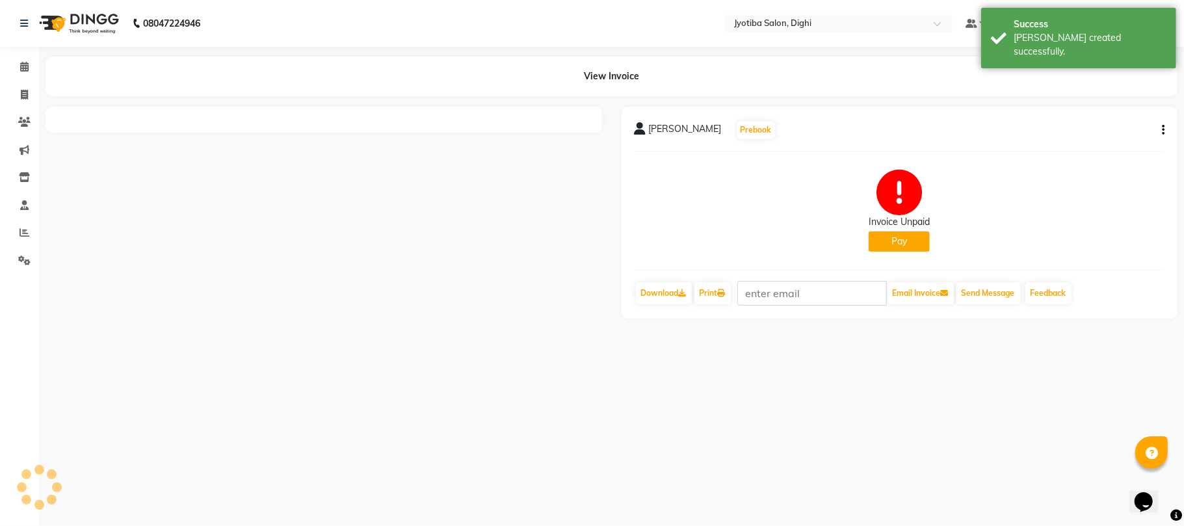
click at [917, 238] on button "Pay" at bounding box center [899, 242] width 61 height 20
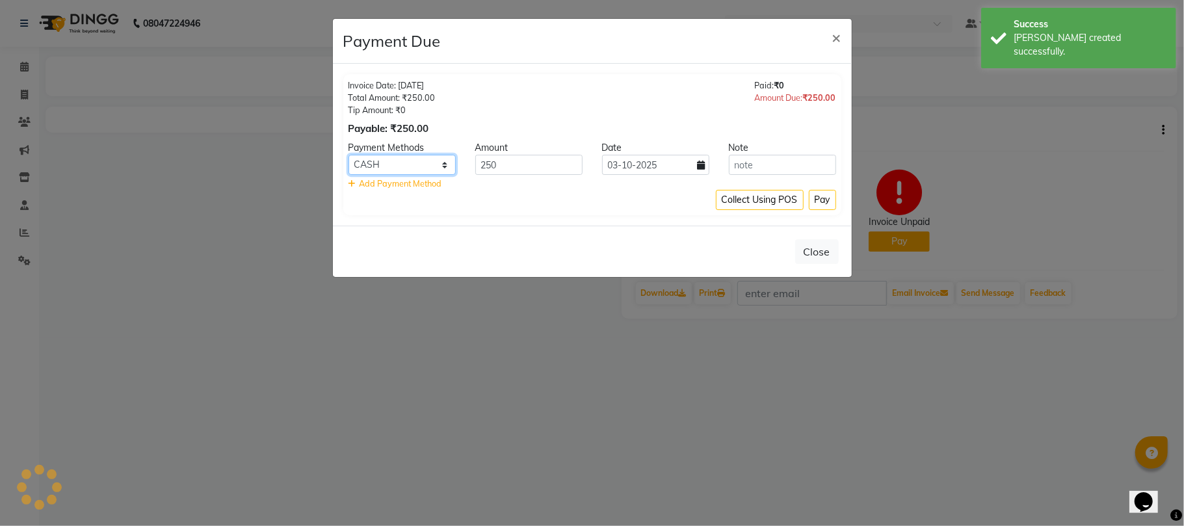
click at [416, 164] on select "CASH ONLINE CARD" at bounding box center [402, 165] width 107 height 20
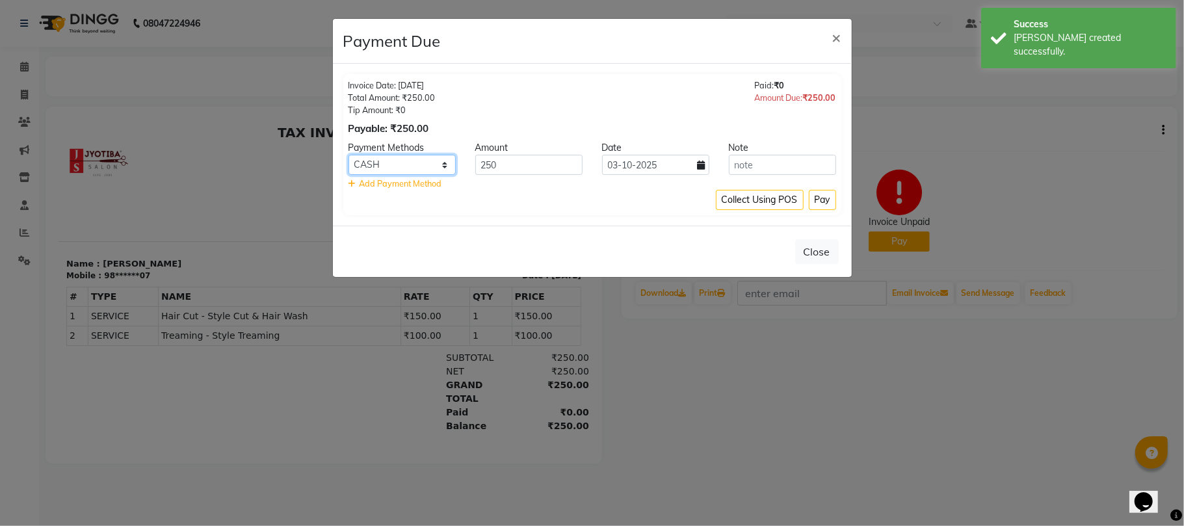
select select "3"
click at [349, 155] on select "CASH ONLINE CARD" at bounding box center [402, 165] width 107 height 20
click at [823, 202] on button "Pay" at bounding box center [822, 200] width 27 height 20
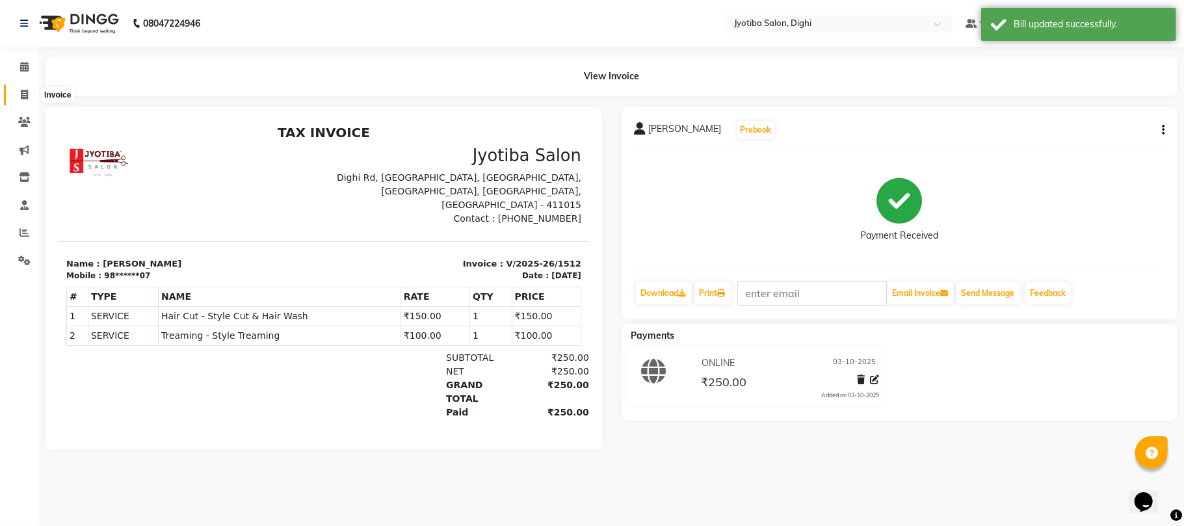
click at [24, 90] on icon at bounding box center [24, 95] width 7 height 10
select select "service"
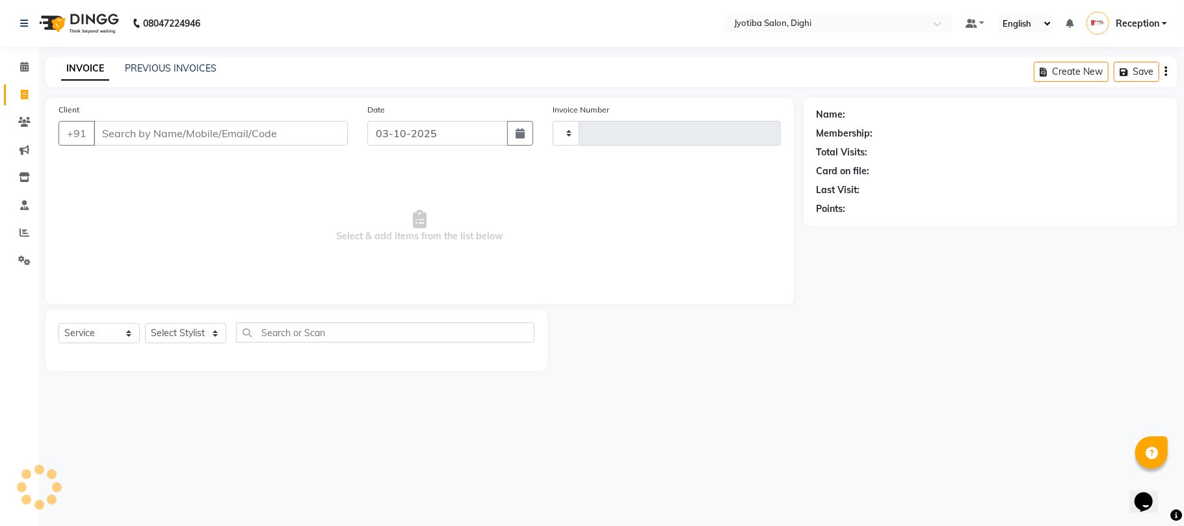
type input "1513"
select select "643"
click at [16, 260] on span at bounding box center [24, 261] width 23 height 15
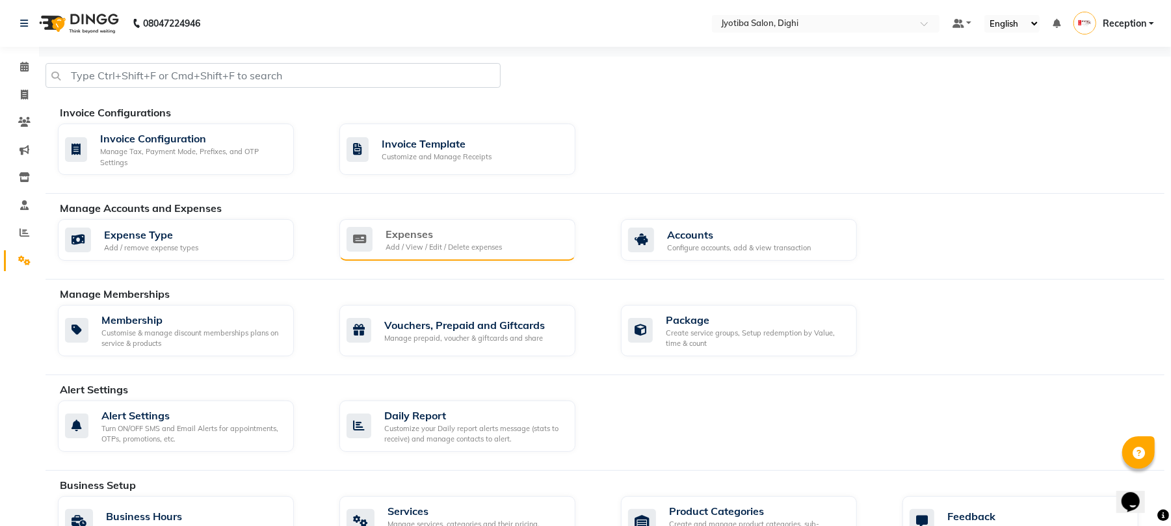
click at [404, 248] on div "Add / View / Edit / Delete expenses" at bounding box center [444, 247] width 116 height 11
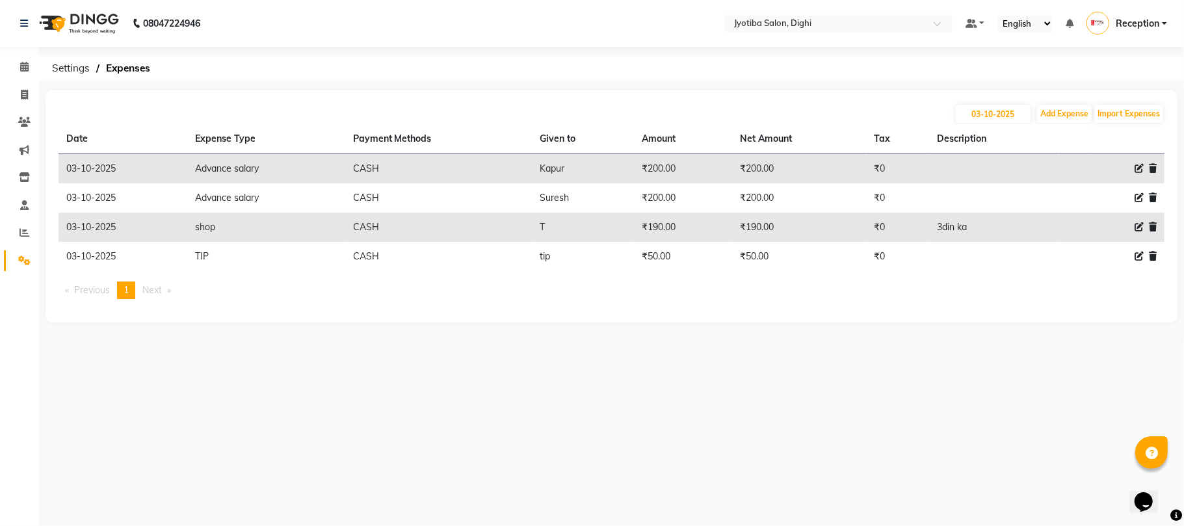
click at [1135, 256] on icon at bounding box center [1139, 256] width 9 height 9
select select "7619"
select select "1"
select select "2318"
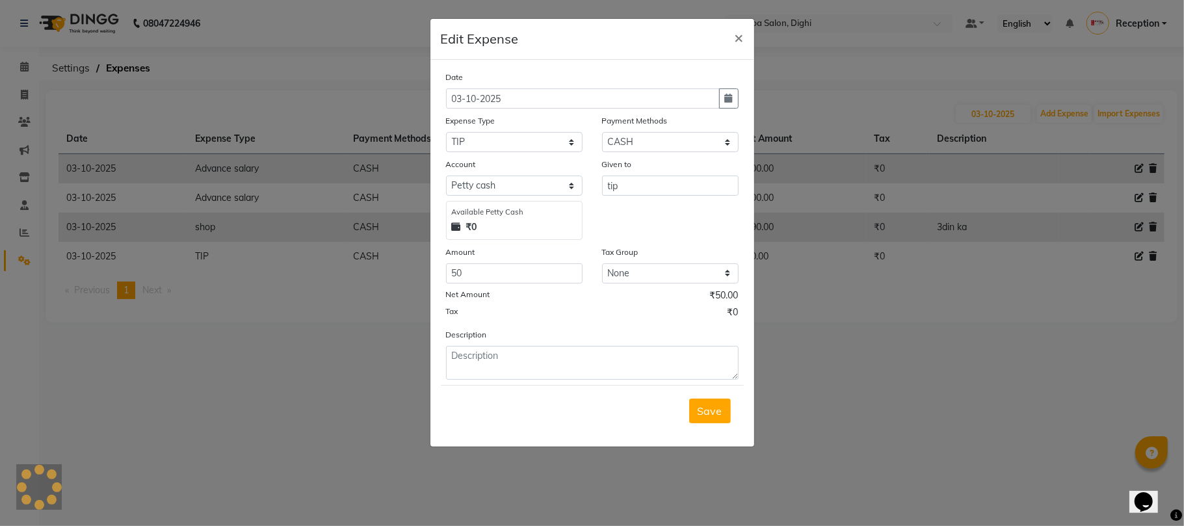
click at [505, 261] on div "Amount" at bounding box center [514, 254] width 137 height 18
click at [498, 271] on input "50" at bounding box center [514, 273] width 137 height 20
type input "5"
type input "150"
click at [693, 411] on button "Save" at bounding box center [710, 411] width 42 height 25
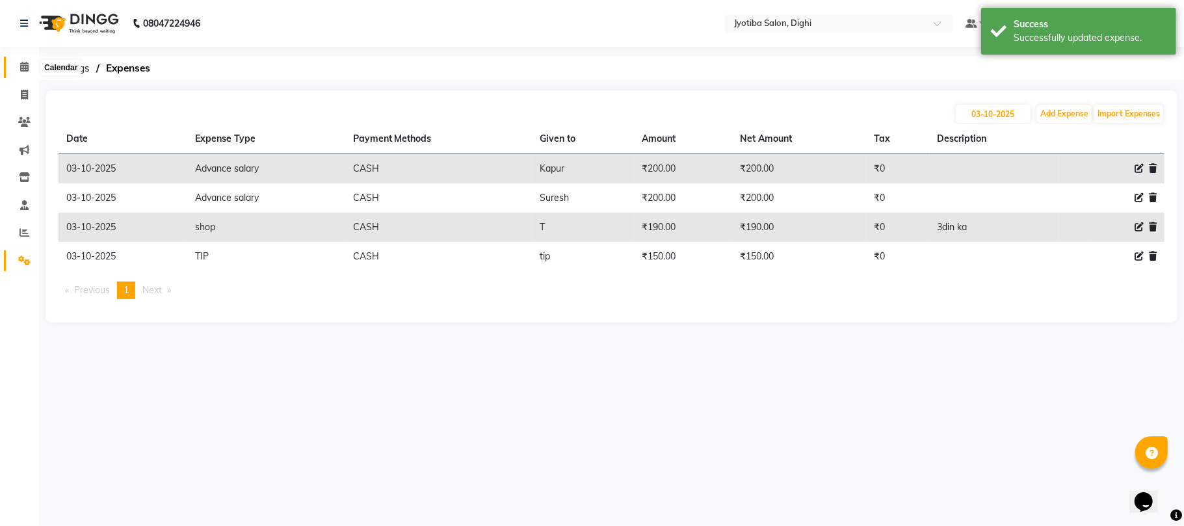
click at [18, 66] on span at bounding box center [24, 67] width 23 height 15
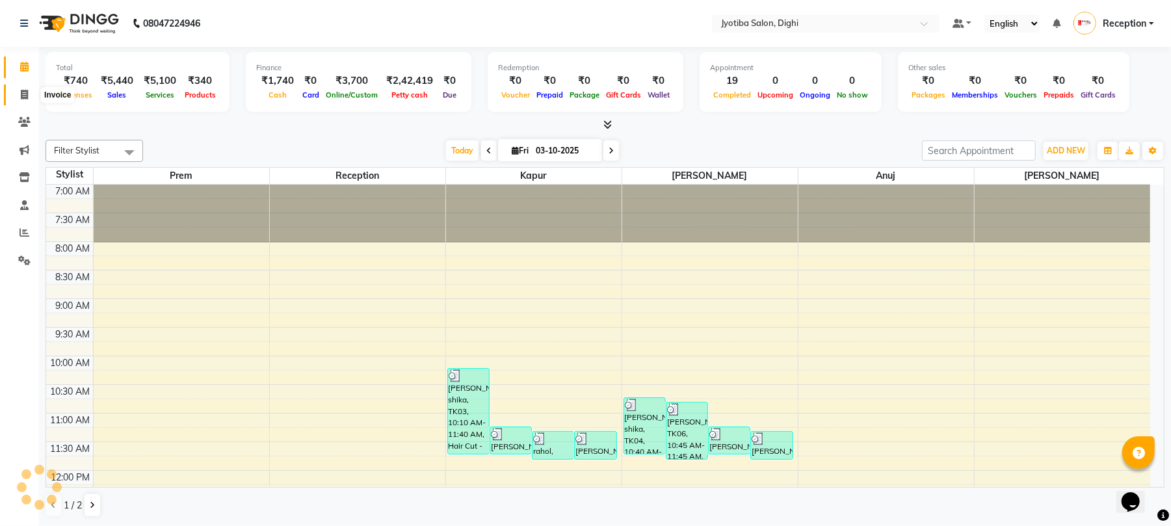
click at [21, 91] on icon at bounding box center [24, 95] width 7 height 10
select select "service"
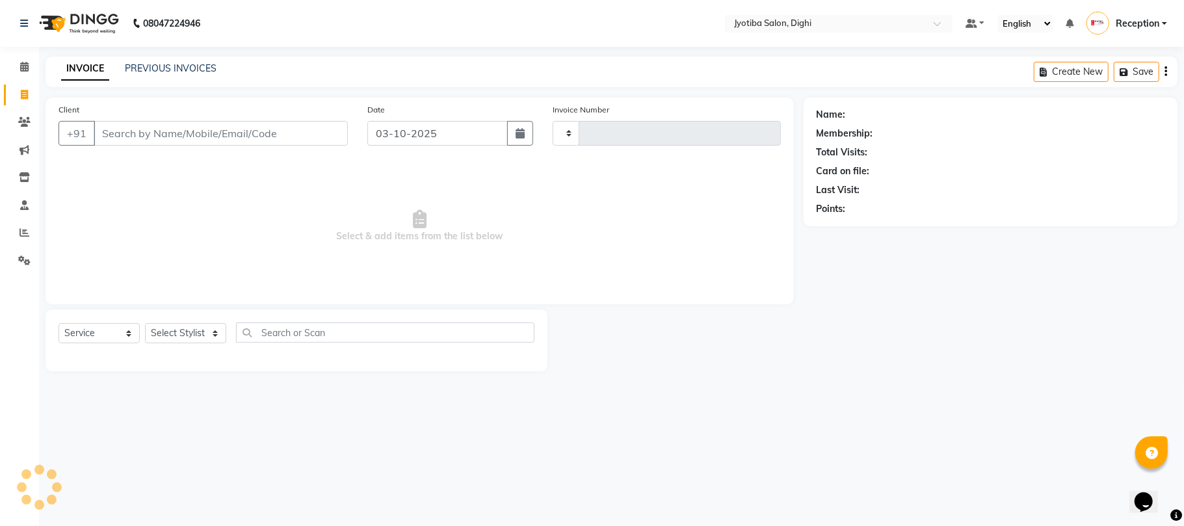
type input "1513"
select select "643"
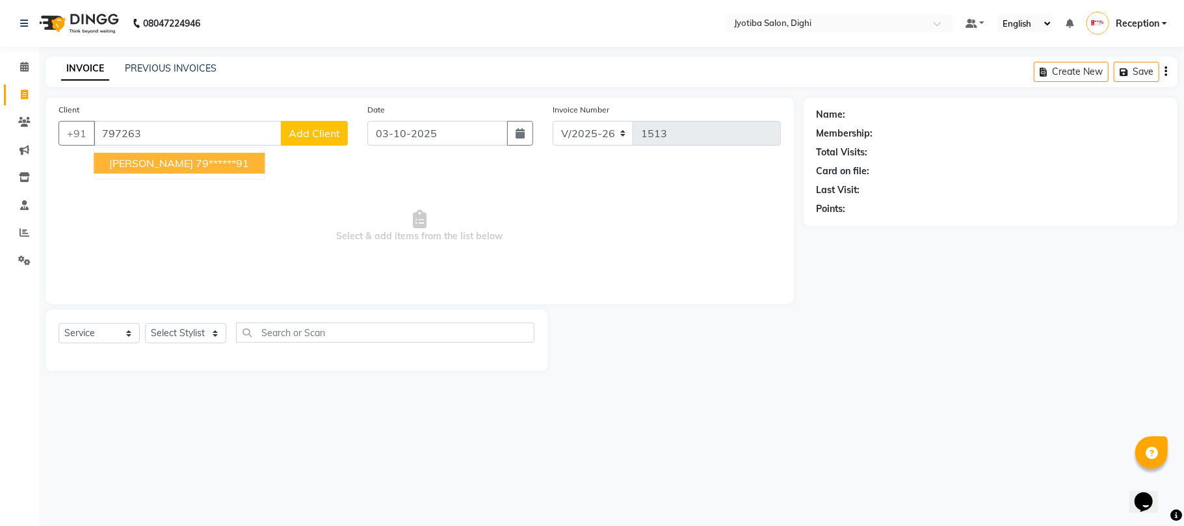
click at [203, 165] on ngb-highlight "79******91" at bounding box center [222, 163] width 53 height 13
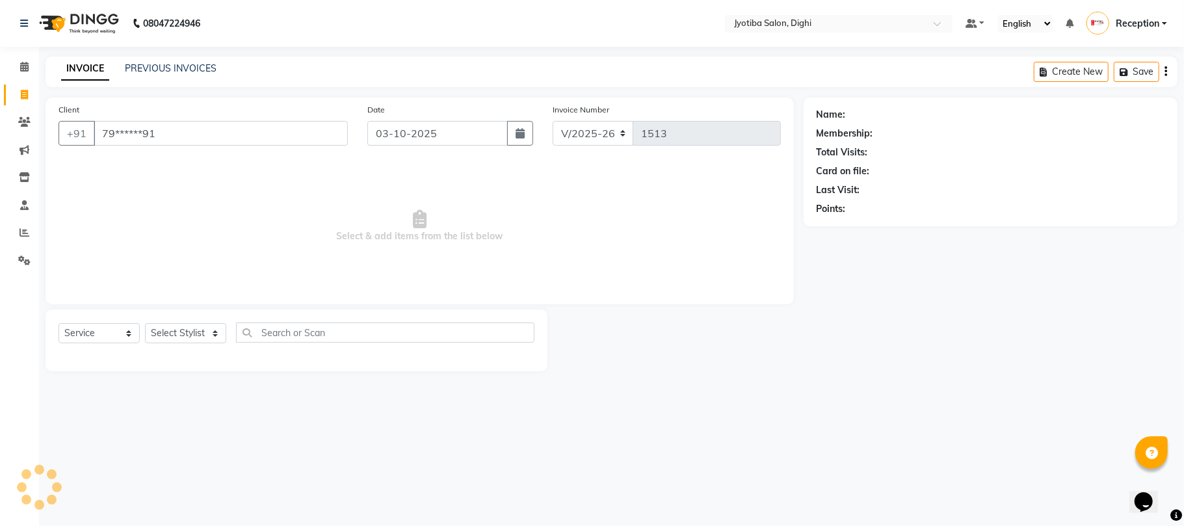
type input "79******91"
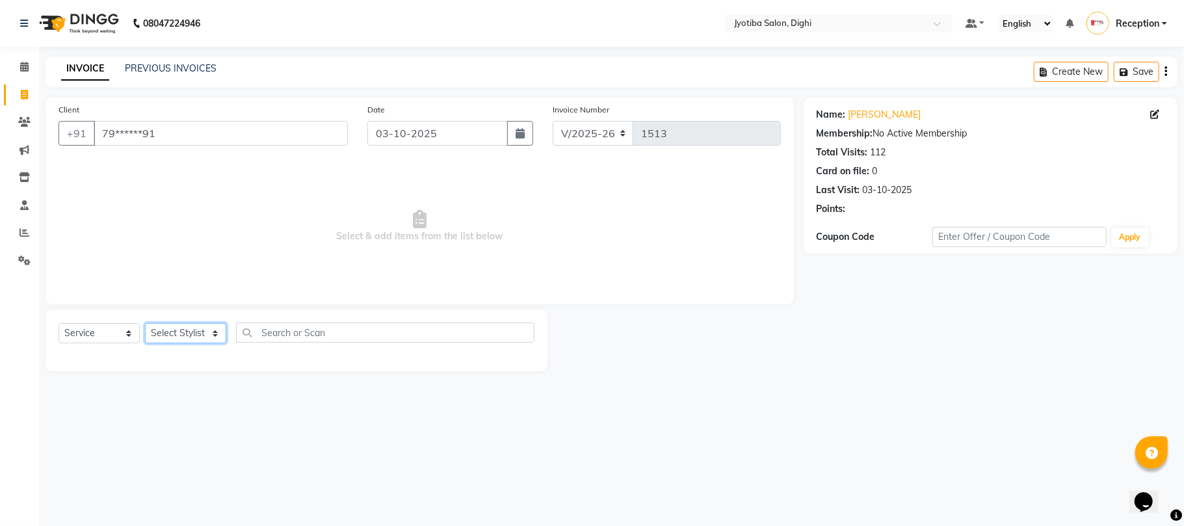
click at [193, 331] on select "Select Stylist anuj [PERSON_NAME] Prem Reception [PERSON_NAME]" at bounding box center [185, 333] width 81 height 20
select select "9312"
click at [145, 323] on select "Select Stylist anuj [PERSON_NAME] Prem Reception [PERSON_NAME]" at bounding box center [185, 333] width 81 height 20
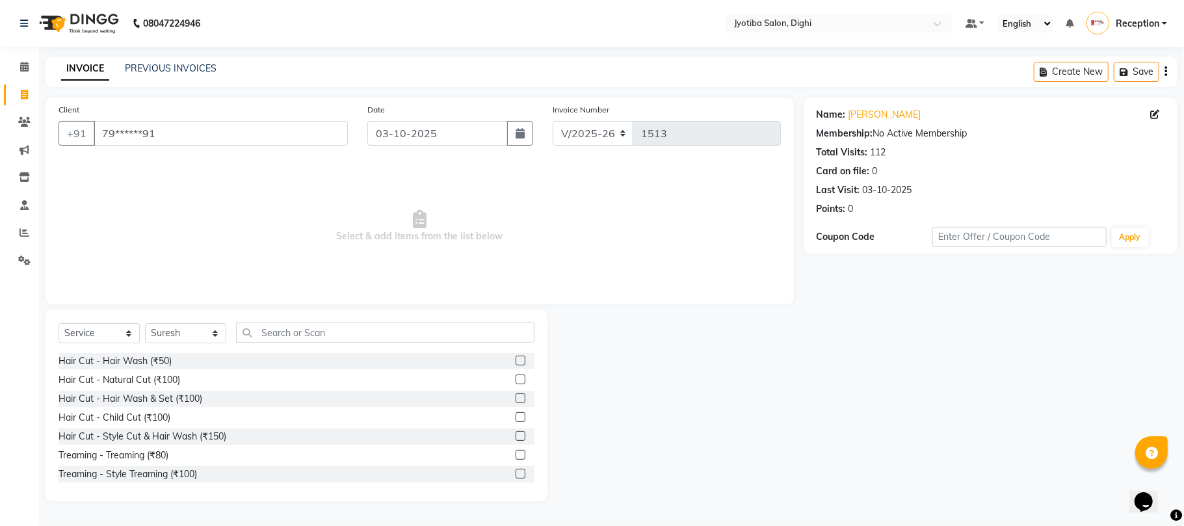
click at [516, 433] on label at bounding box center [521, 436] width 10 height 10
click at [516, 433] on input "checkbox" at bounding box center [520, 436] width 8 height 8
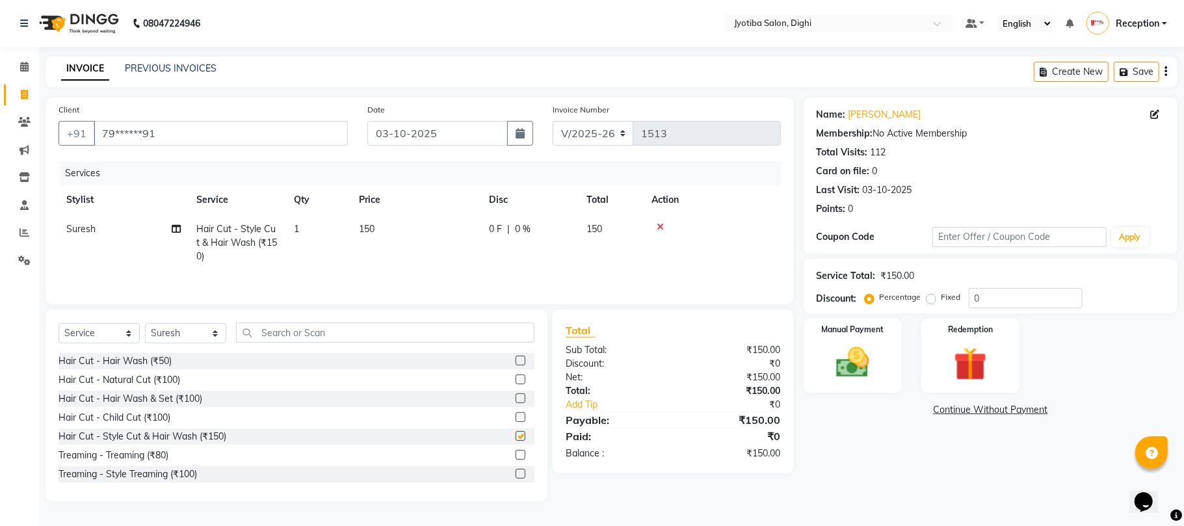
checkbox input "false"
click at [516, 476] on label at bounding box center [521, 474] width 10 height 10
click at [516, 476] on input "checkbox" at bounding box center [520, 474] width 8 height 8
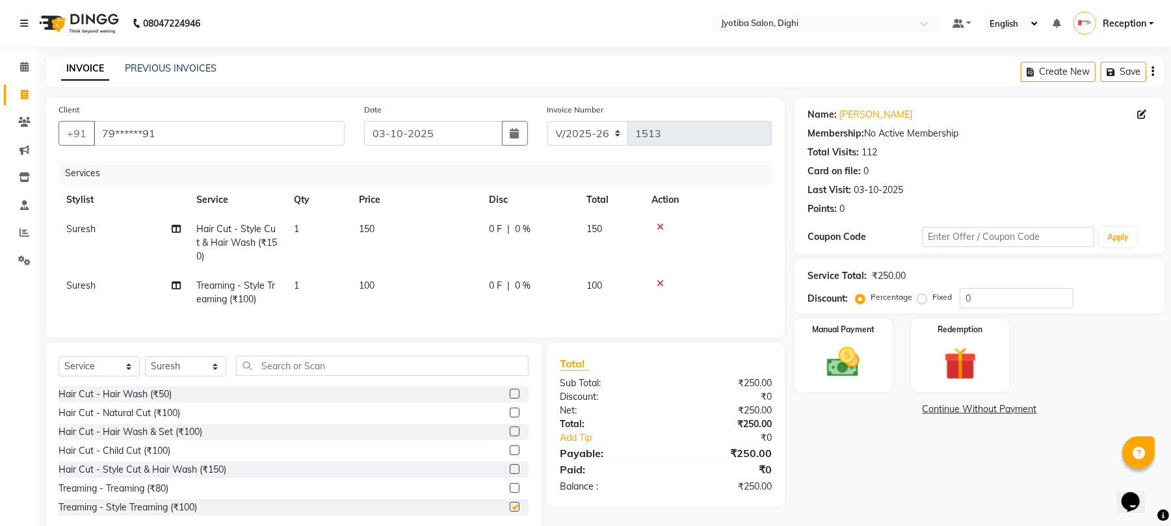
checkbox input "false"
click at [395, 282] on td "100" at bounding box center [416, 292] width 130 height 43
select select "9312"
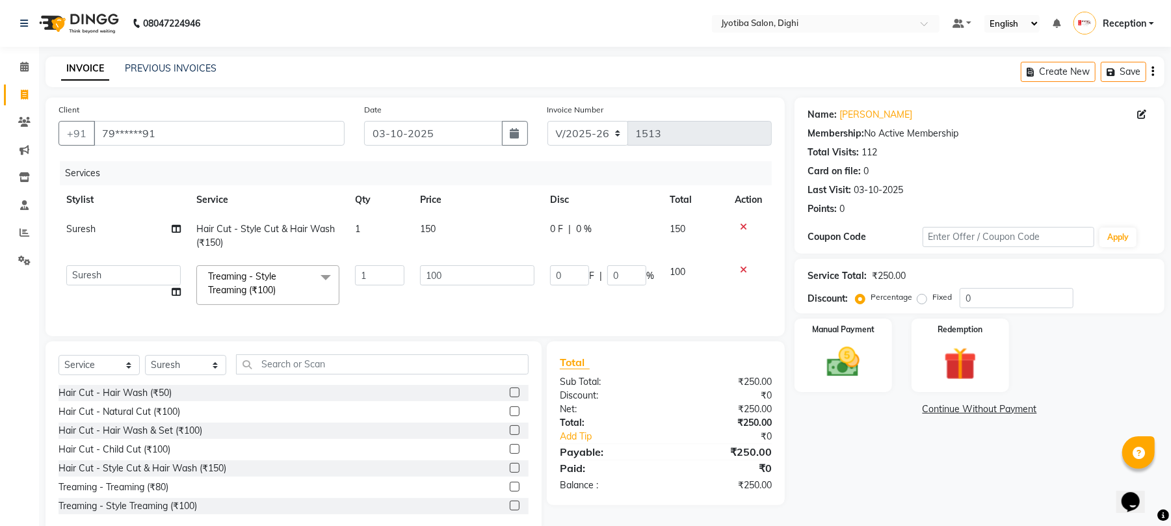
click at [471, 287] on td "100" at bounding box center [477, 285] width 130 height 55
click at [475, 277] on input "100" at bounding box center [477, 275] width 114 height 20
type input "1"
type input "50"
click at [929, 406] on link "Continue Without Payment" at bounding box center [979, 410] width 365 height 14
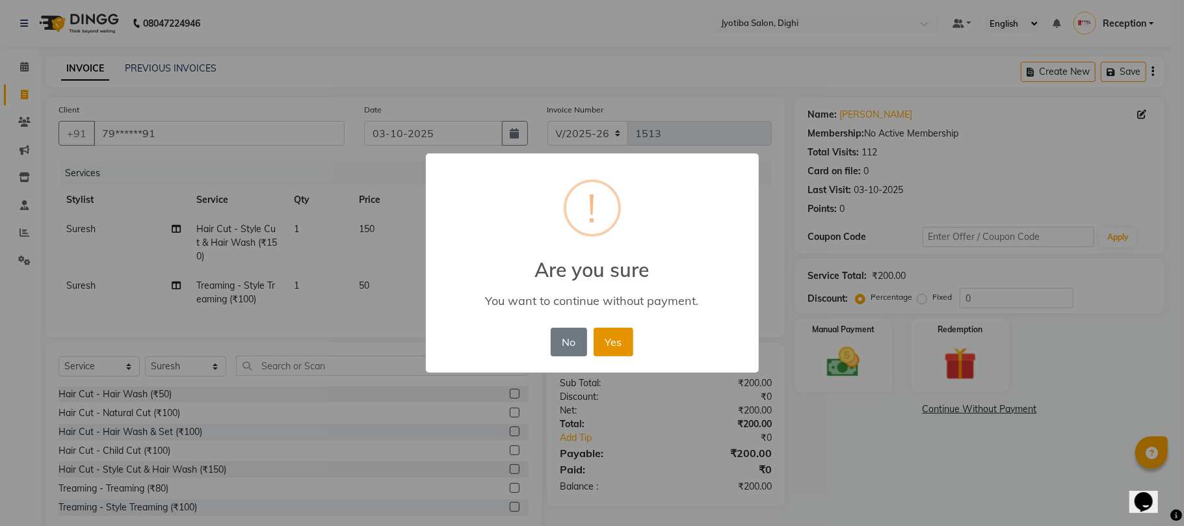
click at [615, 347] on button "Yes" at bounding box center [614, 342] width 40 height 29
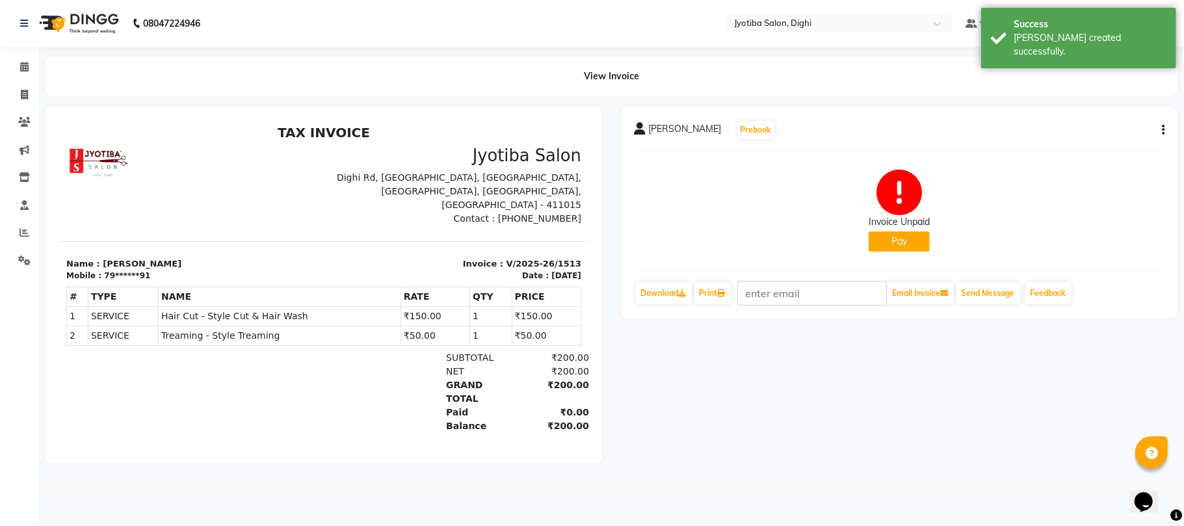
click at [877, 237] on button "Pay" at bounding box center [899, 242] width 61 height 20
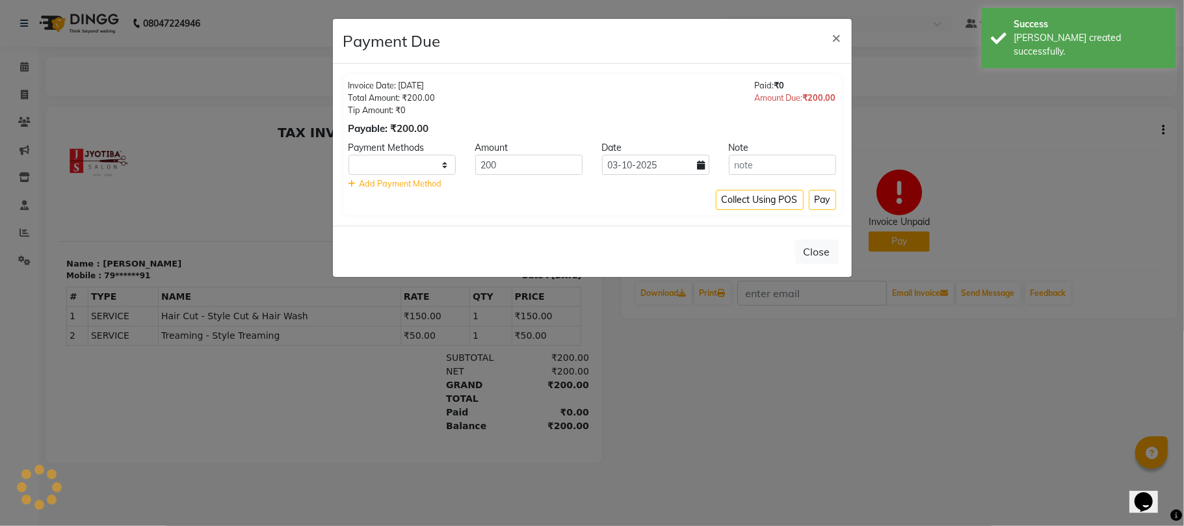
select select "1"
click at [825, 206] on button "Pay" at bounding box center [822, 200] width 27 height 20
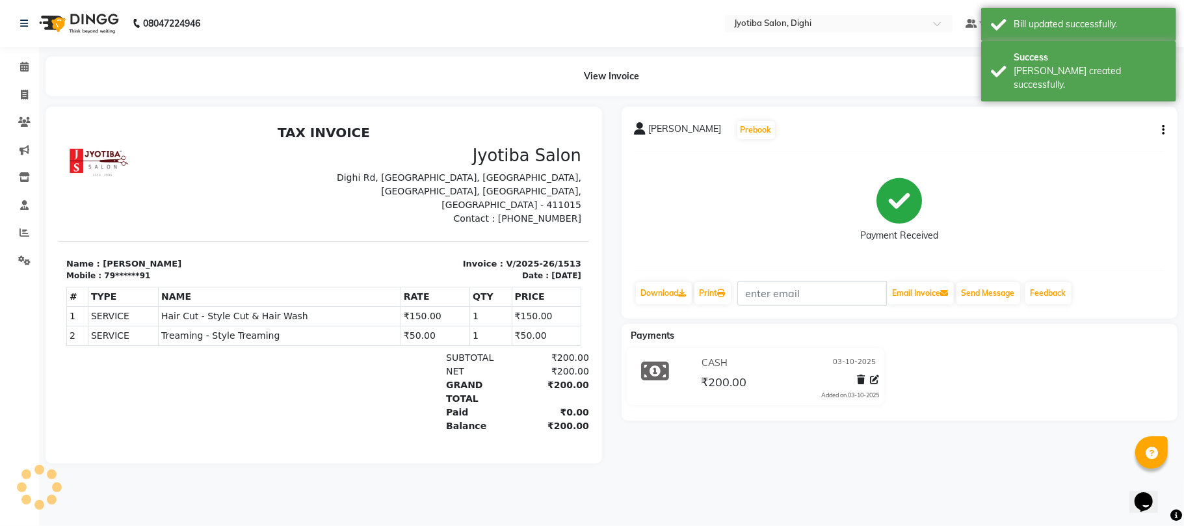
click at [1161, 125] on button "button" at bounding box center [1161, 131] width 8 height 14
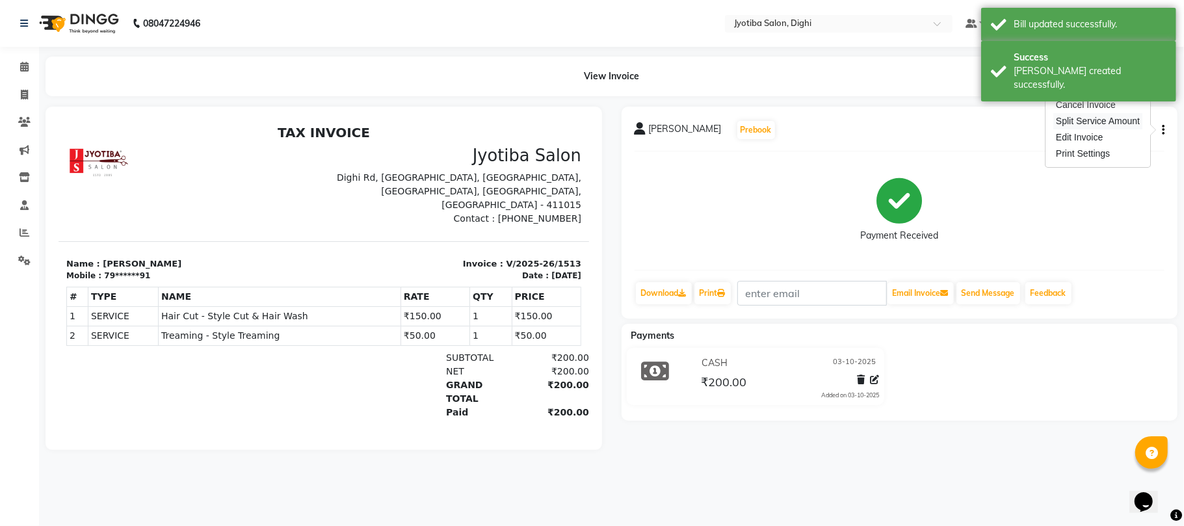
click at [1106, 124] on div "Split Service Amount" at bounding box center [1098, 121] width 89 height 16
select select "9312"
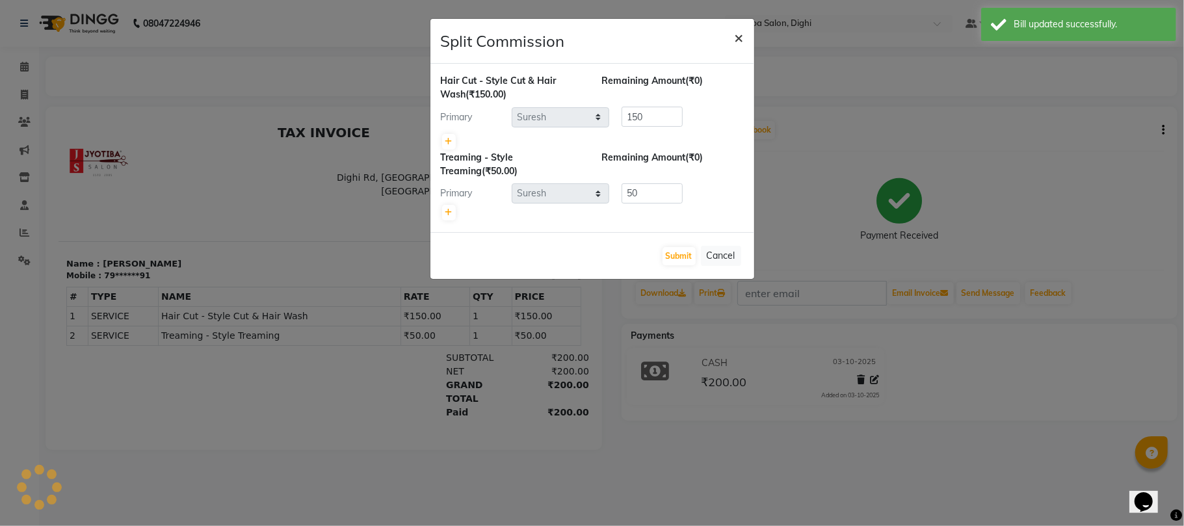
click at [744, 34] on button "×" at bounding box center [739, 37] width 30 height 36
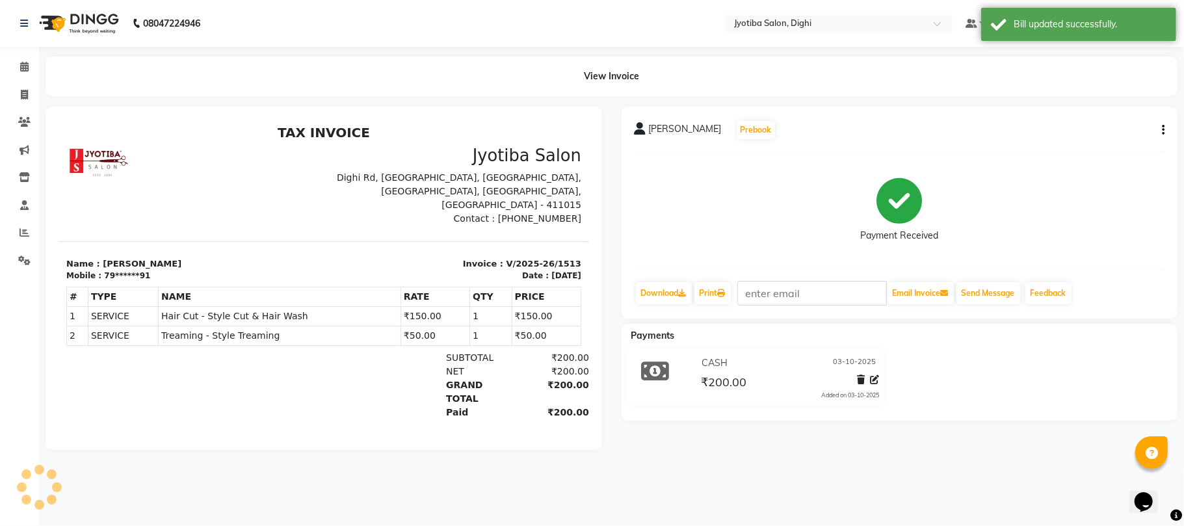
click at [1161, 127] on button "button" at bounding box center [1161, 131] width 8 height 14
click at [1096, 139] on div "Edit Invoice" at bounding box center [1098, 137] width 89 height 16
select select "service"
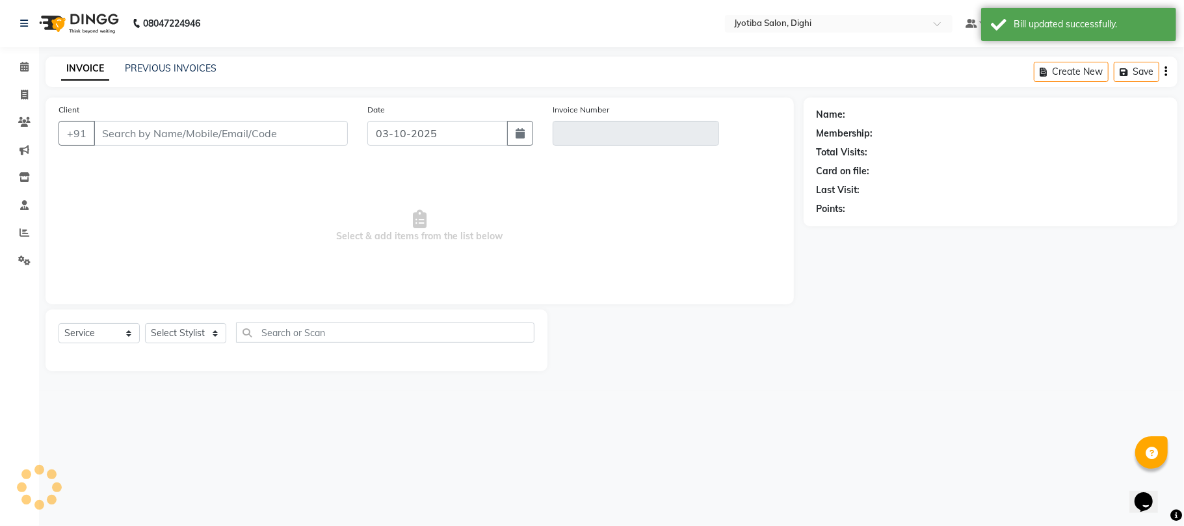
type input "79******91"
type input "V/2025-26/1513"
select select "select"
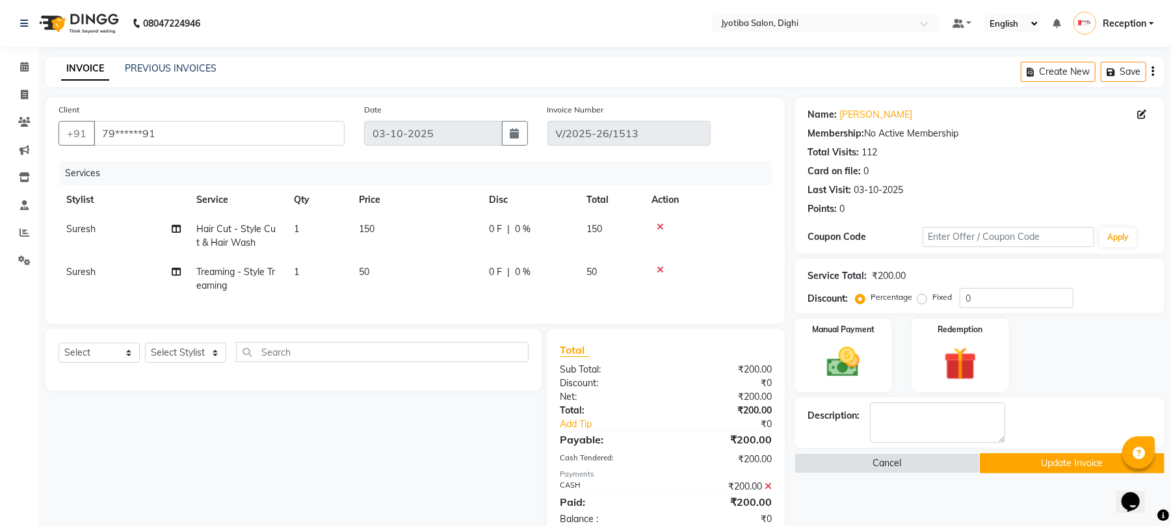
click at [399, 271] on td "50" at bounding box center [416, 279] width 130 height 43
select select "9312"
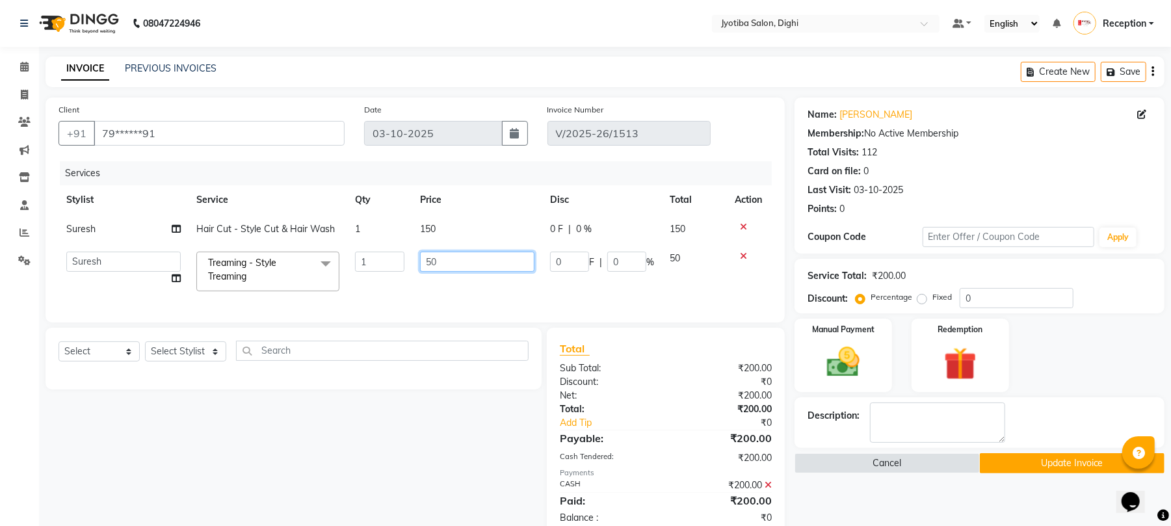
click at [444, 264] on input "50" at bounding box center [477, 262] width 114 height 20
type input "5"
type input "100"
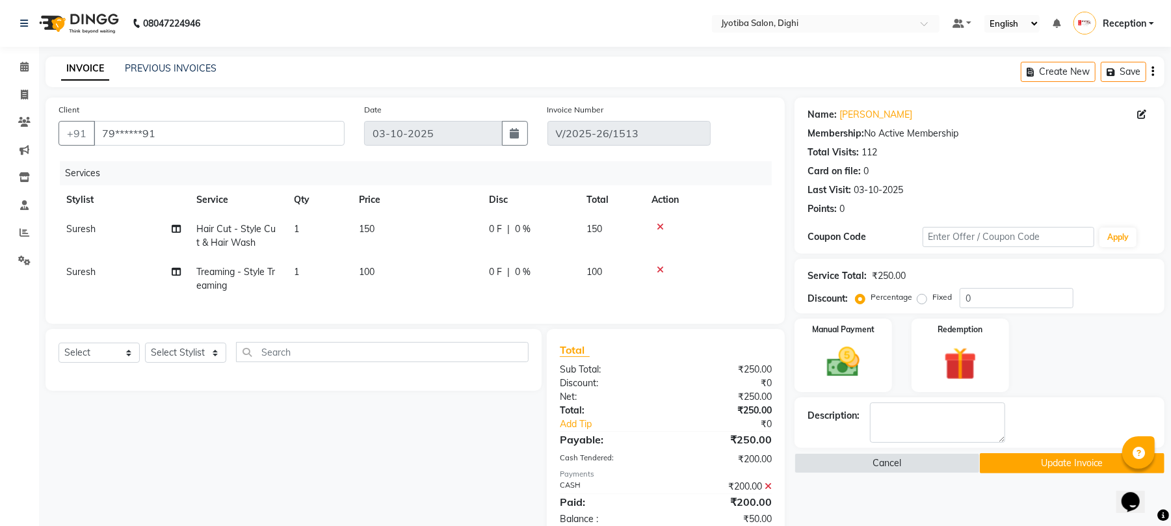
click at [1036, 468] on button "Update Invoice" at bounding box center [1072, 463] width 185 height 20
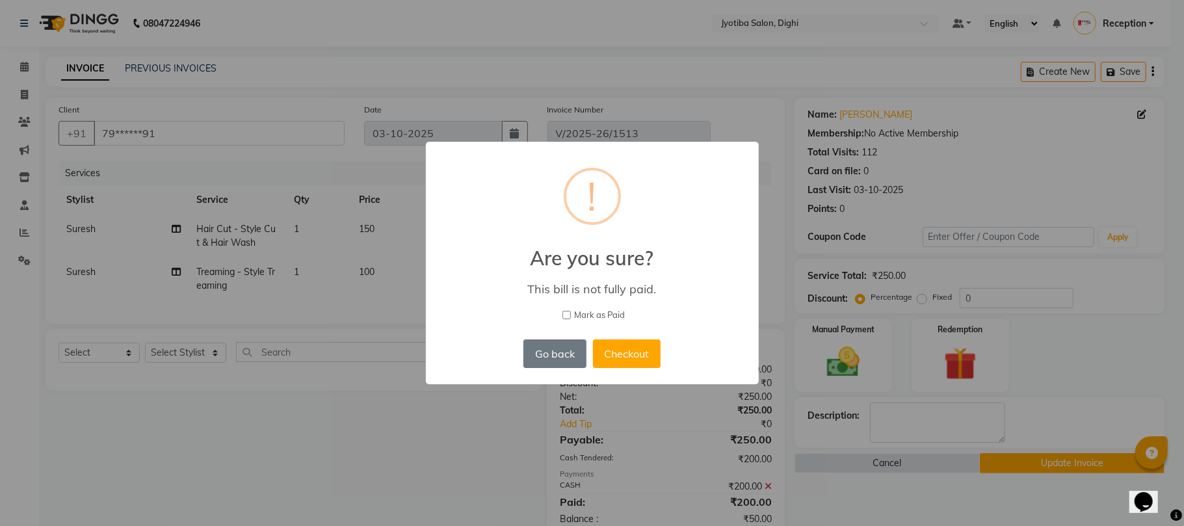
drag, startPoint x: 637, startPoint y: 365, endPoint x: 663, endPoint y: 341, distance: 35.0
click at [663, 341] on div "Go back No Checkout" at bounding box center [591, 353] width 143 height 35
click at [631, 347] on button "Checkout" at bounding box center [627, 353] width 68 height 29
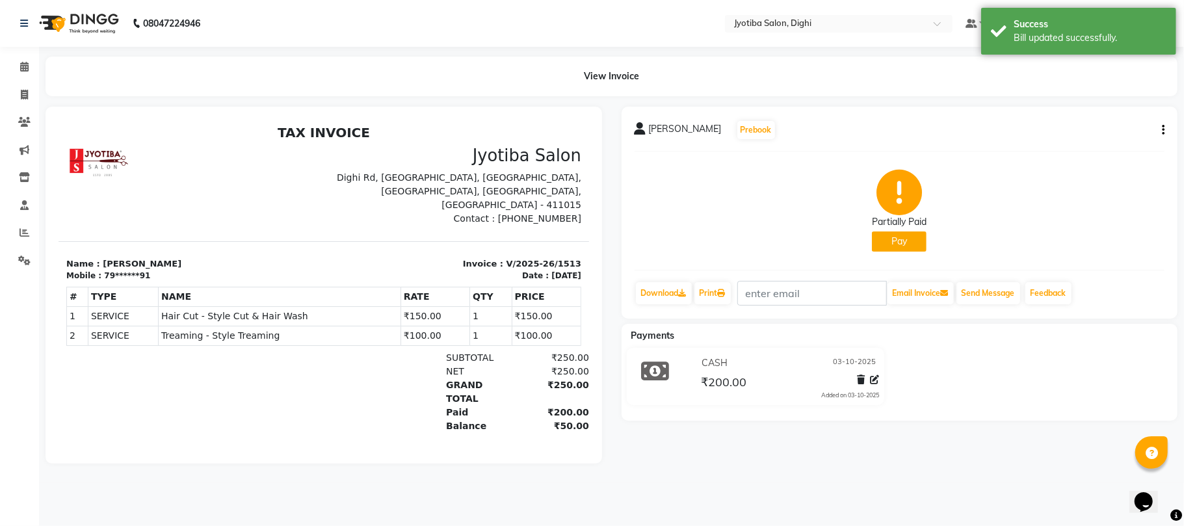
click at [888, 237] on button "Pay" at bounding box center [899, 242] width 55 height 20
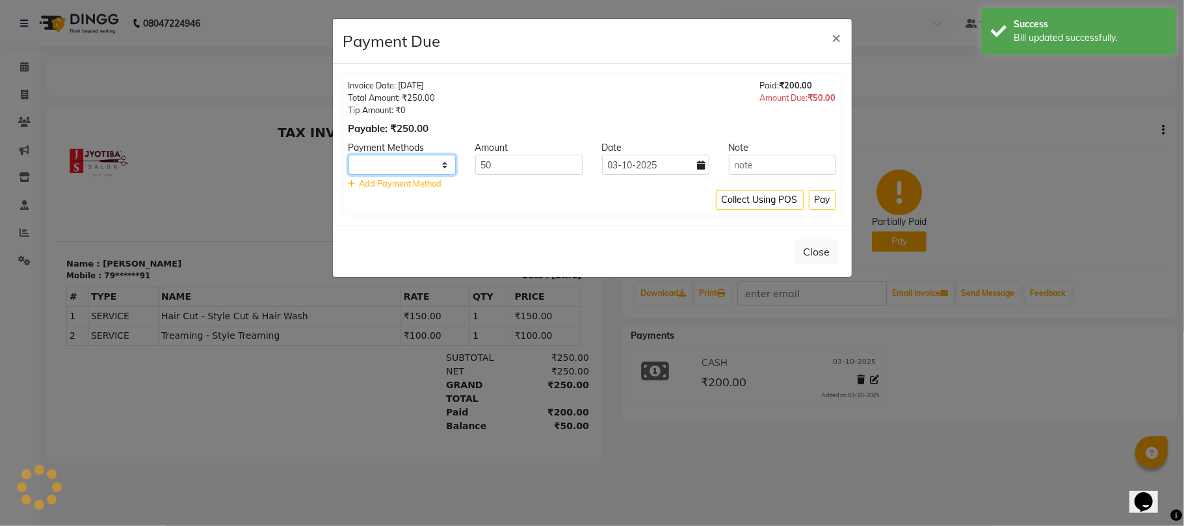
click at [436, 160] on select at bounding box center [402, 165] width 107 height 20
select select "3"
click at [349, 155] on select "CASH ONLINE CARD" at bounding box center [402, 165] width 107 height 20
click at [827, 204] on button "Pay" at bounding box center [822, 200] width 27 height 20
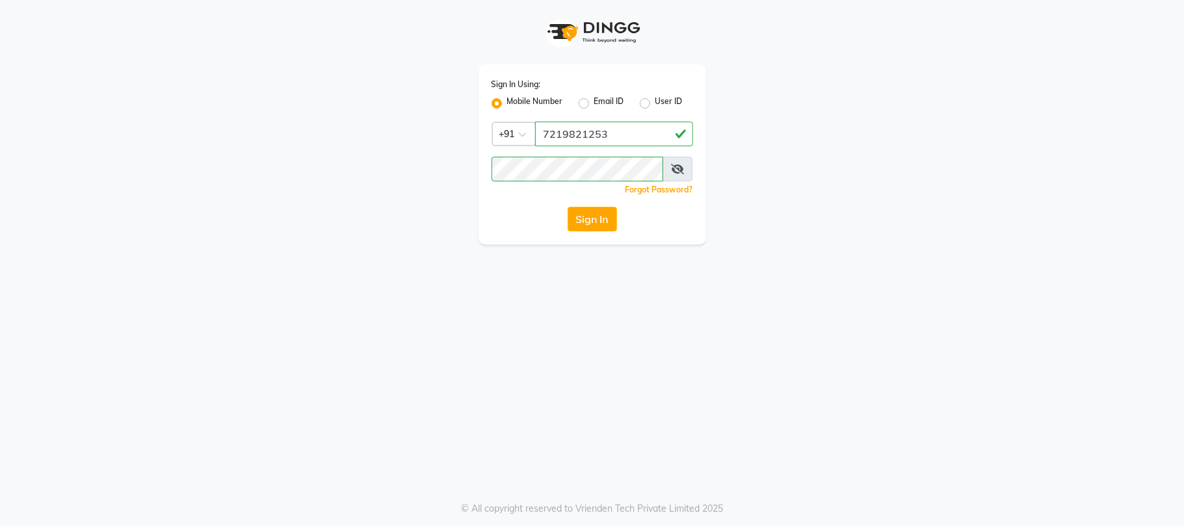
click at [600, 221] on button "Sign In" at bounding box center [592, 219] width 49 height 25
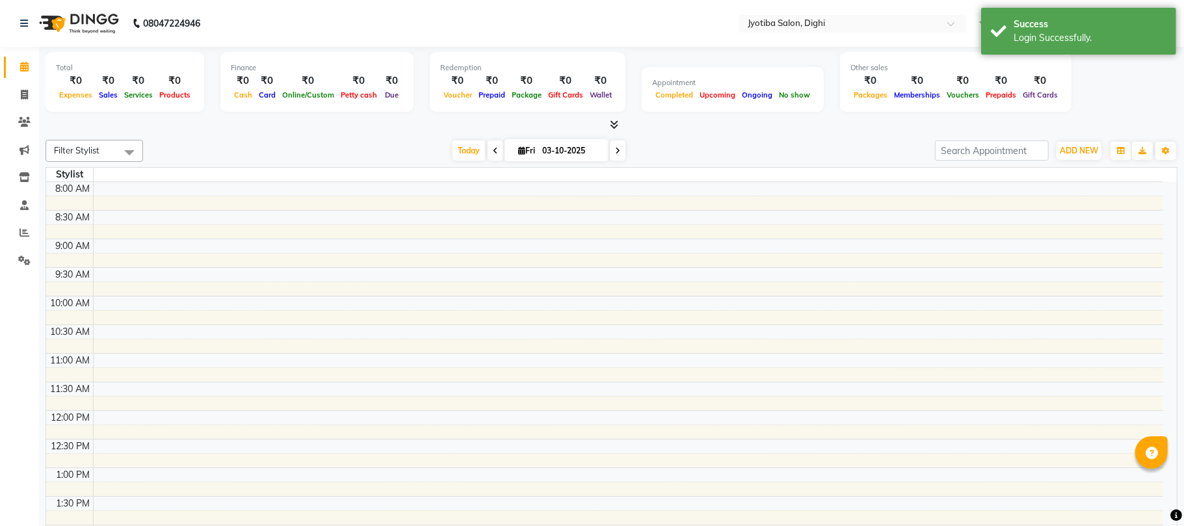
select select "en"
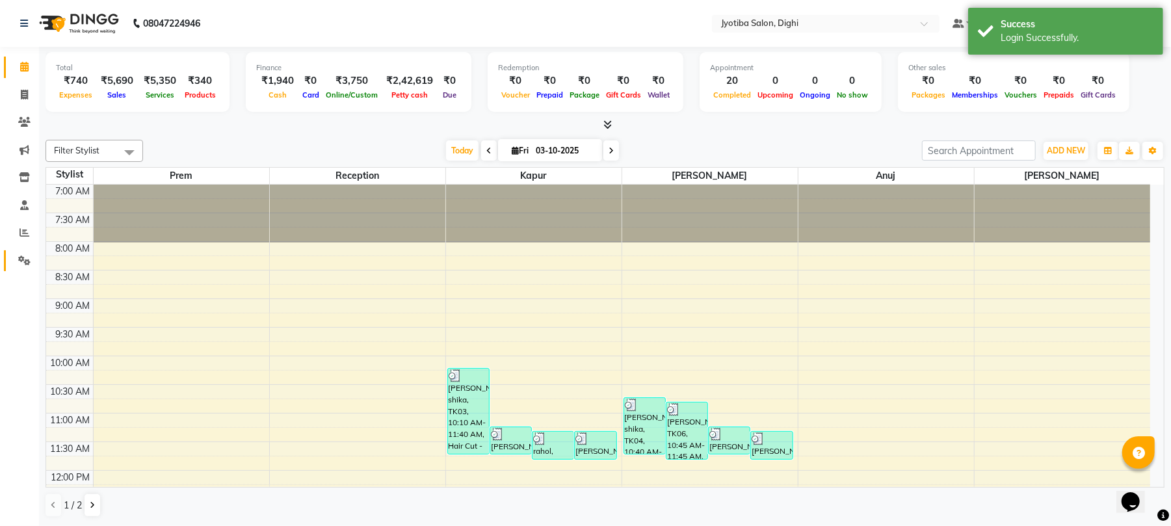
click at [22, 250] on link "Settings" at bounding box center [19, 260] width 31 height 21
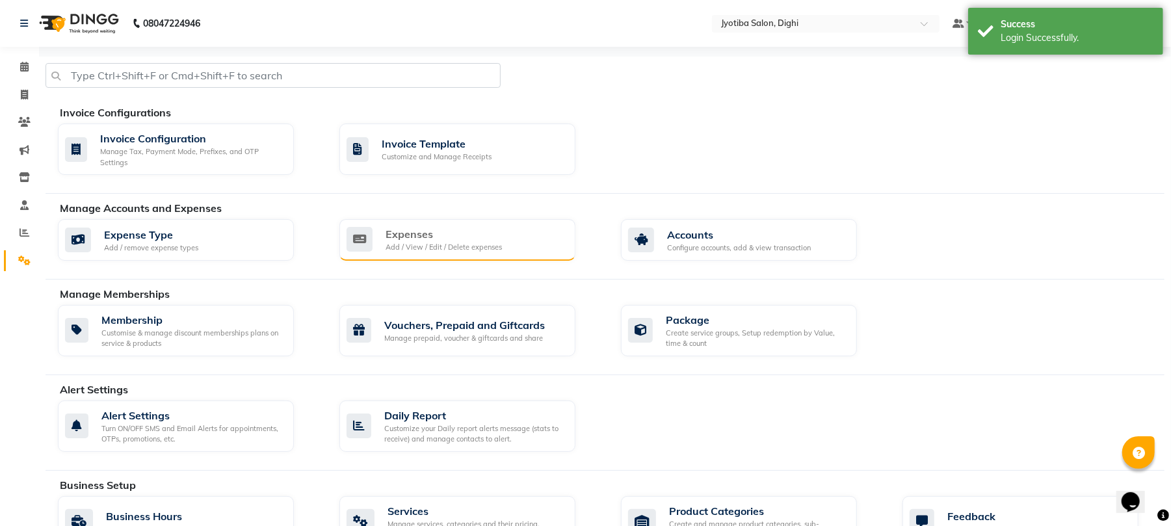
click at [435, 246] on div "Add / View / Edit / Delete expenses" at bounding box center [444, 247] width 116 height 11
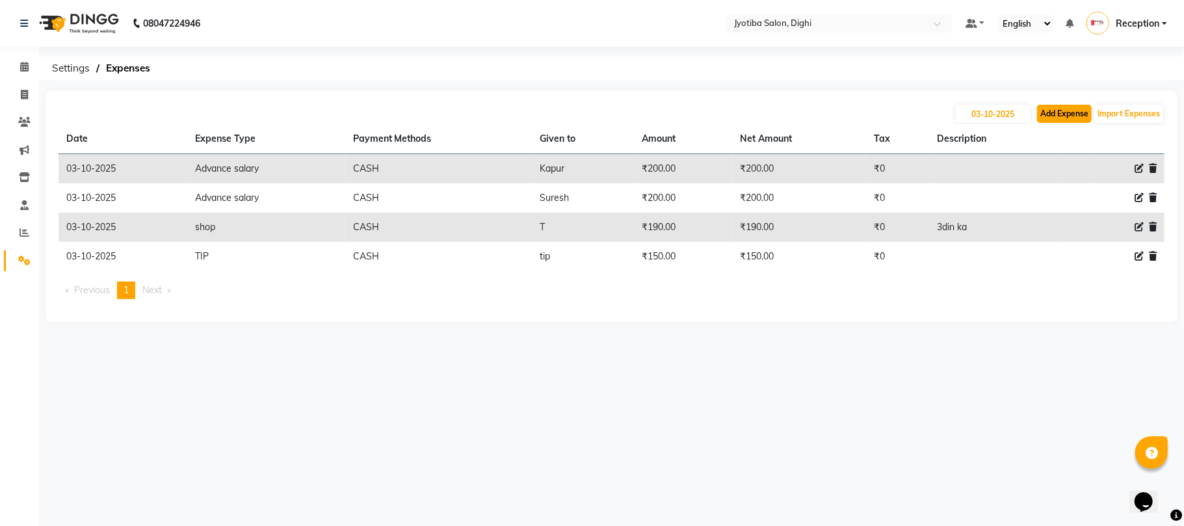
click at [1063, 118] on button "Add Expense" at bounding box center [1064, 114] width 55 height 18
select select "1"
select select "2318"
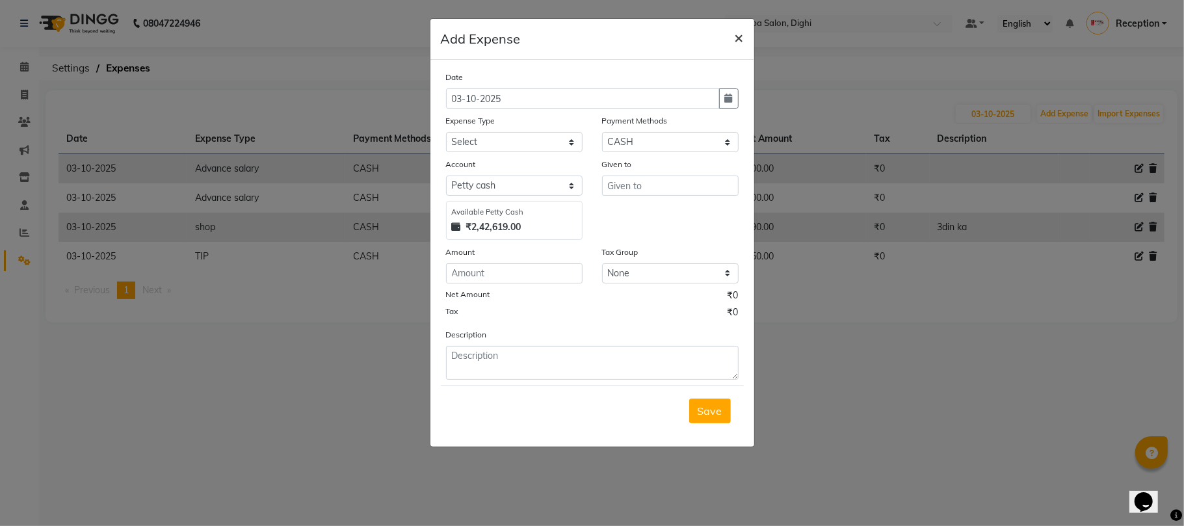
click at [744, 37] on button "×" at bounding box center [739, 37] width 30 height 36
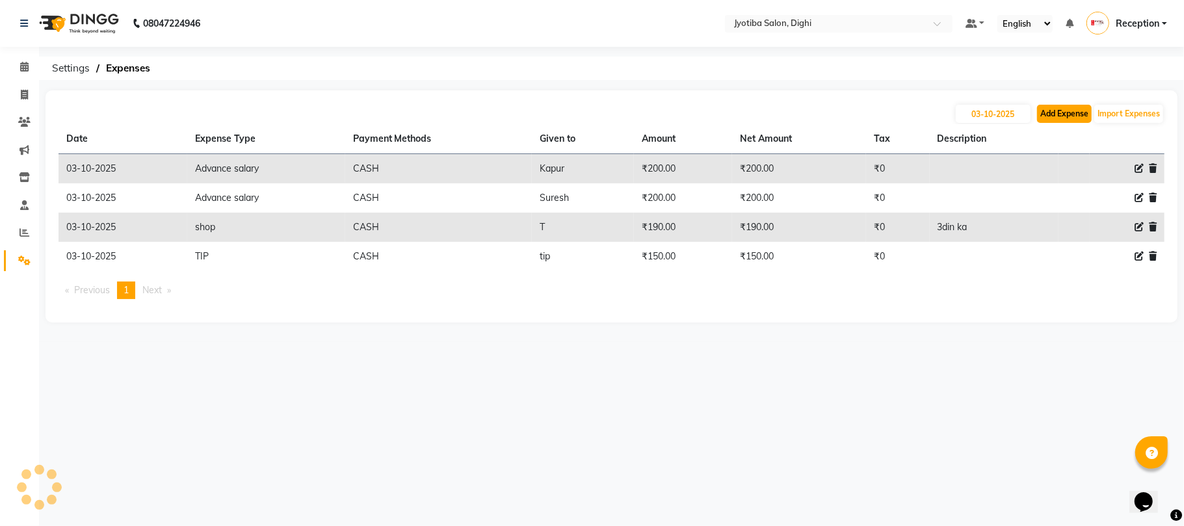
click at [1055, 118] on button "Add Expense" at bounding box center [1064, 114] width 55 height 18
select select "1"
select select "2318"
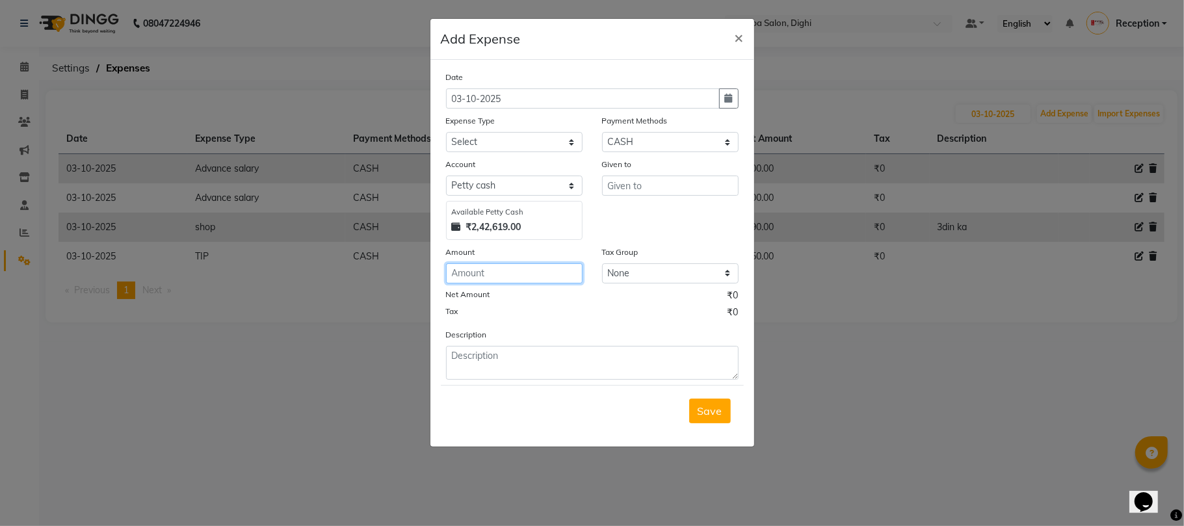
click at [511, 277] on input "number" at bounding box center [514, 273] width 137 height 20
type input "200"
click at [675, 177] on input "text" at bounding box center [670, 186] width 137 height 20
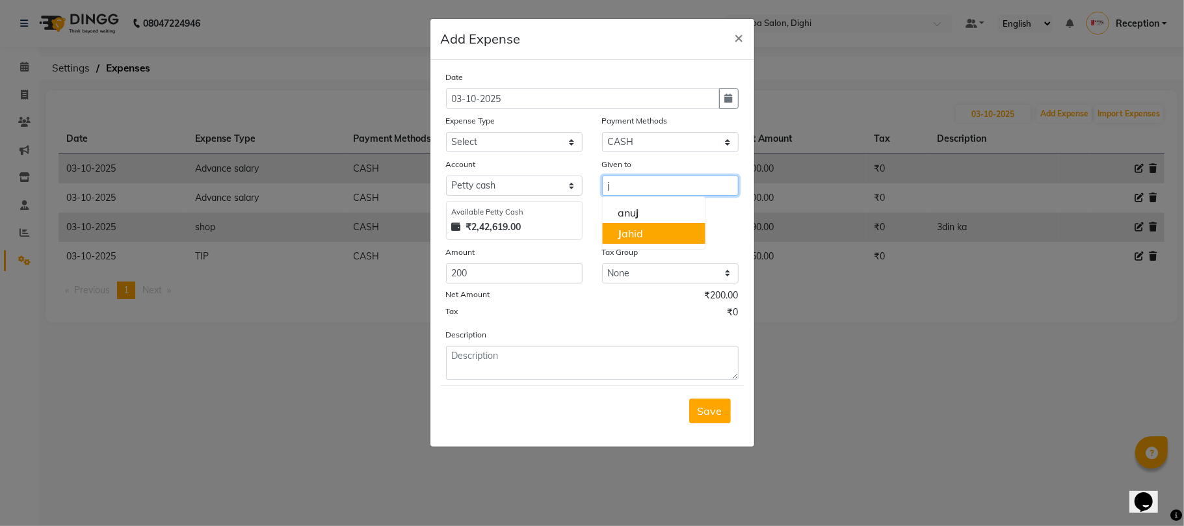
click at [644, 229] on button "J ahid" at bounding box center [653, 233] width 103 height 21
type input "[PERSON_NAME]"
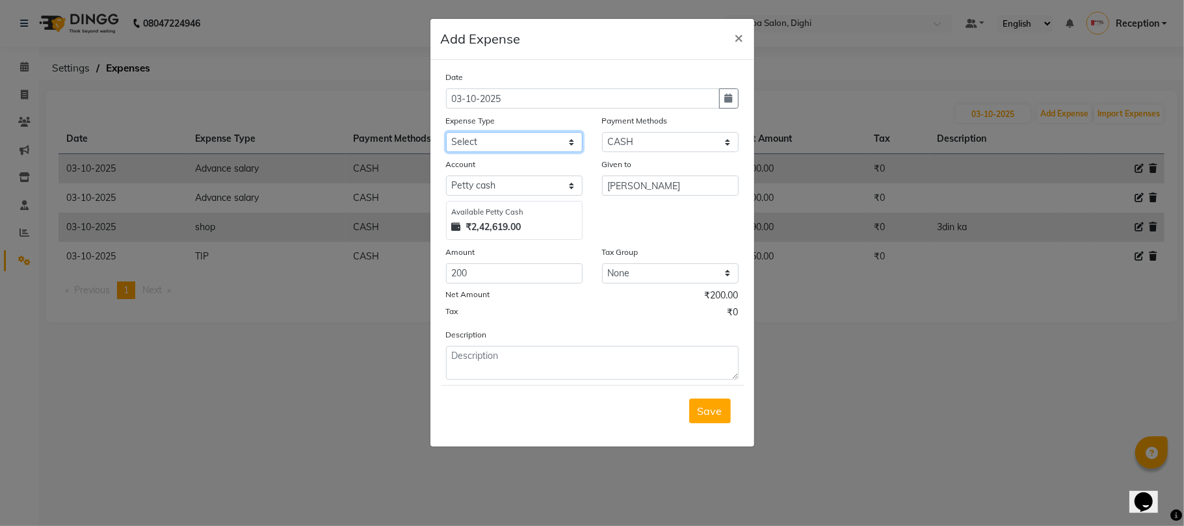
click at [531, 135] on select "Select Advance salary Advance salary ajaj Bank charges Car maintenance Cash tra…" at bounding box center [514, 142] width 137 height 20
select select "18043"
click at [446, 132] on select "Select Advance salary Advance salary ajaj Bank charges Car maintenance Cash tra…" at bounding box center [514, 142] width 137 height 20
click at [714, 414] on span "Save" at bounding box center [710, 411] width 25 height 13
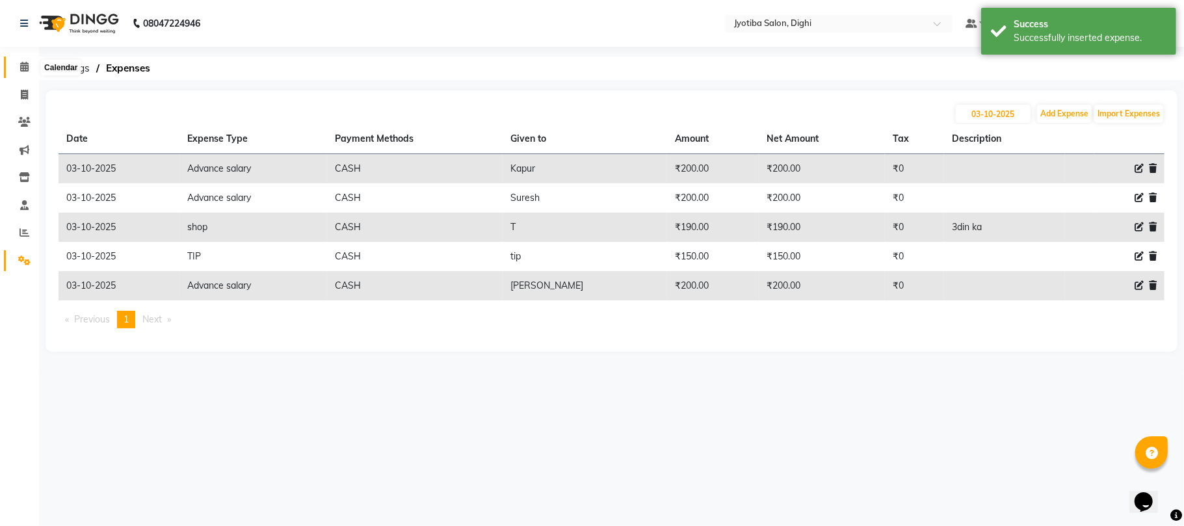
click at [13, 60] on span at bounding box center [24, 67] width 23 height 15
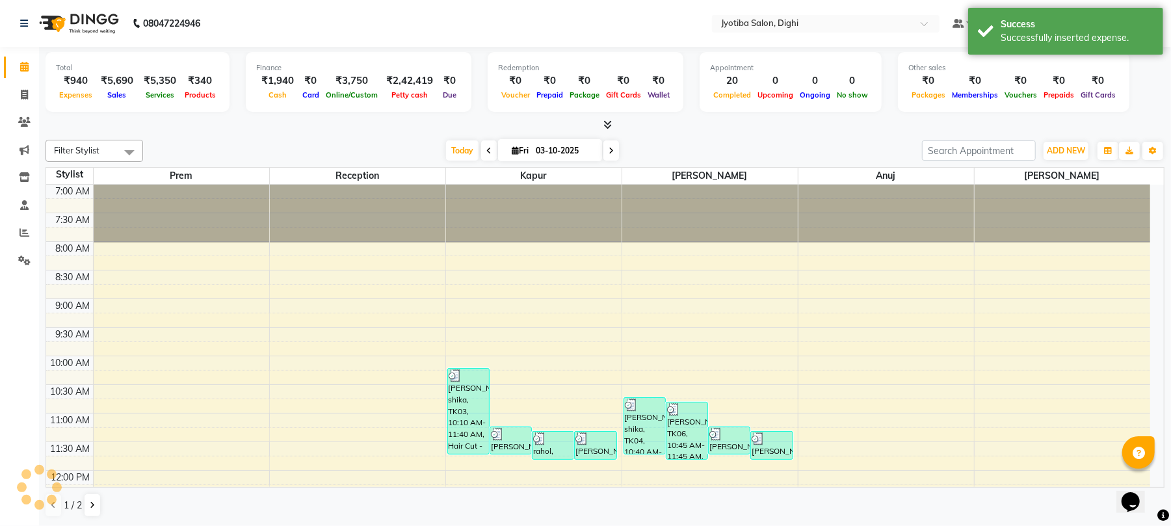
scroll to position [544, 0]
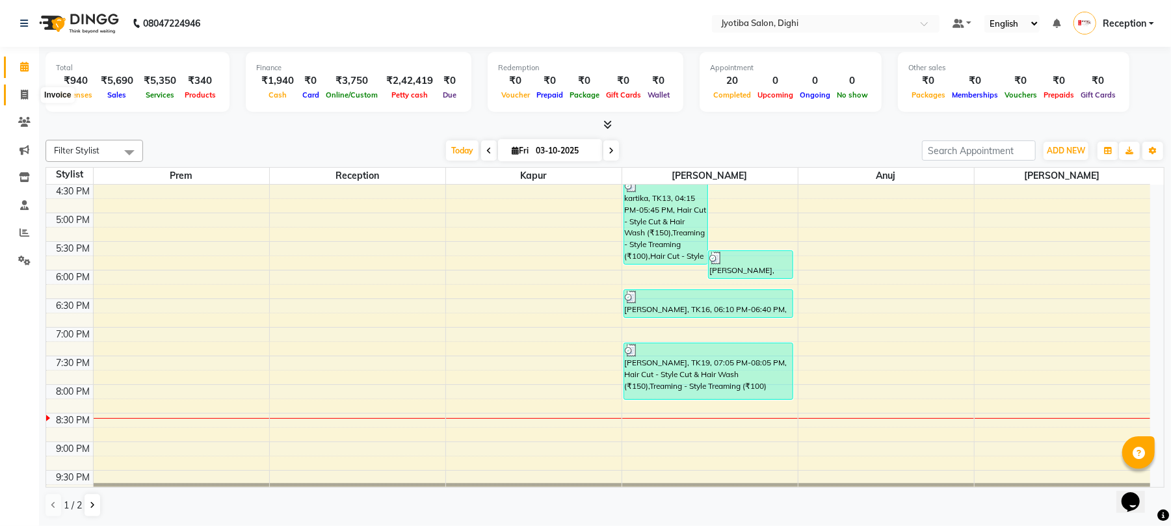
click at [32, 91] on span at bounding box center [24, 95] width 23 height 15
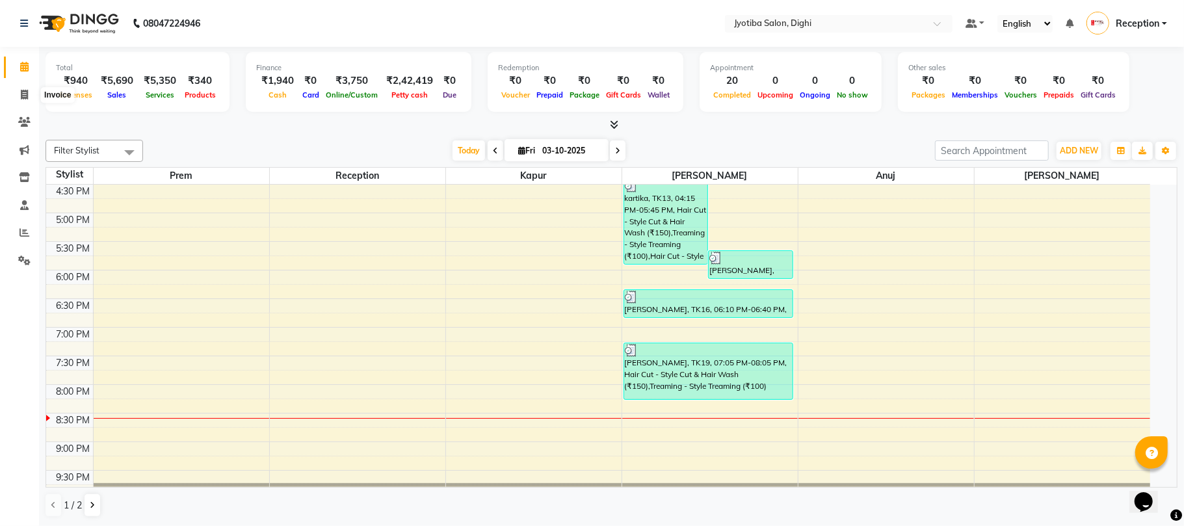
select select "service"
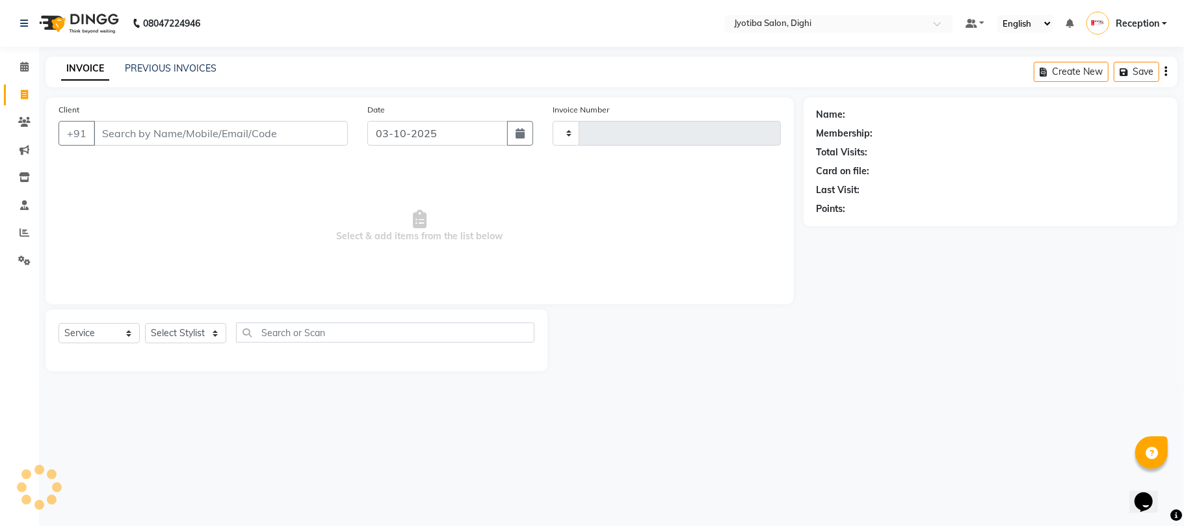
click at [202, 50] on div "08047224946 Select Location × Jyotiba Salon, Dighi Default Panel My Panel Engli…" at bounding box center [592, 263] width 1184 height 526
type input "1514"
select select "643"
click at [189, 65] on link "PREVIOUS INVOICES" at bounding box center [171, 68] width 92 height 12
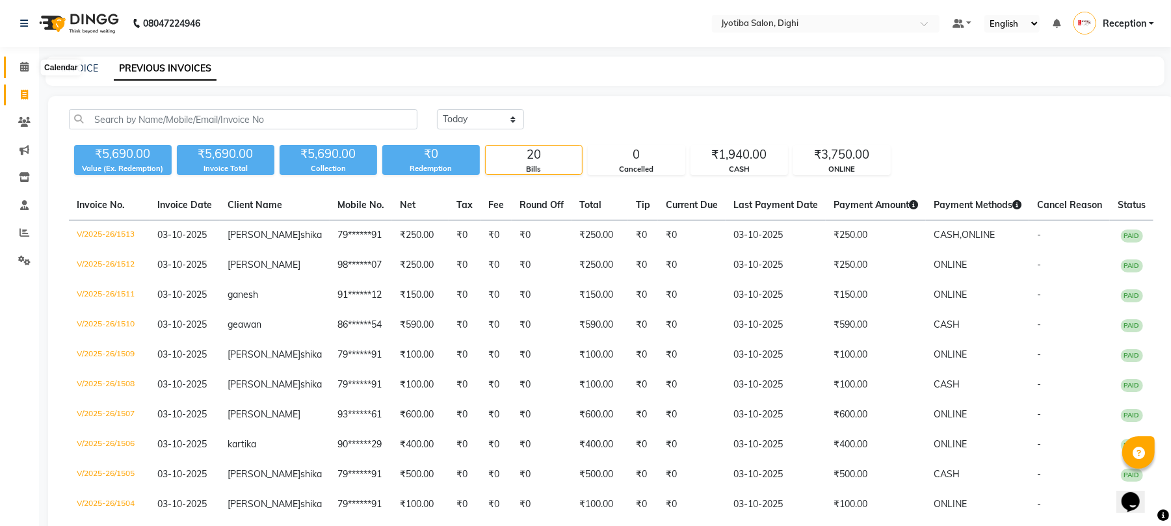
click at [13, 66] on span at bounding box center [24, 67] width 23 height 15
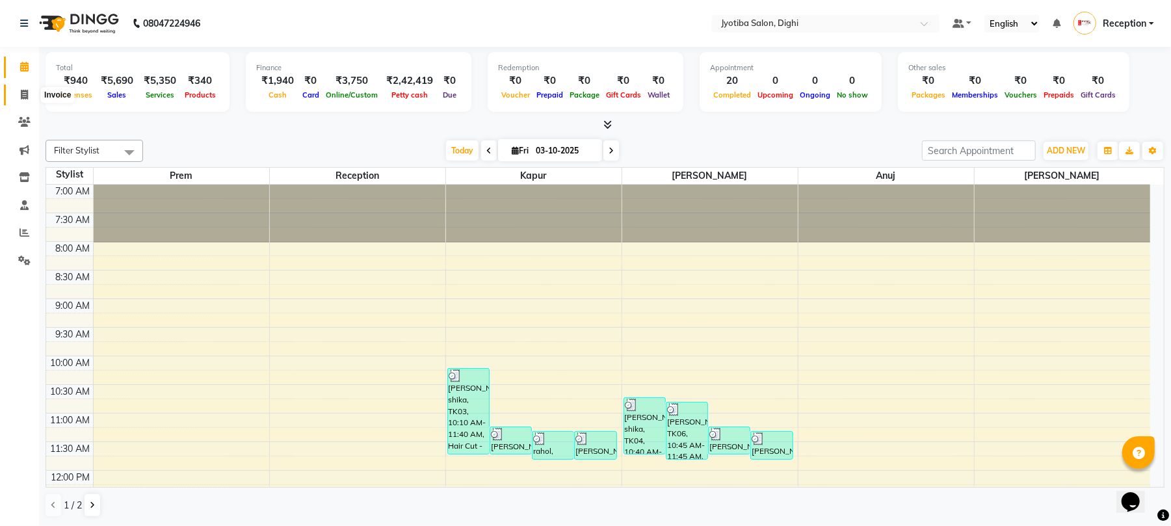
click at [22, 100] on icon at bounding box center [24, 95] width 7 height 10
select select "service"
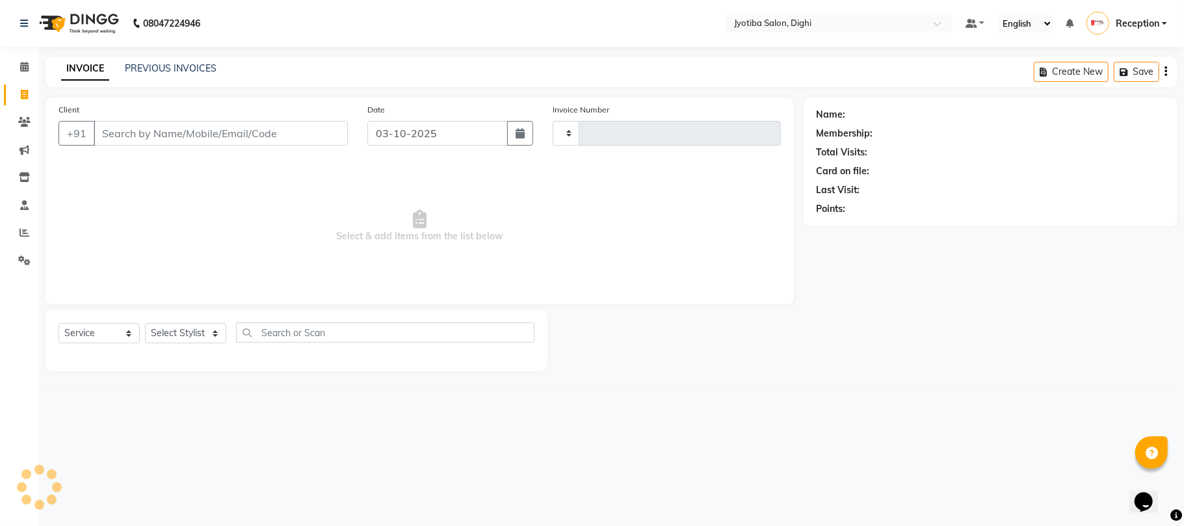
type input "1514"
select select "643"
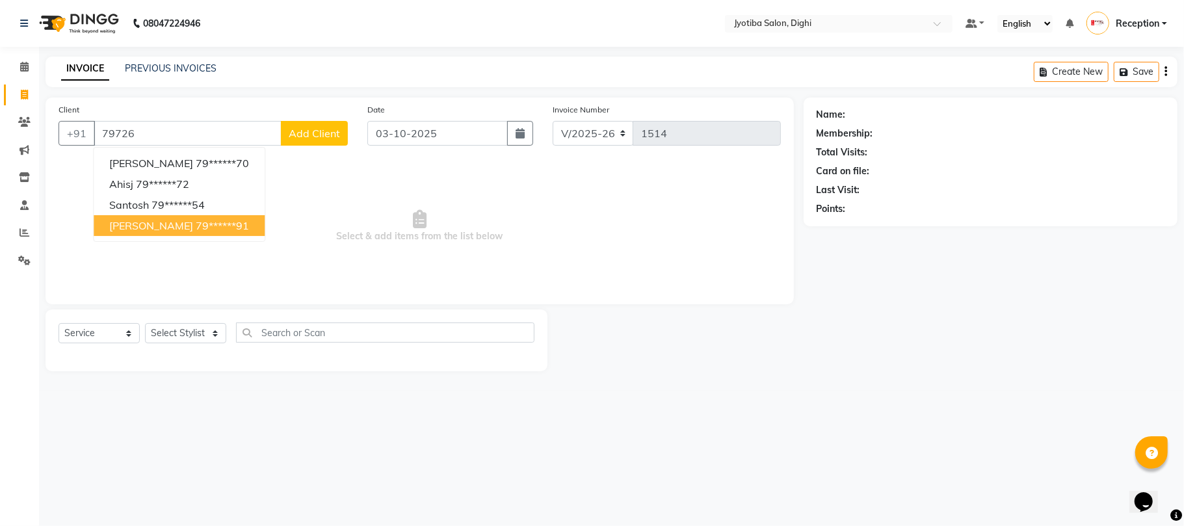
click at [131, 224] on span "[PERSON_NAME]" at bounding box center [151, 225] width 84 height 13
type input "79******91"
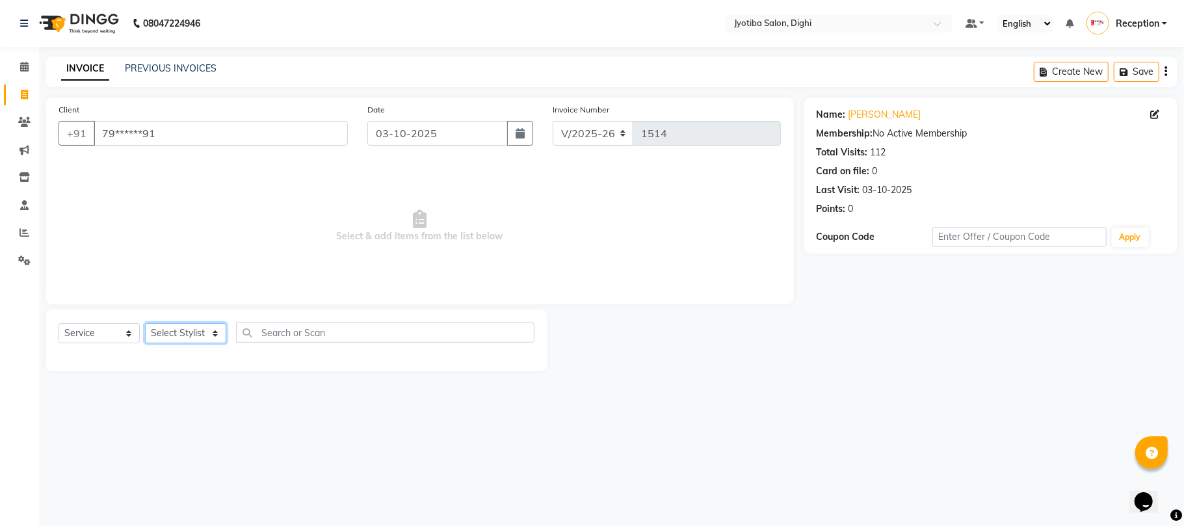
click at [193, 326] on select "Select Stylist anuj [PERSON_NAME] Prem Reception [PERSON_NAME]" at bounding box center [185, 333] width 81 height 20
select select "9312"
click at [145, 323] on select "Select Stylist anuj [PERSON_NAME] Prem Reception [PERSON_NAME]" at bounding box center [185, 333] width 81 height 20
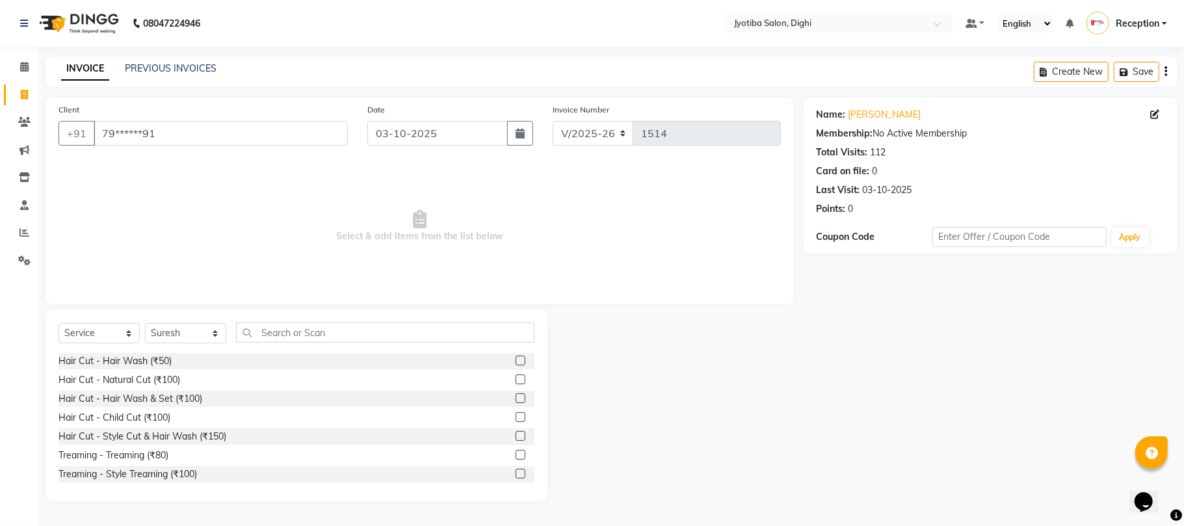
click at [516, 362] on label at bounding box center [521, 361] width 10 height 10
click at [516, 362] on input "checkbox" at bounding box center [520, 361] width 8 height 8
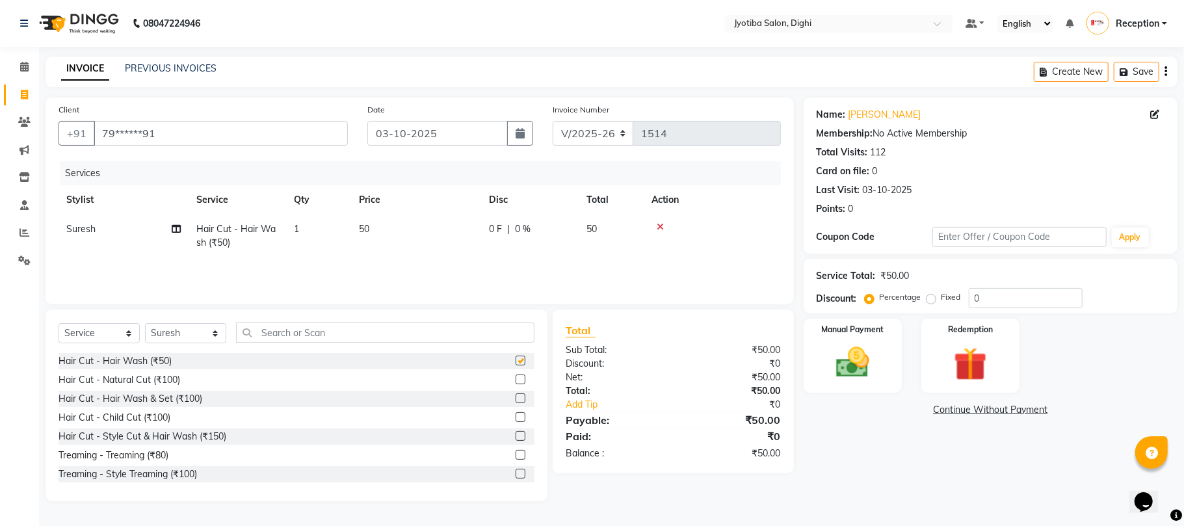
checkbox input "false"
click at [1046, 409] on link "Continue Without Payment" at bounding box center [990, 410] width 369 height 14
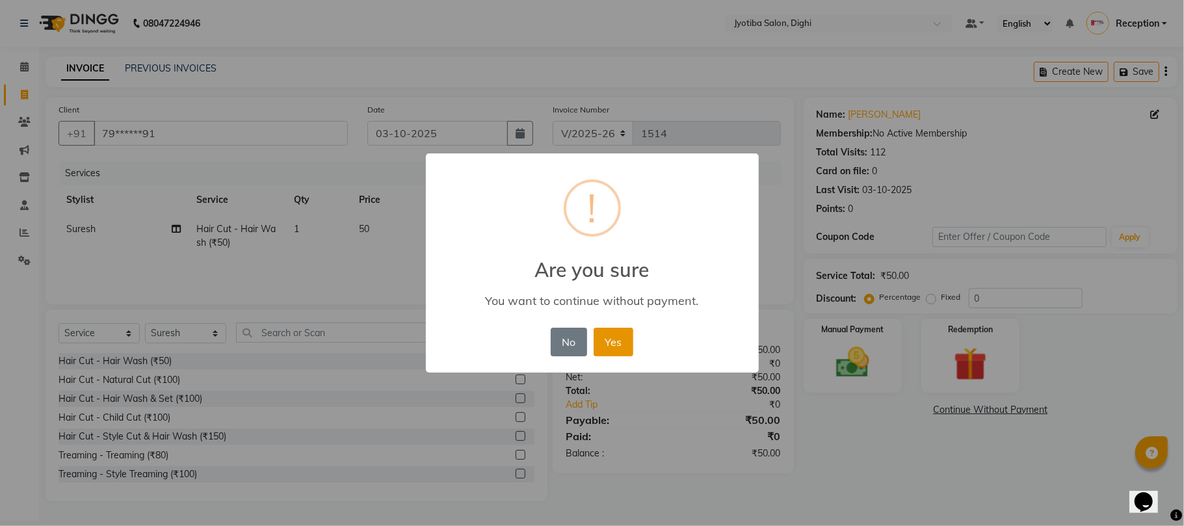
click at [612, 345] on button "Yes" at bounding box center [614, 342] width 40 height 29
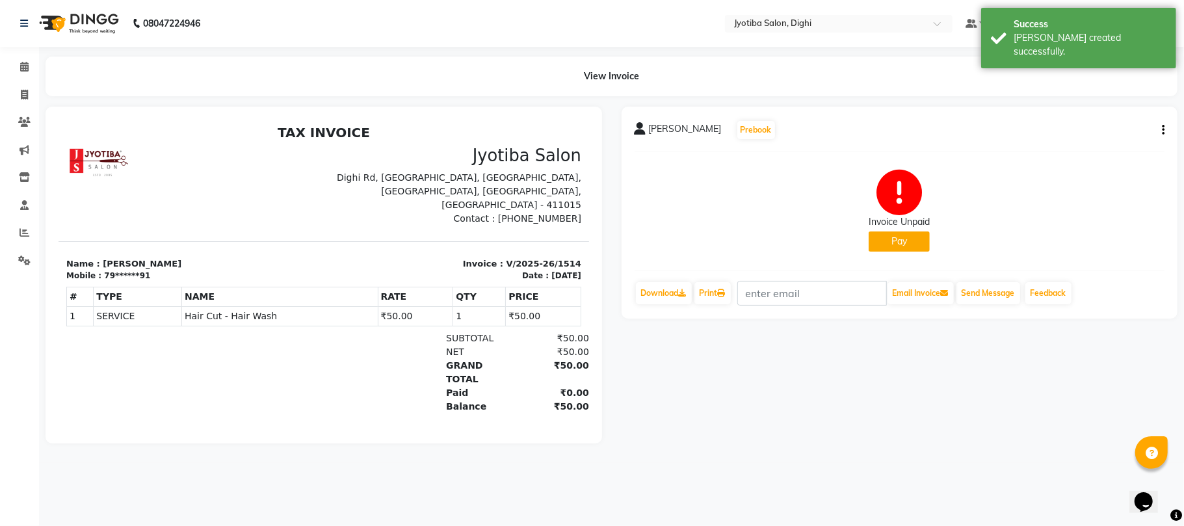
click at [911, 238] on button "Pay" at bounding box center [899, 242] width 61 height 20
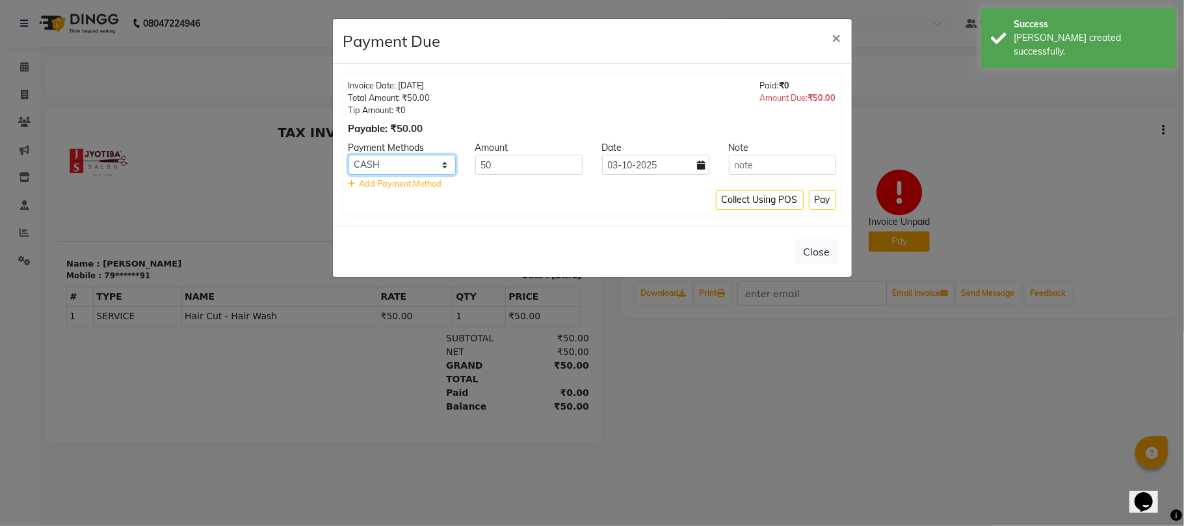
click at [442, 168] on select "CASH ONLINE CARD" at bounding box center [402, 165] width 107 height 20
select select "3"
click at [349, 155] on select "CASH ONLINE CARD" at bounding box center [402, 165] width 107 height 20
click at [821, 199] on button "Pay" at bounding box center [822, 200] width 27 height 20
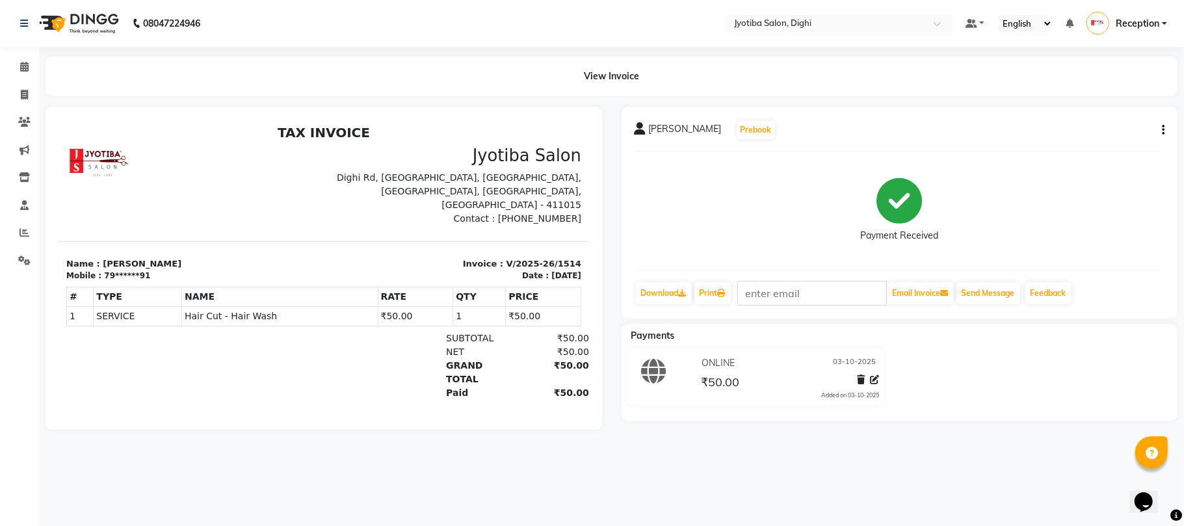
click at [1163, 130] on icon "button" at bounding box center [1163, 130] width 3 height 1
click at [1127, 118] on div "Split Service Amount" at bounding box center [1098, 121] width 89 height 16
select select "9312"
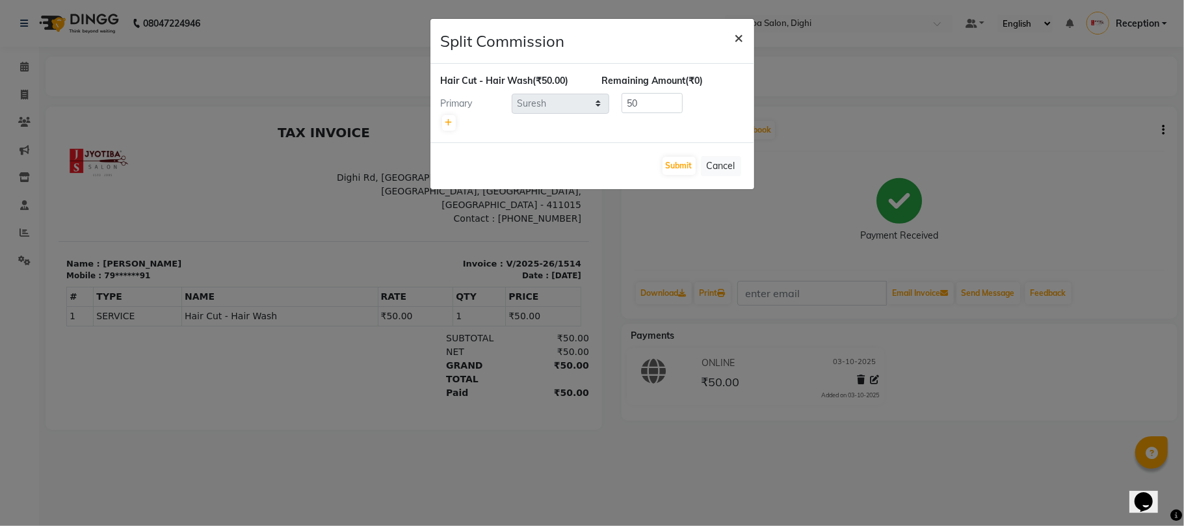
click at [735, 42] on span "×" at bounding box center [739, 37] width 9 height 20
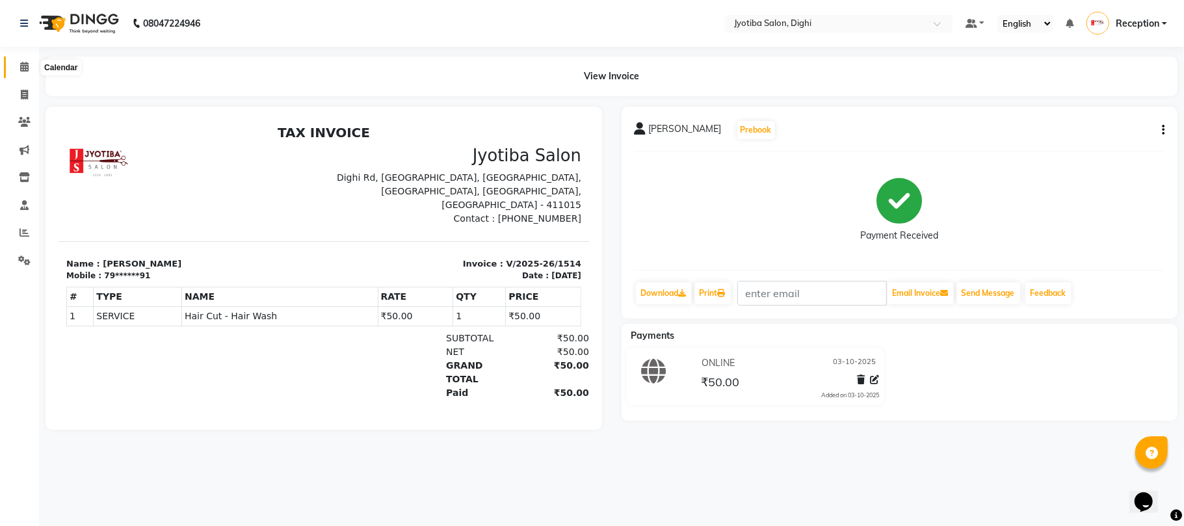
click at [21, 62] on icon at bounding box center [24, 67] width 8 height 10
